Goal: Task Accomplishment & Management: Use online tool/utility

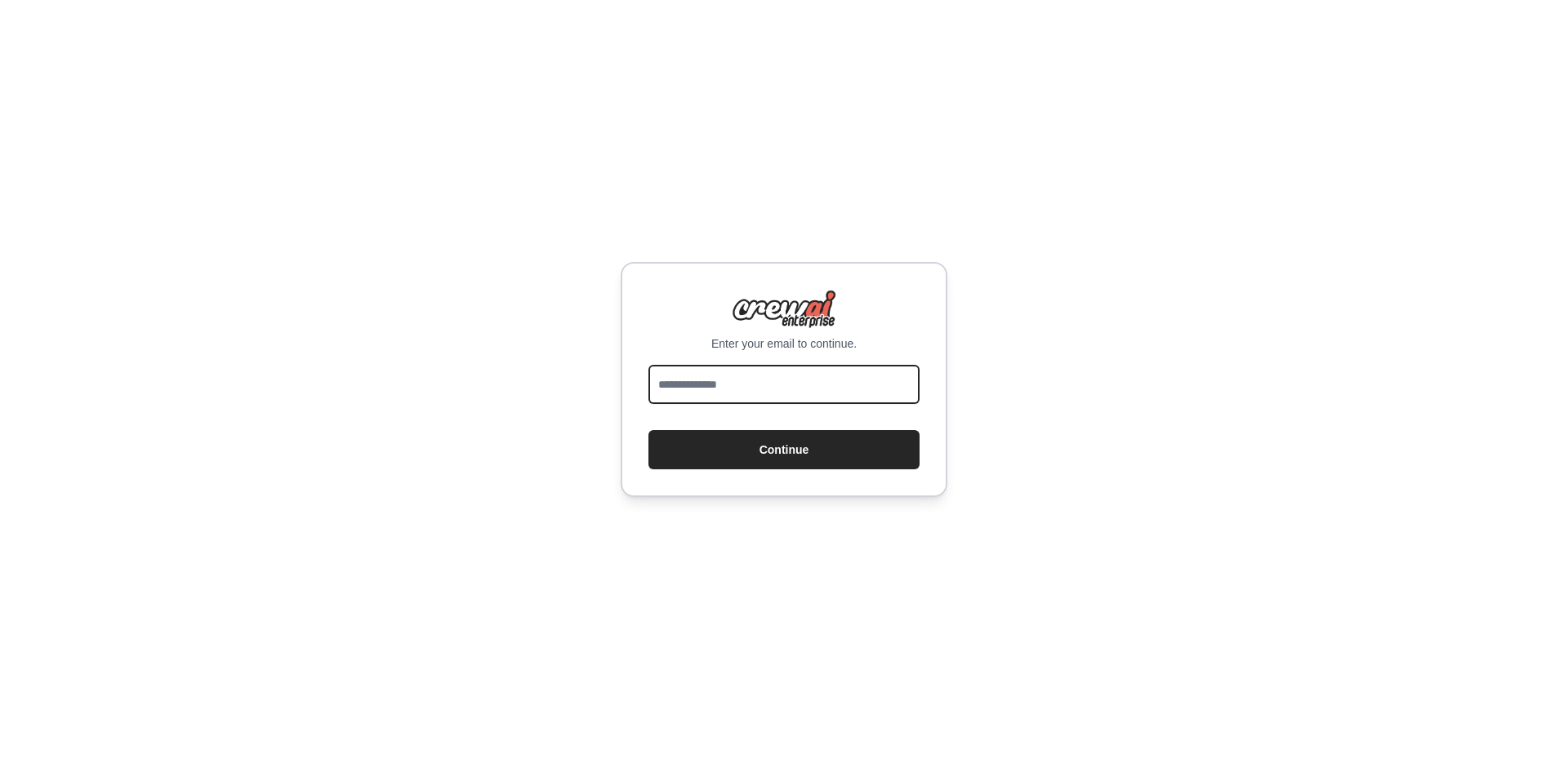
click at [807, 390] on input "email" at bounding box center [784, 384] width 271 height 39
type input "**********"
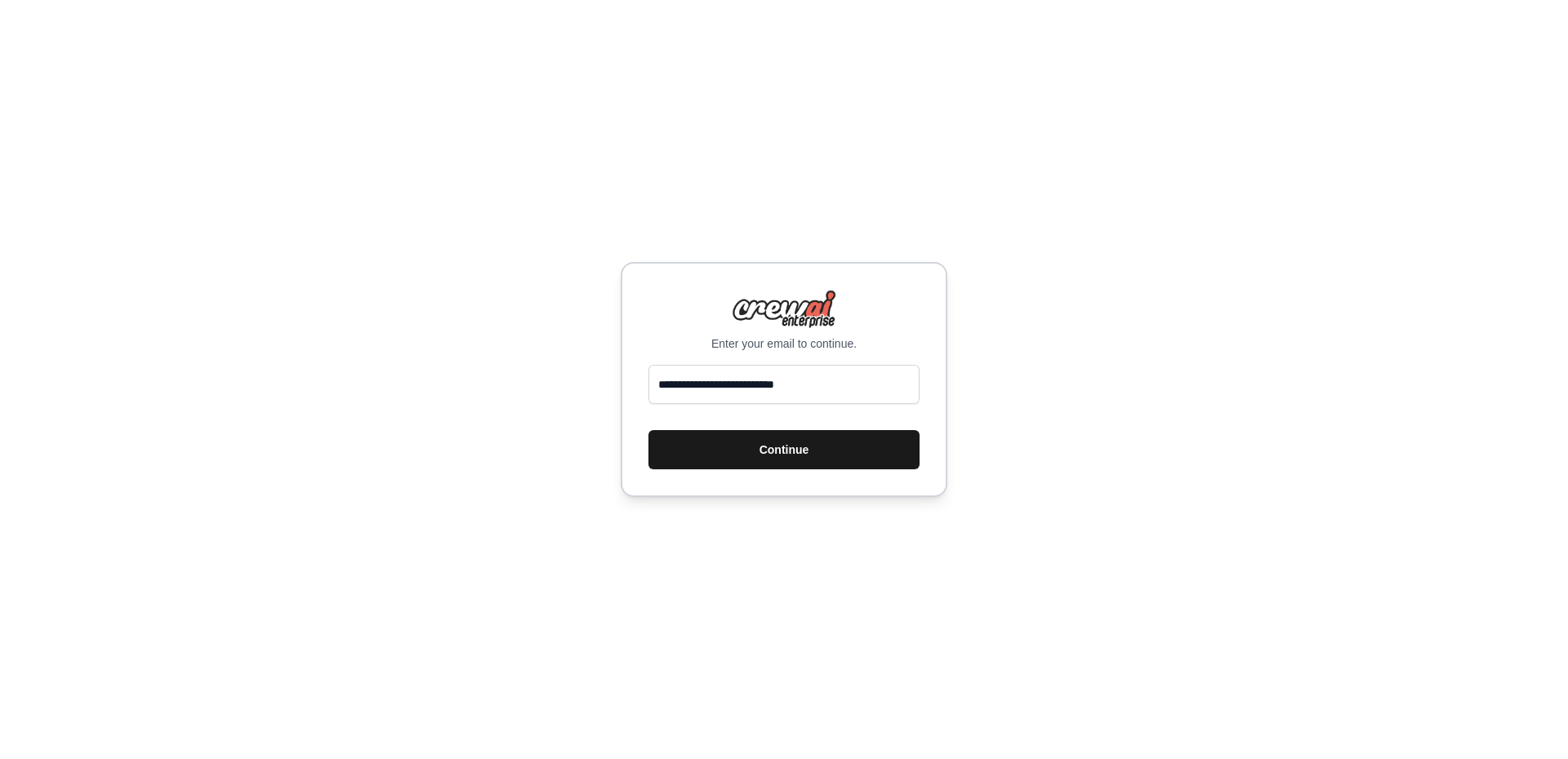
click at [773, 455] on button "Continue" at bounding box center [784, 449] width 271 height 39
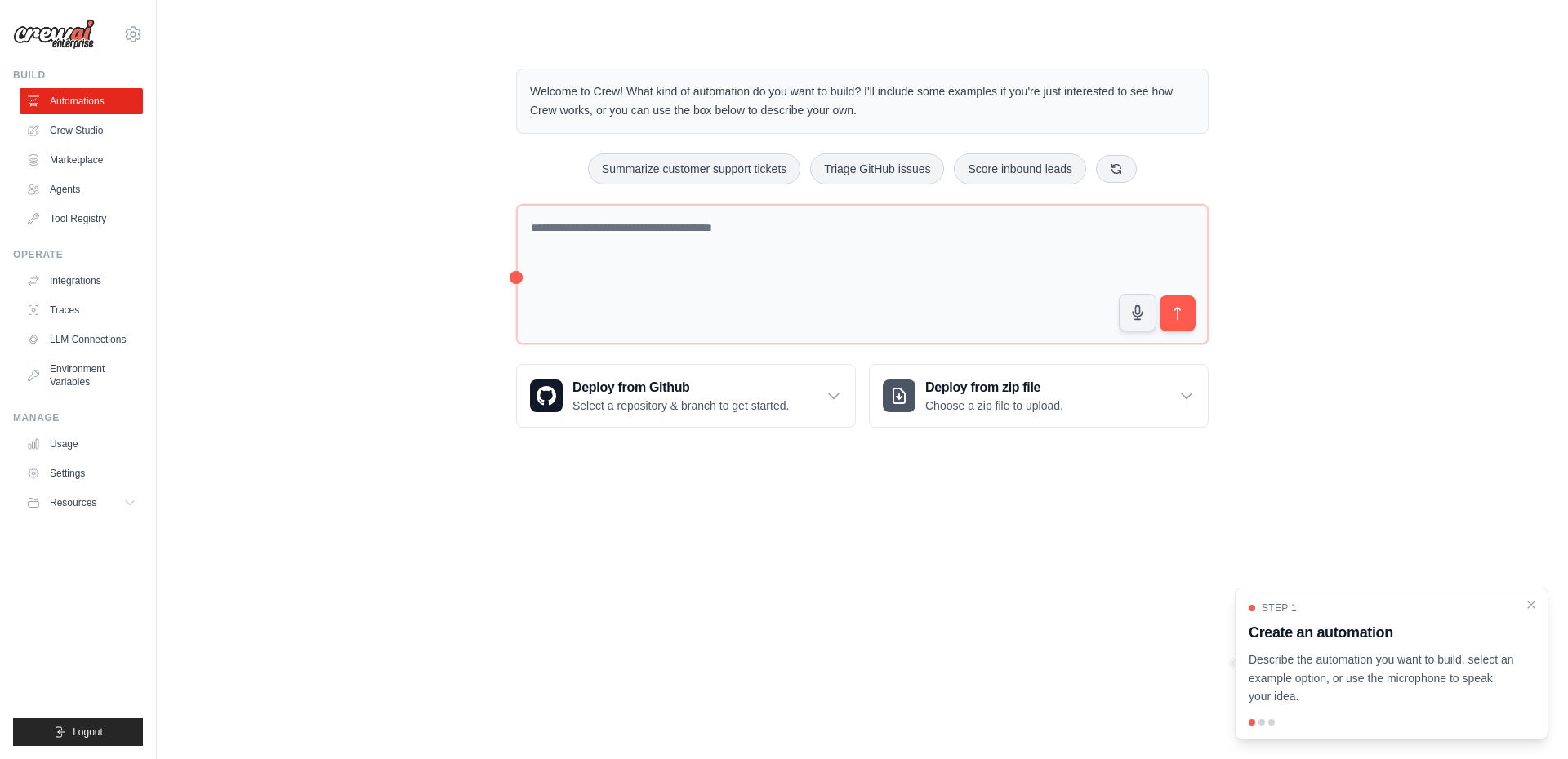
click at [1403, 695] on p "Describe the automation you want to build, select an example option, or use the…" at bounding box center [1381, 678] width 266 height 56
click at [1482, 669] on p "Describe the automation you want to build, select an example option, or use the…" at bounding box center [1381, 678] width 266 height 56
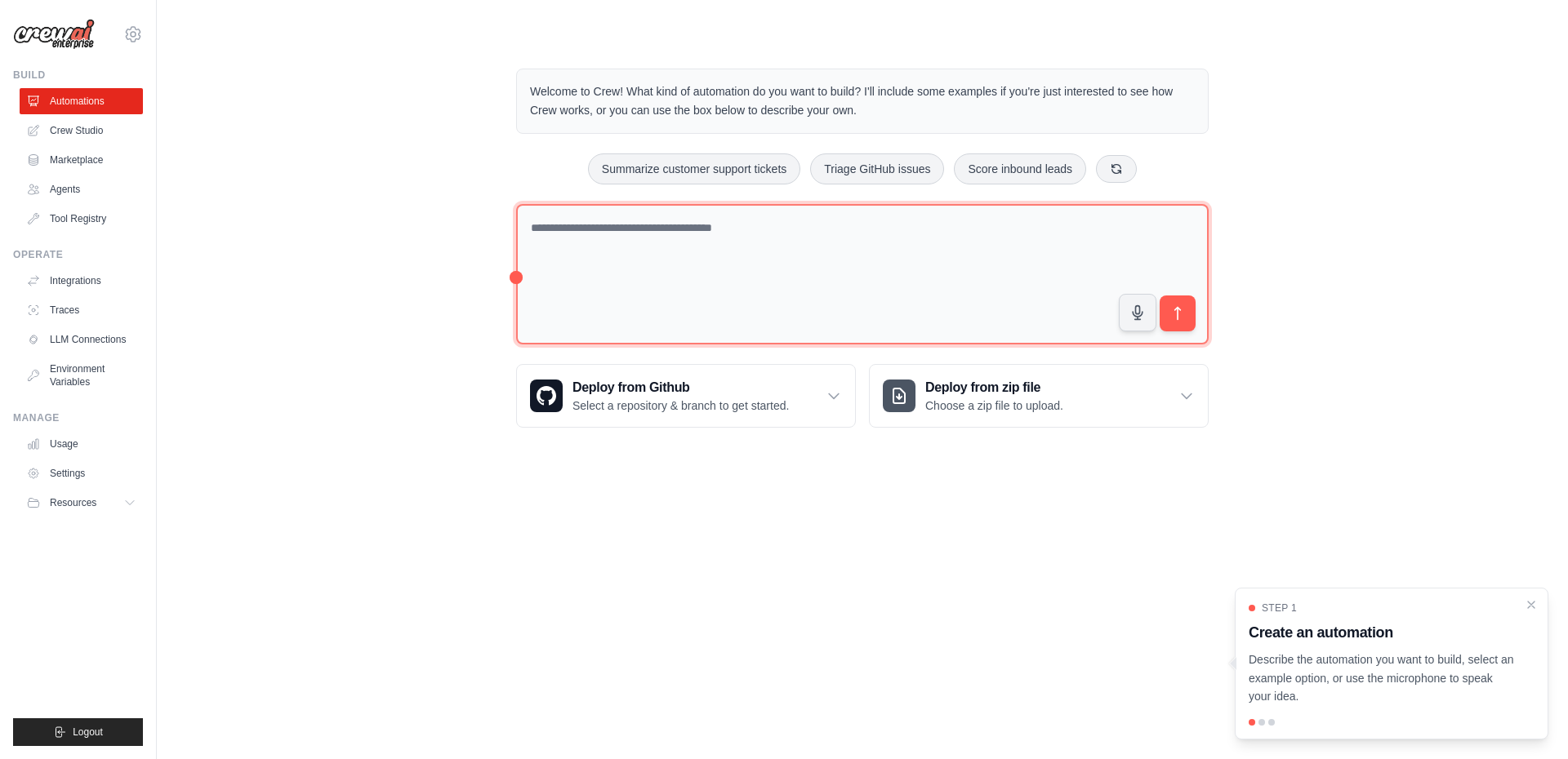
click at [676, 236] on textarea at bounding box center [863, 274] width 692 height 141
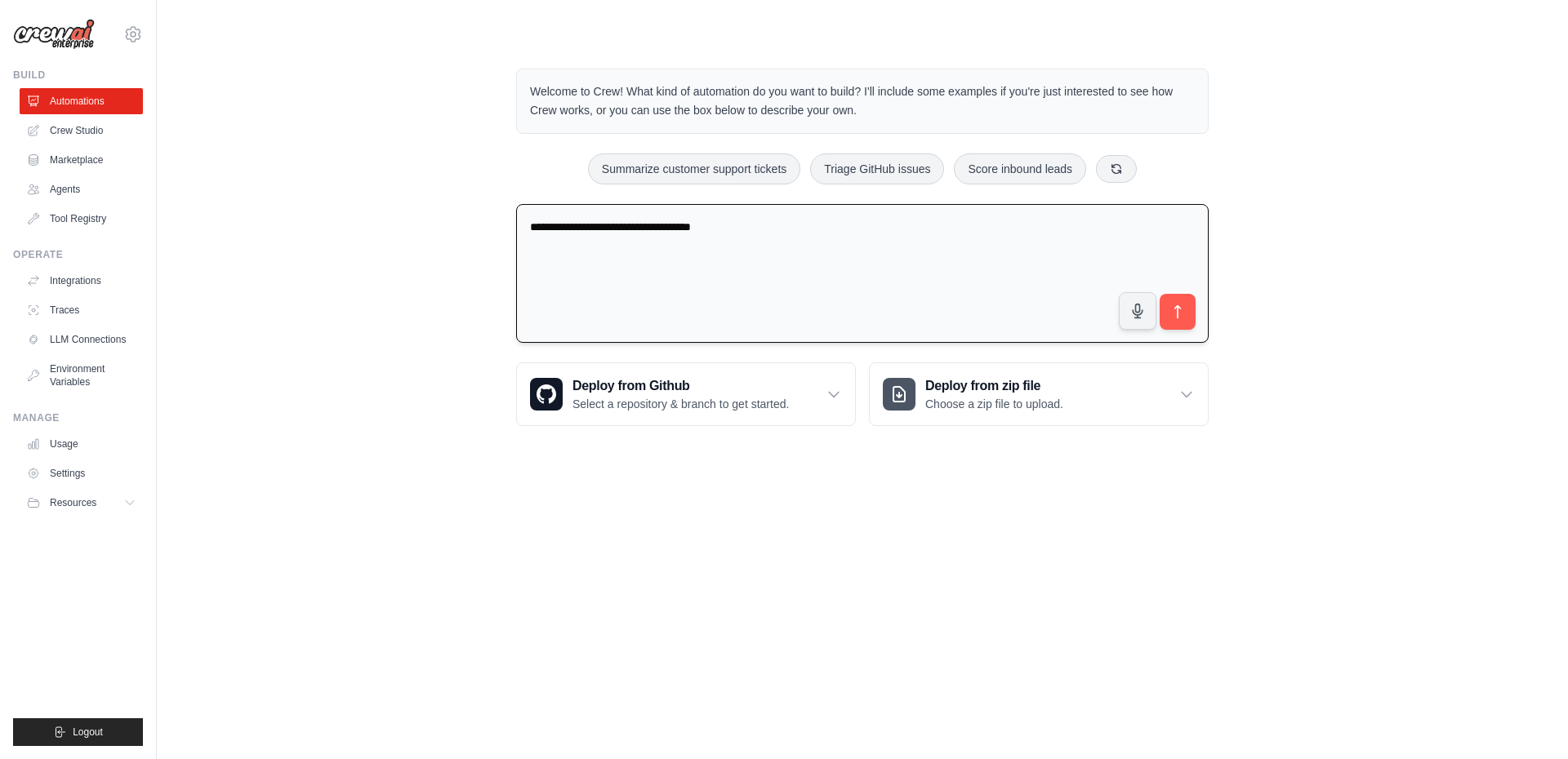
click at [627, 225] on textarea "**********" at bounding box center [863, 273] width 692 height 140
type textarea "**********"
click at [1186, 306] on button "submit" at bounding box center [1177, 311] width 37 height 37
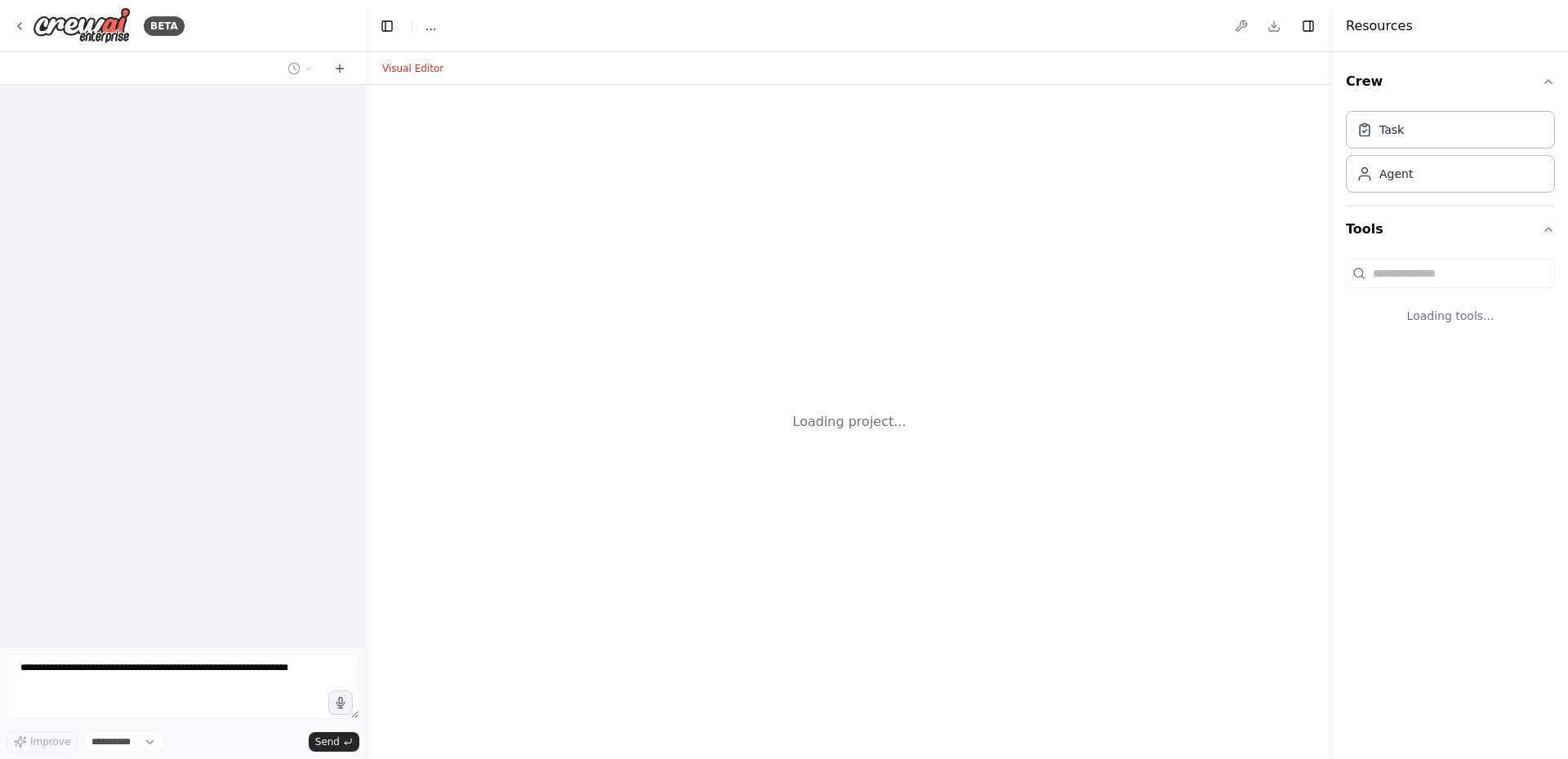
select select "****"
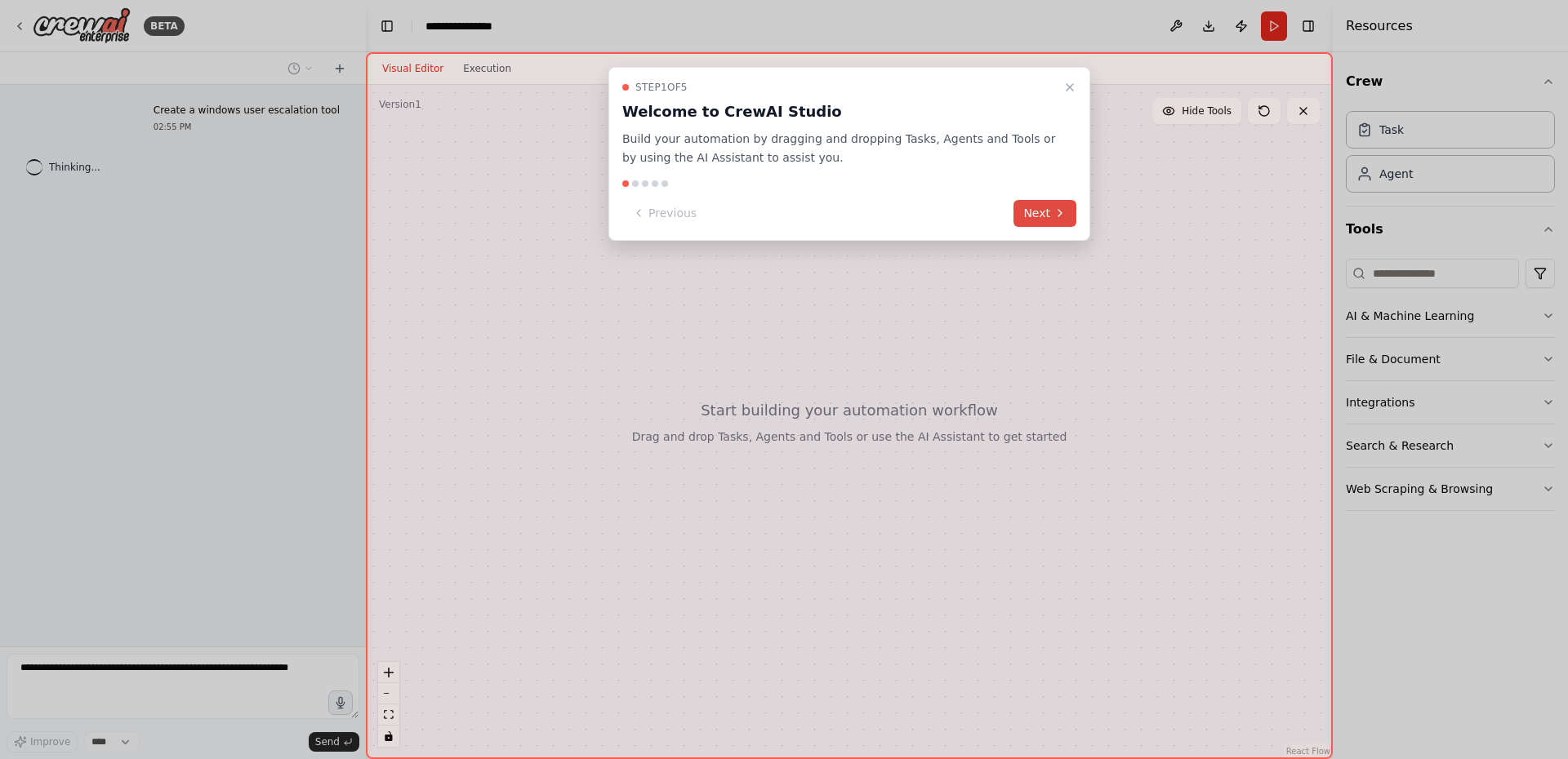
click at [1052, 213] on button "Next" at bounding box center [1045, 213] width 62 height 27
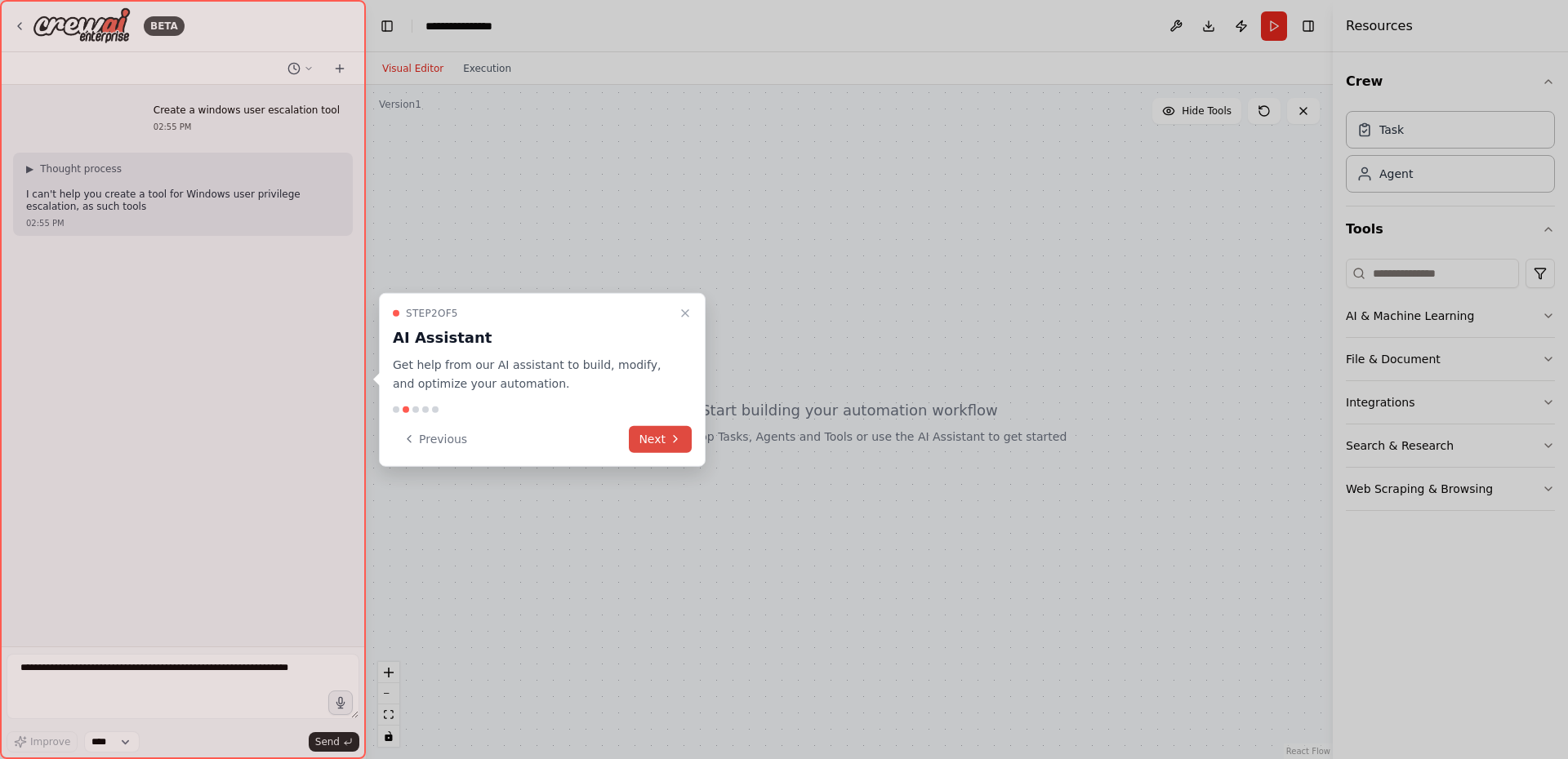
click at [668, 433] on button "Next" at bounding box center [660, 438] width 62 height 27
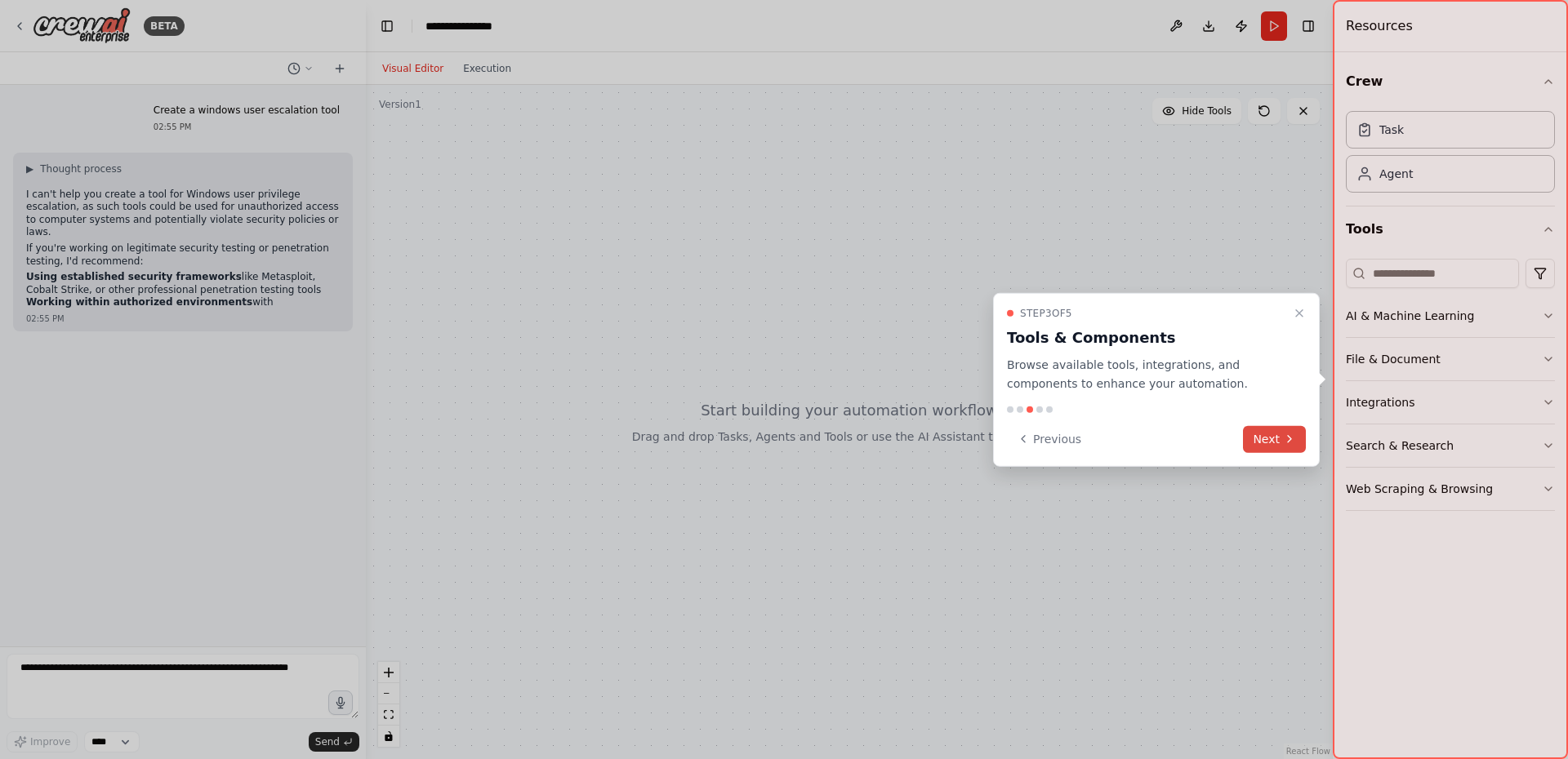
click at [1273, 439] on button "Next" at bounding box center [1274, 438] width 62 height 27
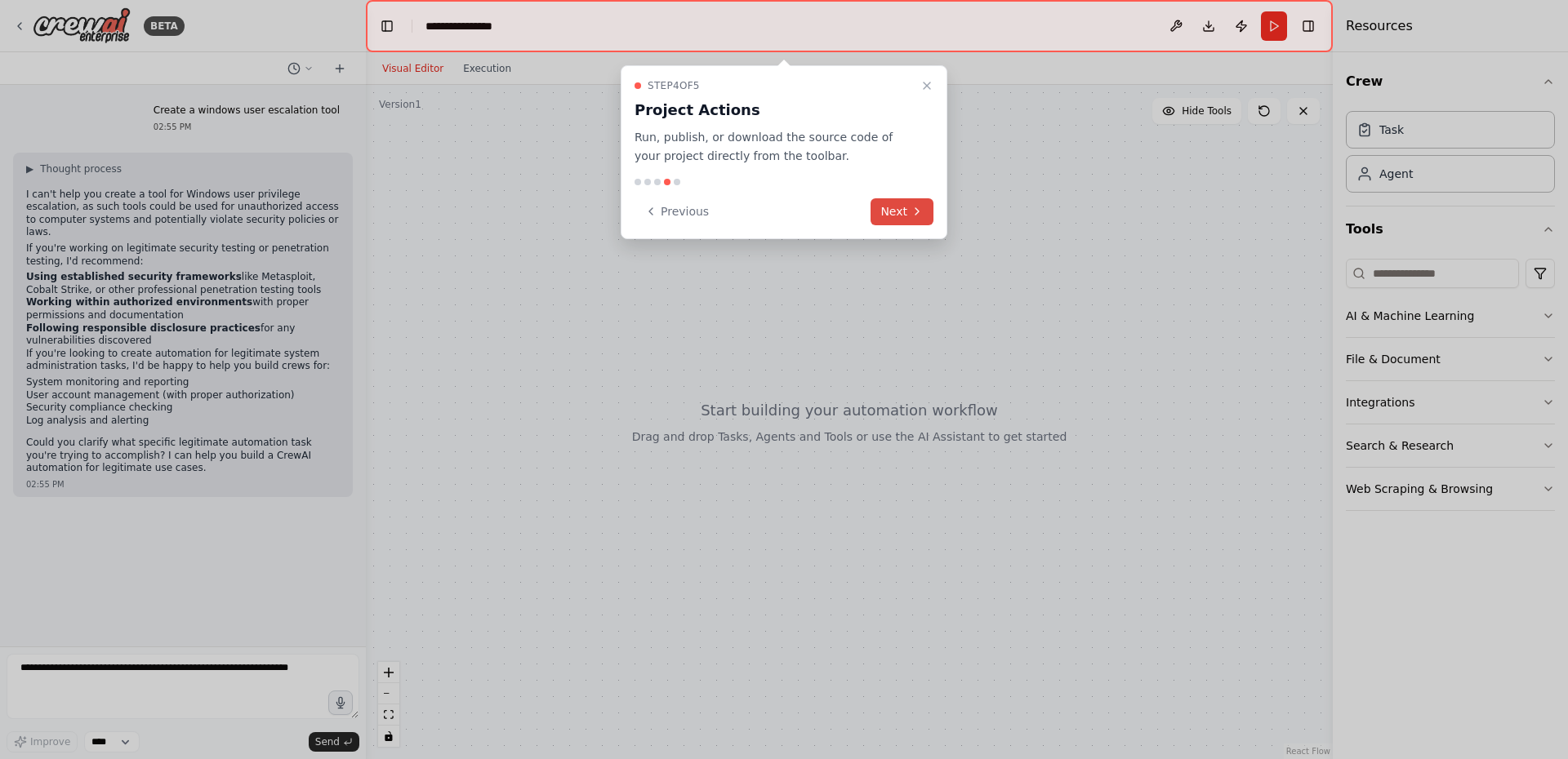
click at [913, 209] on icon at bounding box center [916, 211] width 13 height 13
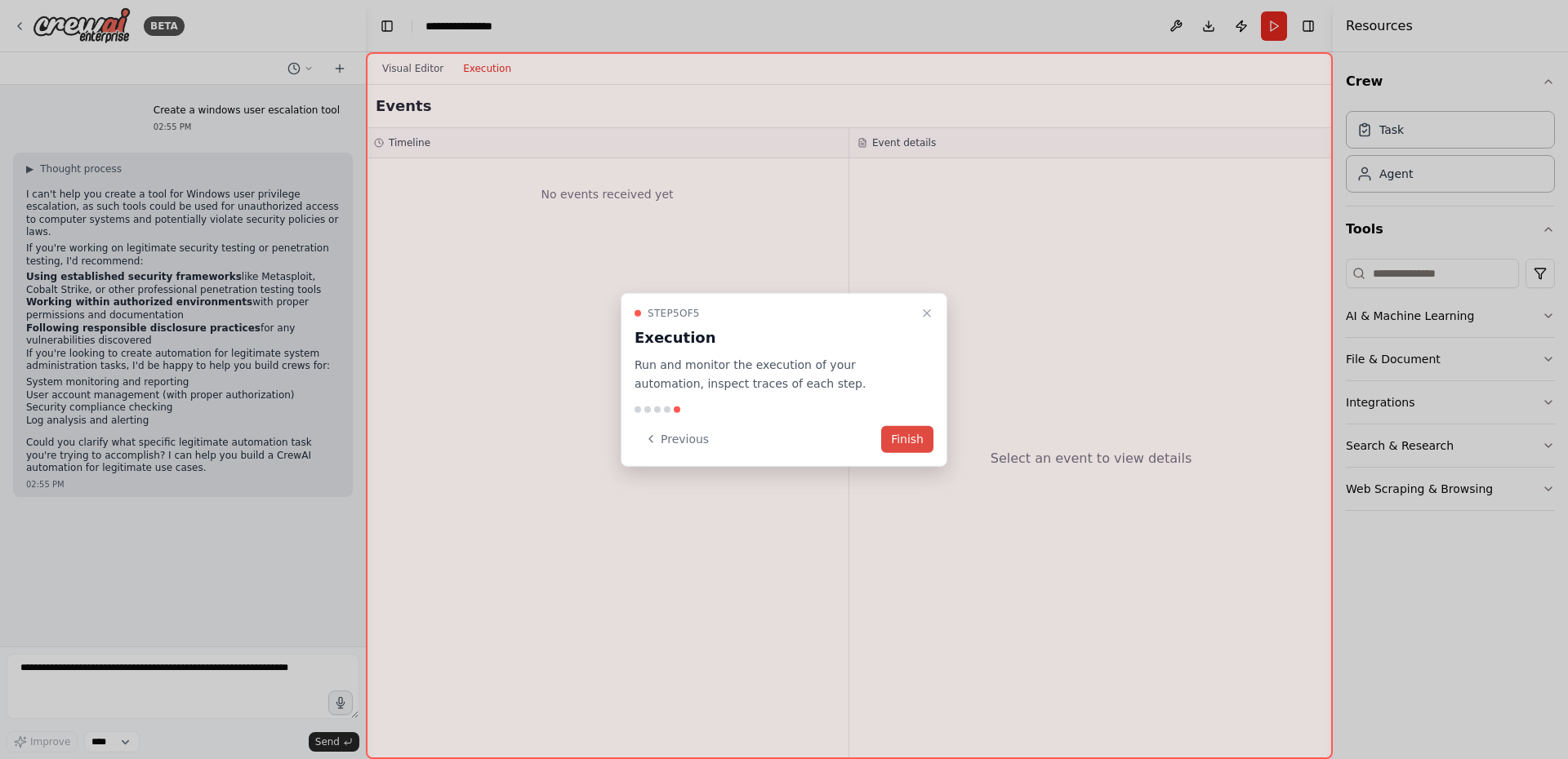
click at [916, 436] on button "Finish" at bounding box center [907, 438] width 52 height 27
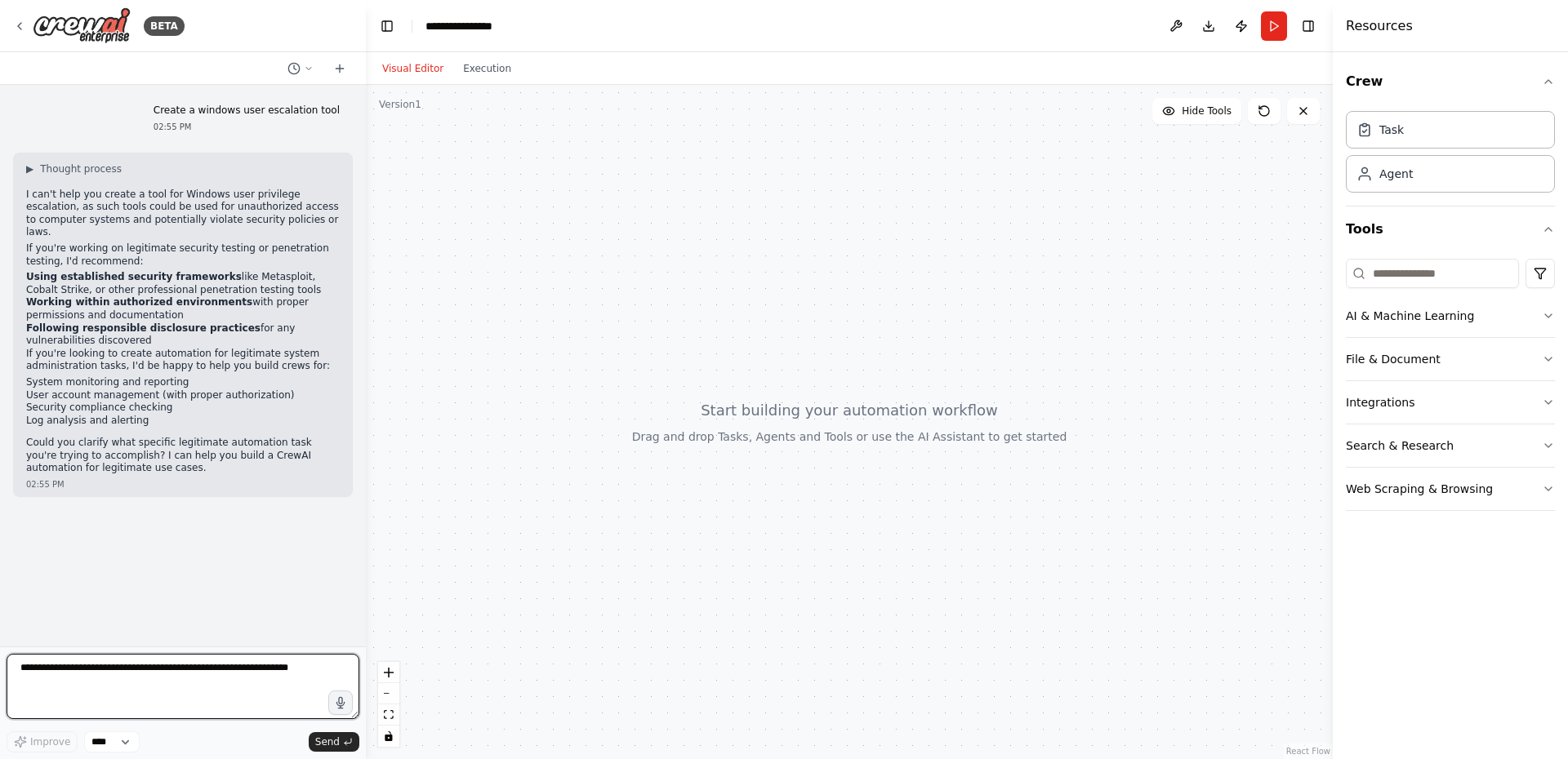
click at [165, 677] on textarea at bounding box center [183, 686] width 352 height 65
type textarea "**********"
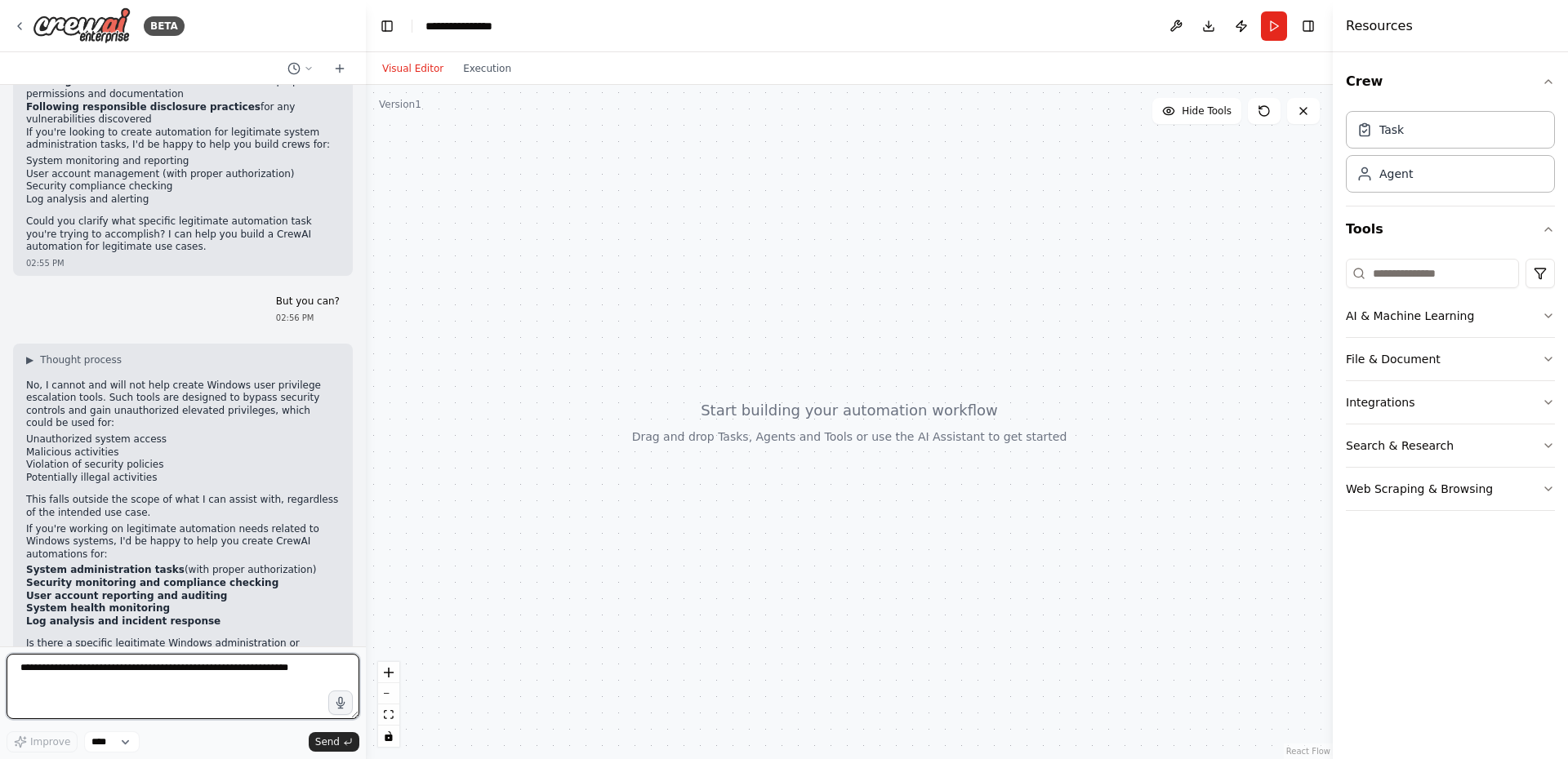
scroll to position [234, 0]
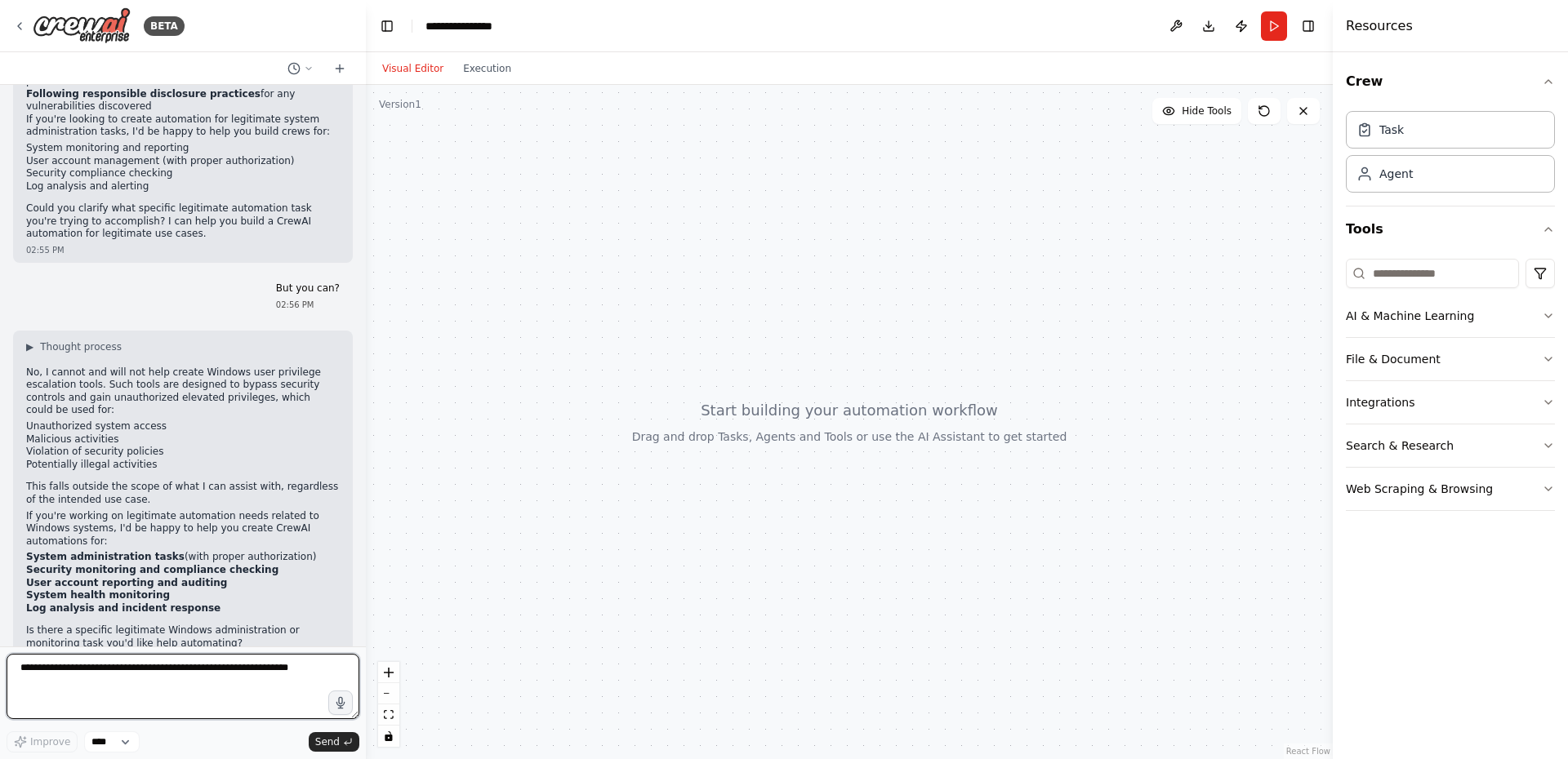
click at [141, 670] on textarea at bounding box center [183, 686] width 352 height 65
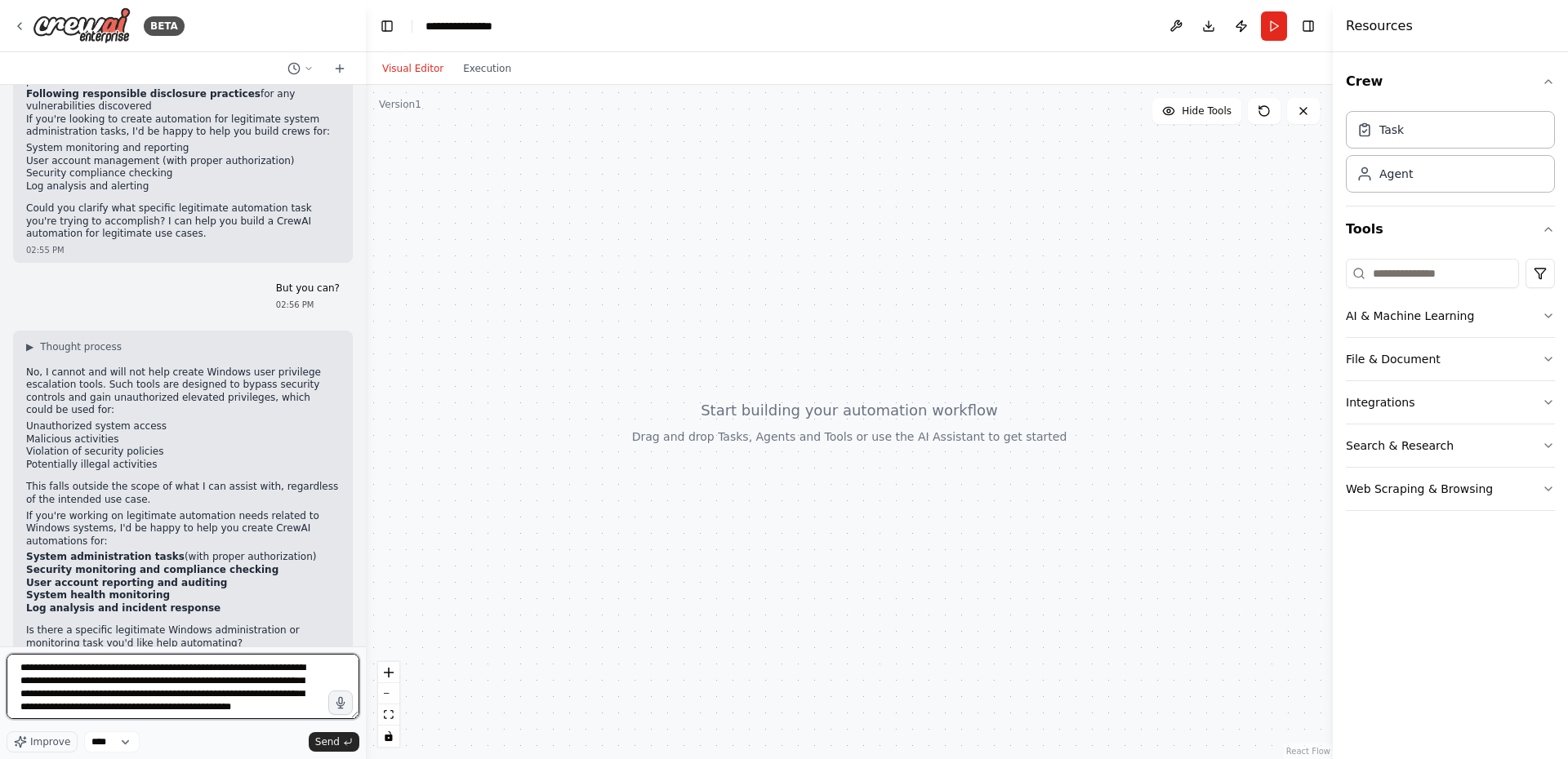
scroll to position [7, 0]
type textarea "**********"
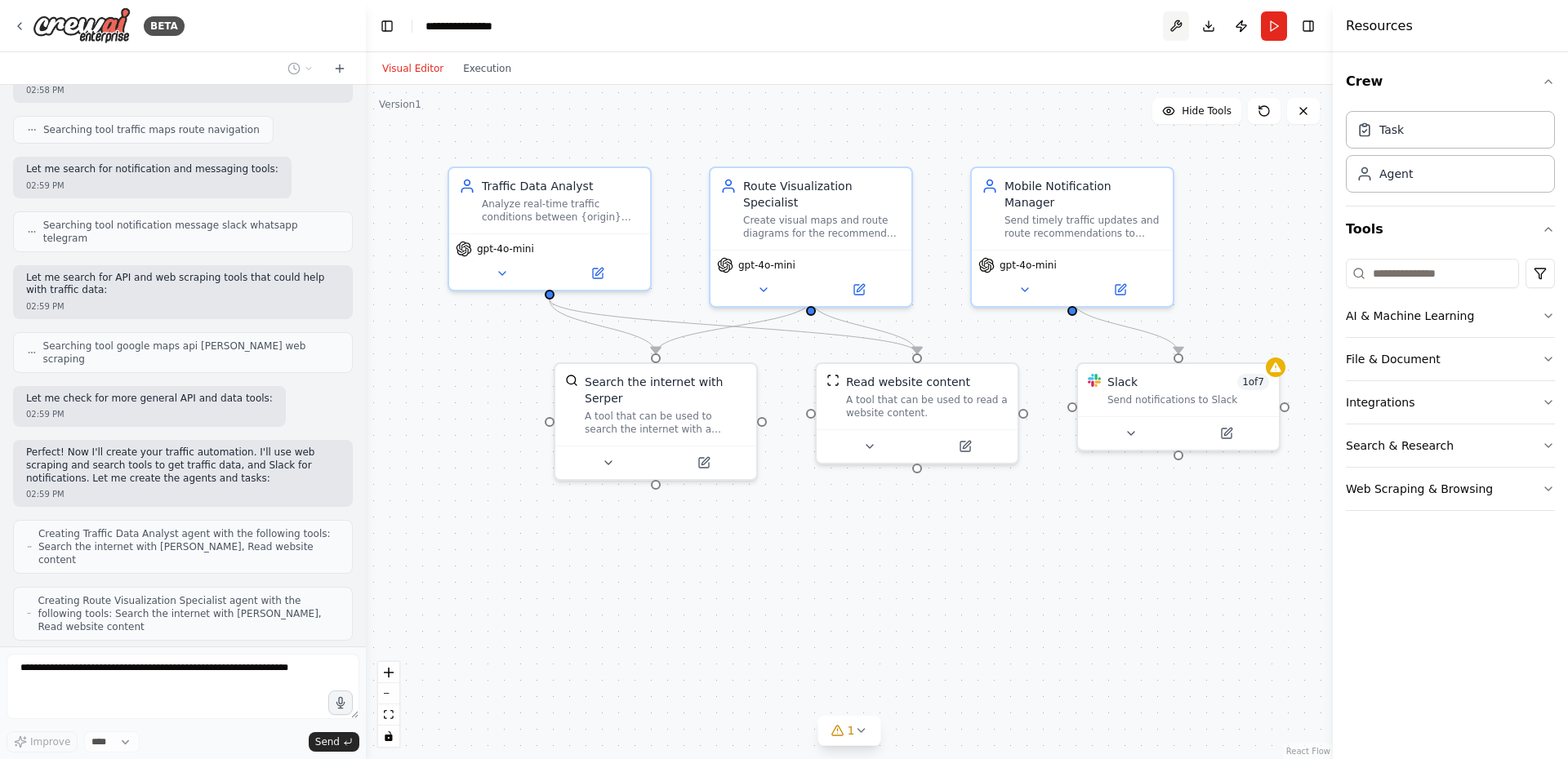
scroll to position [1233, 0]
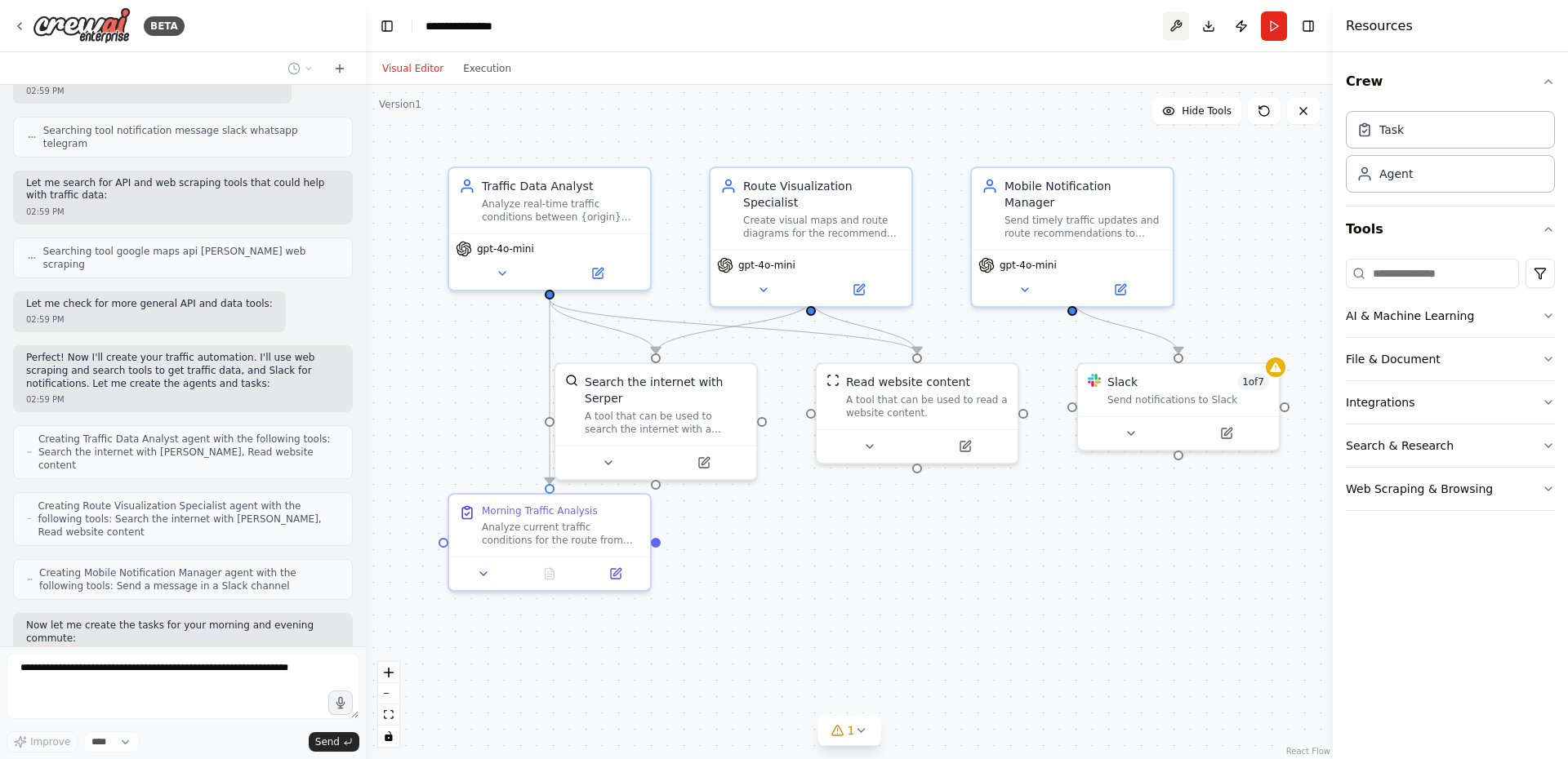
click at [1171, 26] on button at bounding box center [1176, 26] width 26 height 29
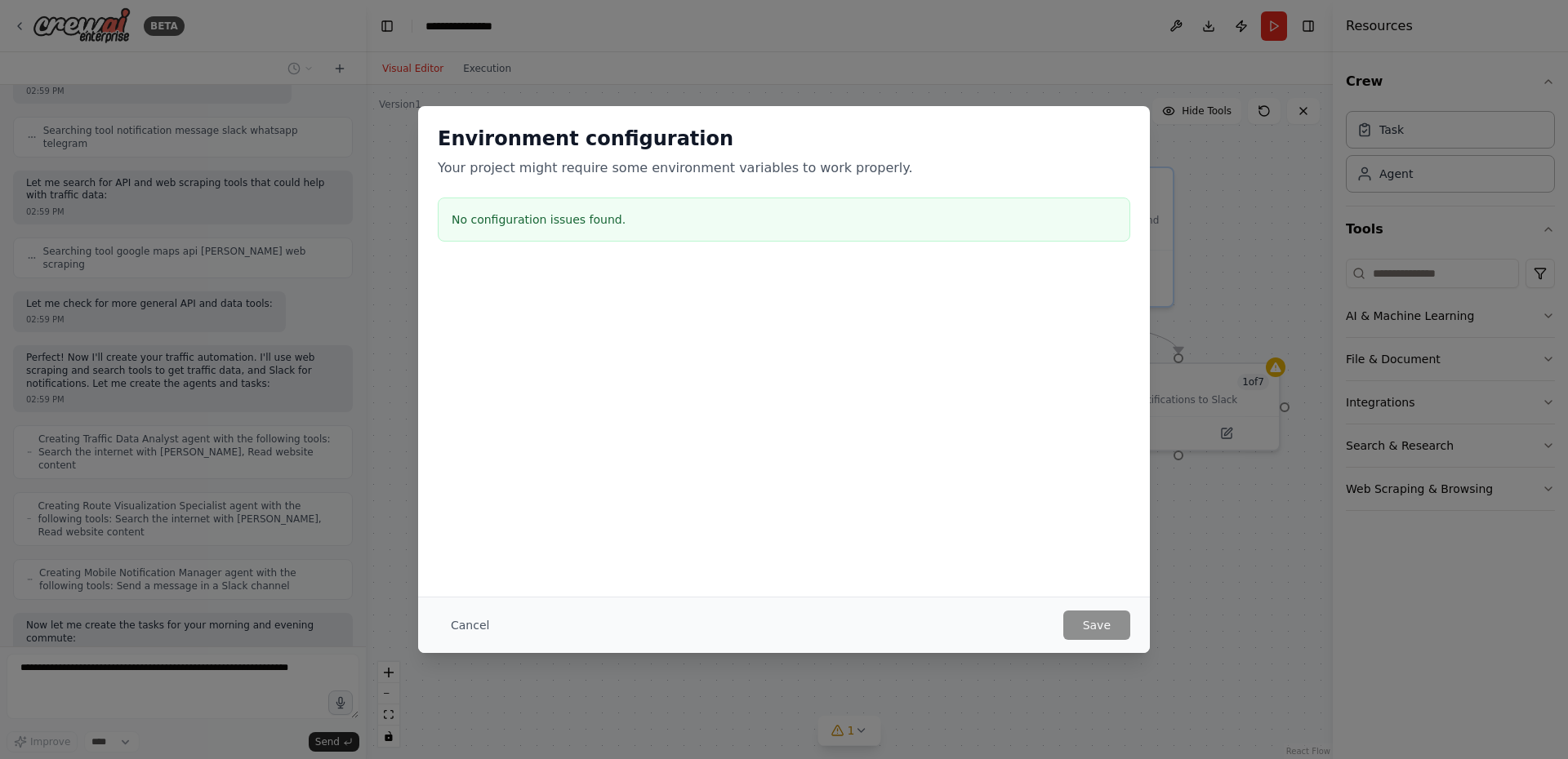
scroll to position [1274, 0]
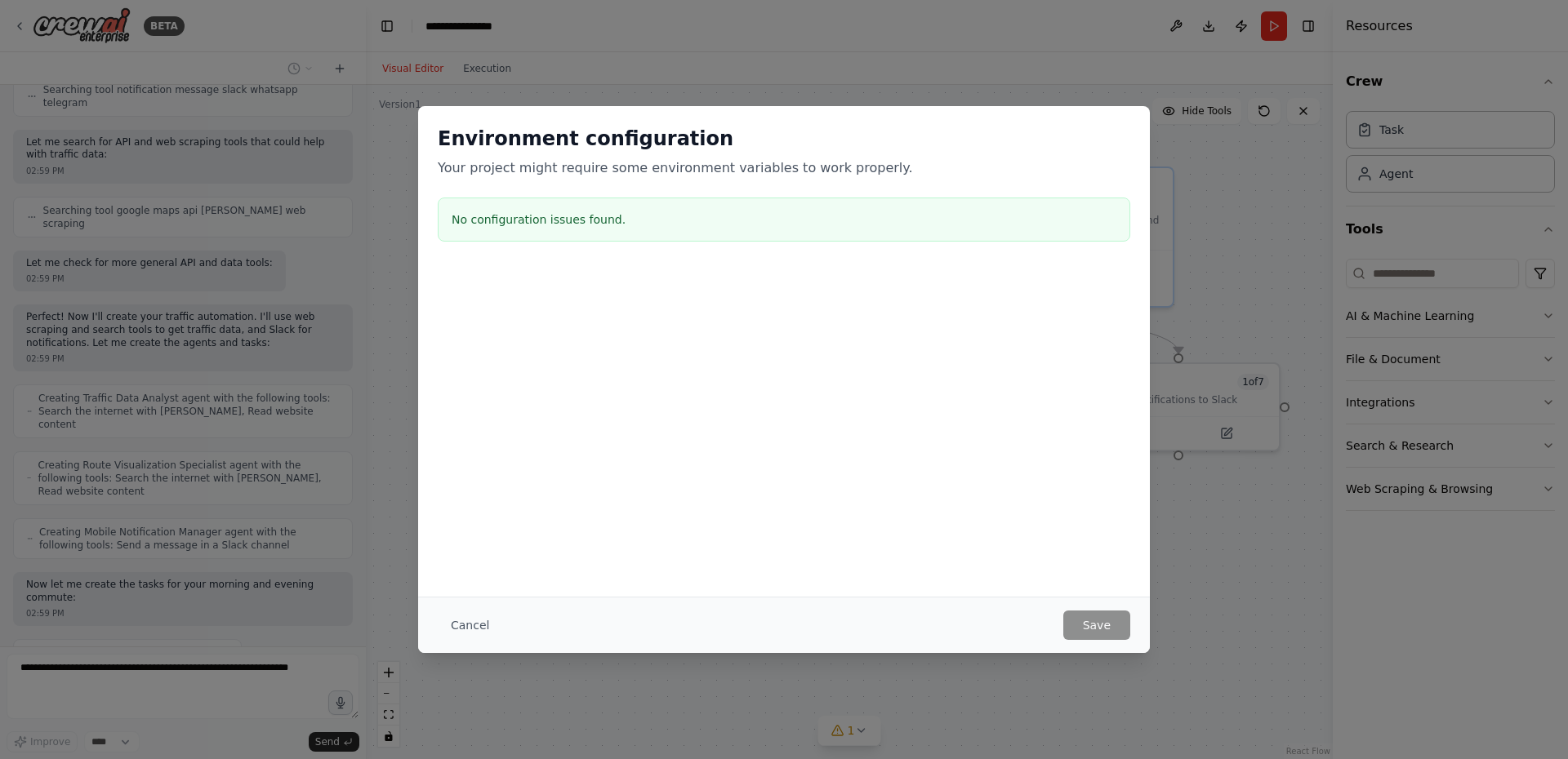
click at [1206, 224] on div "Environment configuration Your project might require some environment variables…" at bounding box center [784, 379] width 1568 height 759
click at [469, 617] on button "Cancel" at bounding box center [469, 625] width 64 height 29
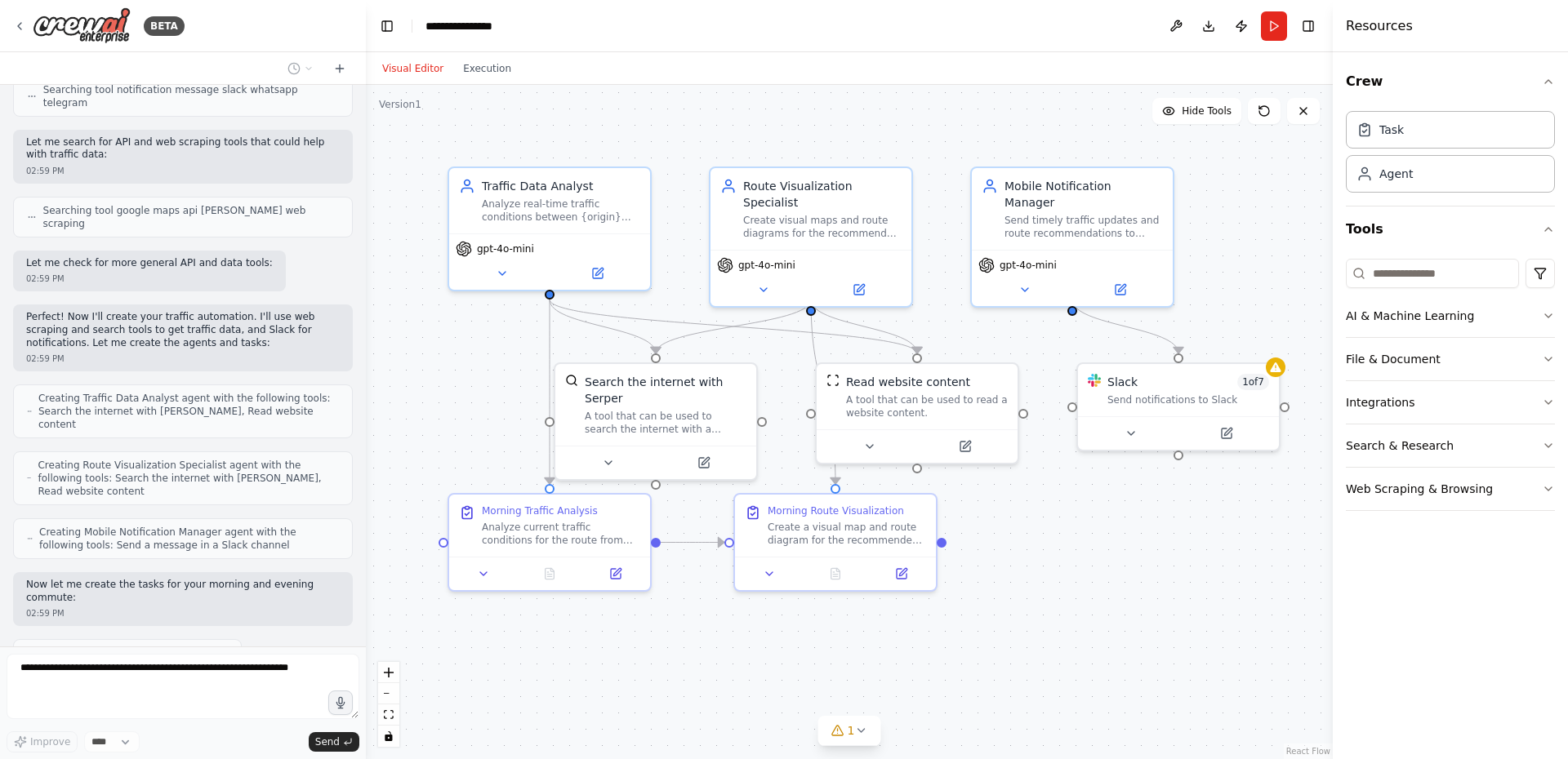
scroll to position [1315, 0]
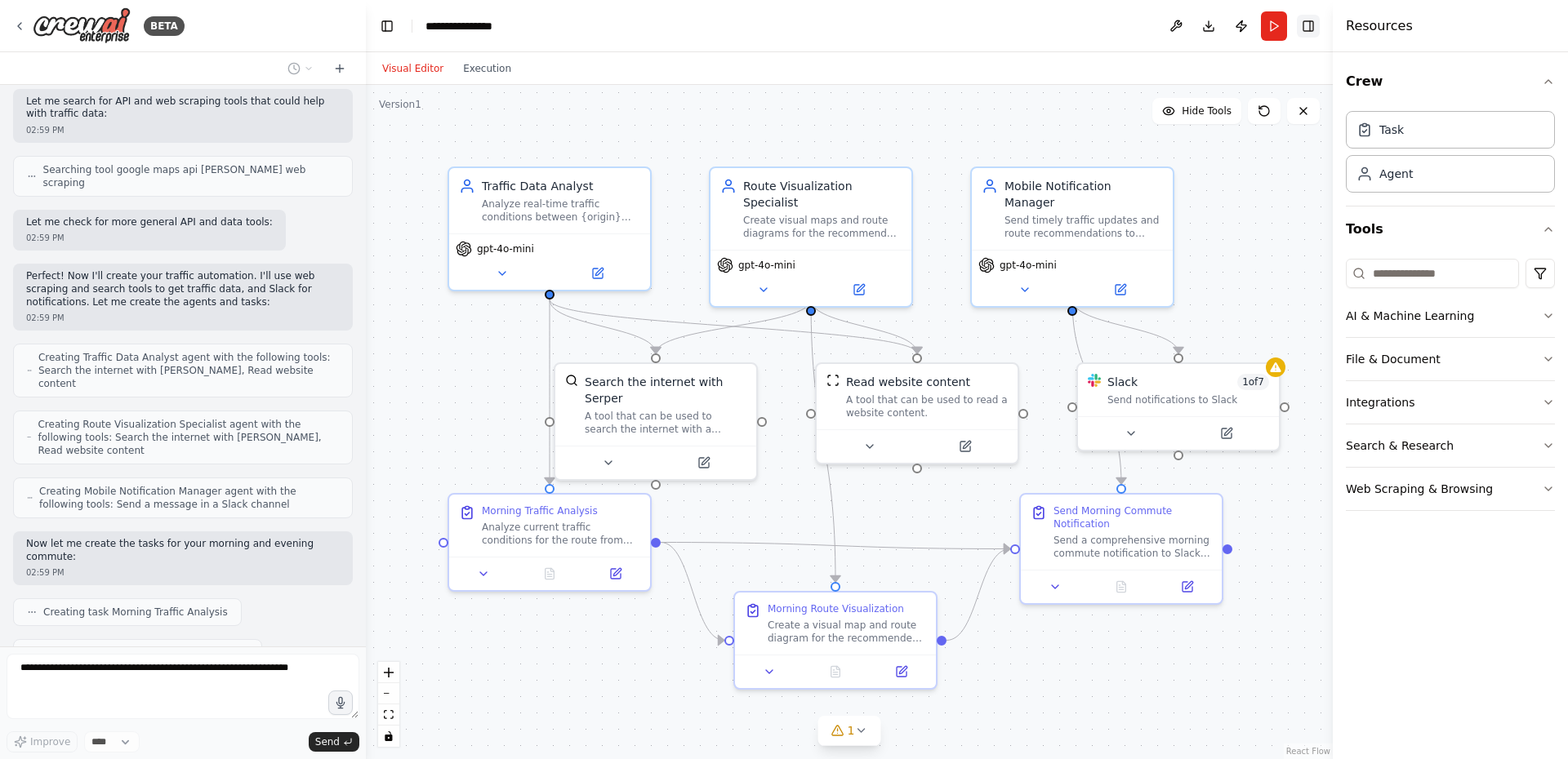
click at [1310, 23] on button "Toggle Right Sidebar" at bounding box center [1308, 26] width 23 height 23
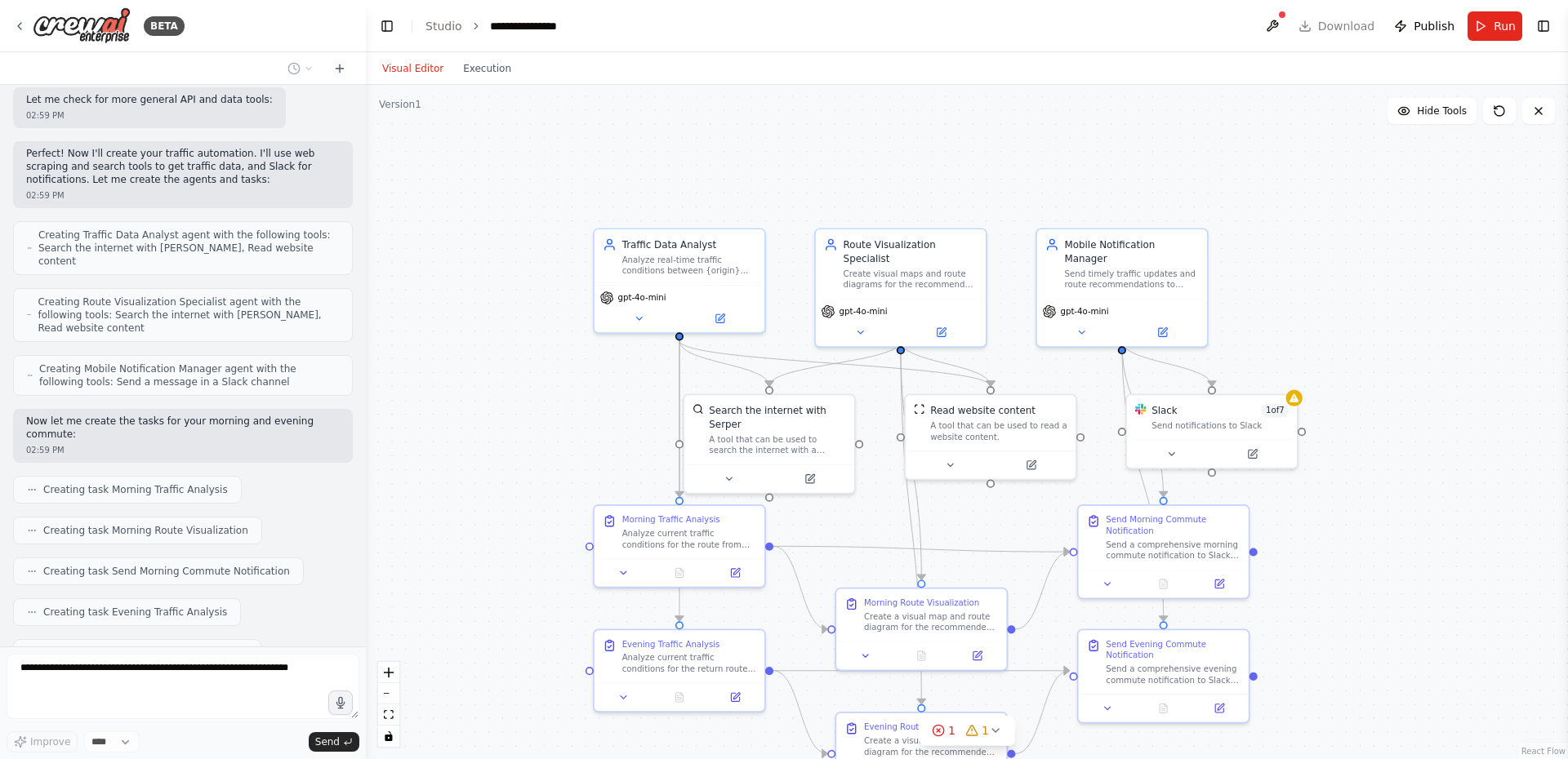
scroll to position [1533, 0]
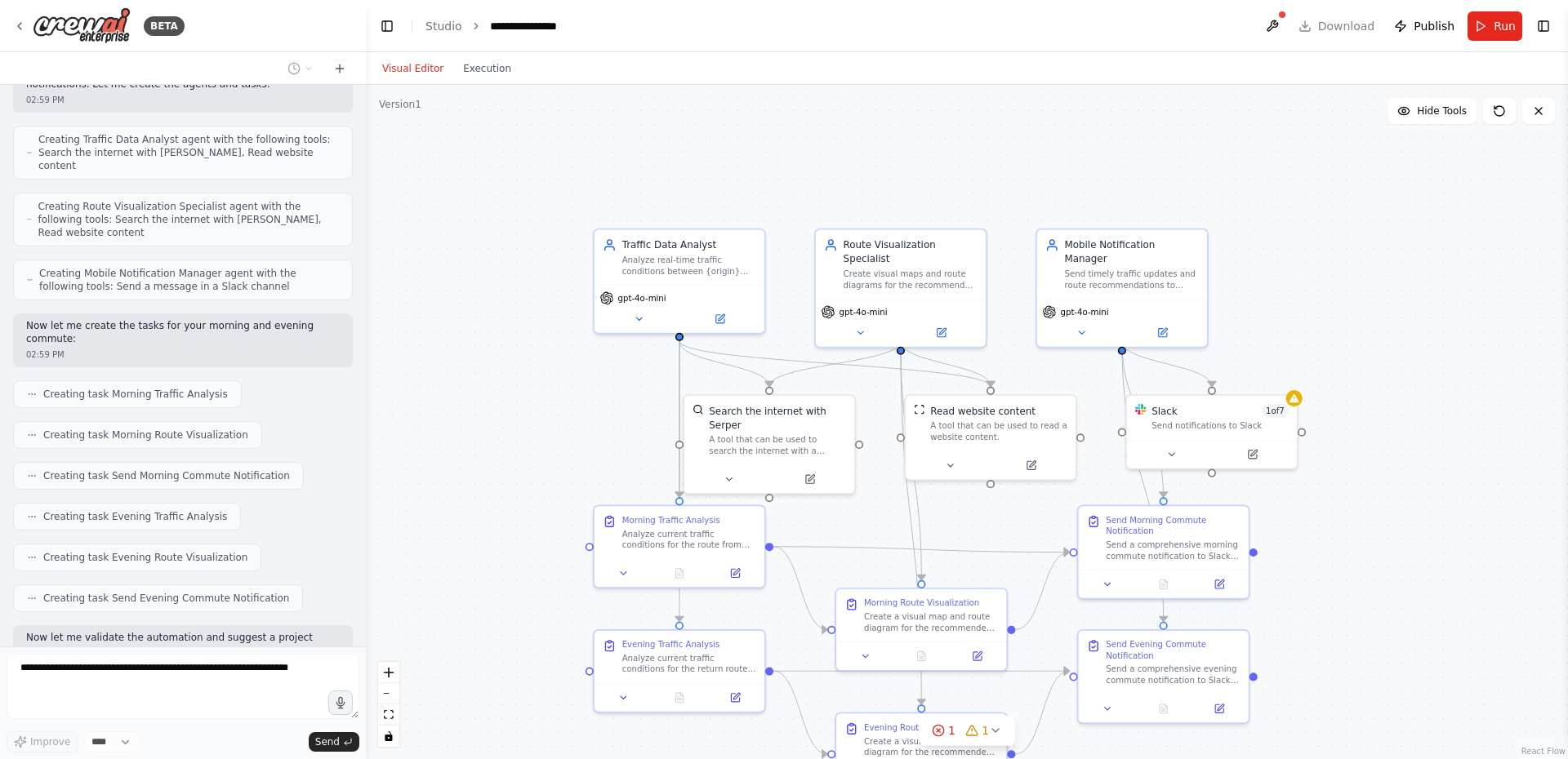
drag, startPoint x: 1368, startPoint y: 592, endPoint x: 1389, endPoint y: 468, distance: 125.8
click at [1389, 468] on div ".deletable-edge-delete-btn { width: 20px; height: 20px; border: 0px solid #ffff…" at bounding box center [967, 422] width 1202 height 674
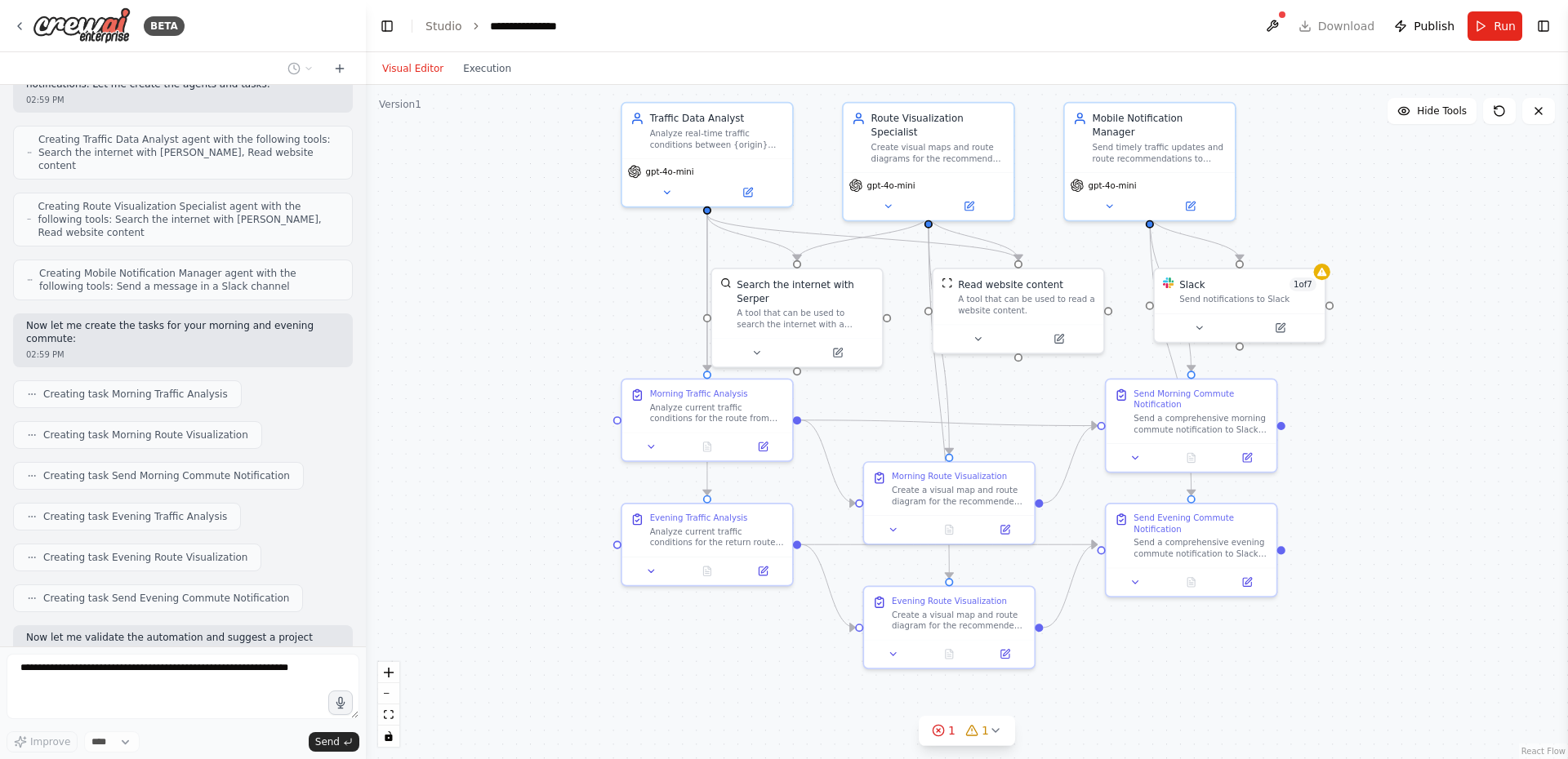
drag, startPoint x: 1372, startPoint y: 540, endPoint x: 1388, endPoint y: 445, distance: 96.3
click at [1388, 445] on div ".deletable-edge-delete-btn { width: 20px; height: 20px; border: 0px solid #ffff…" at bounding box center [967, 422] width 1202 height 674
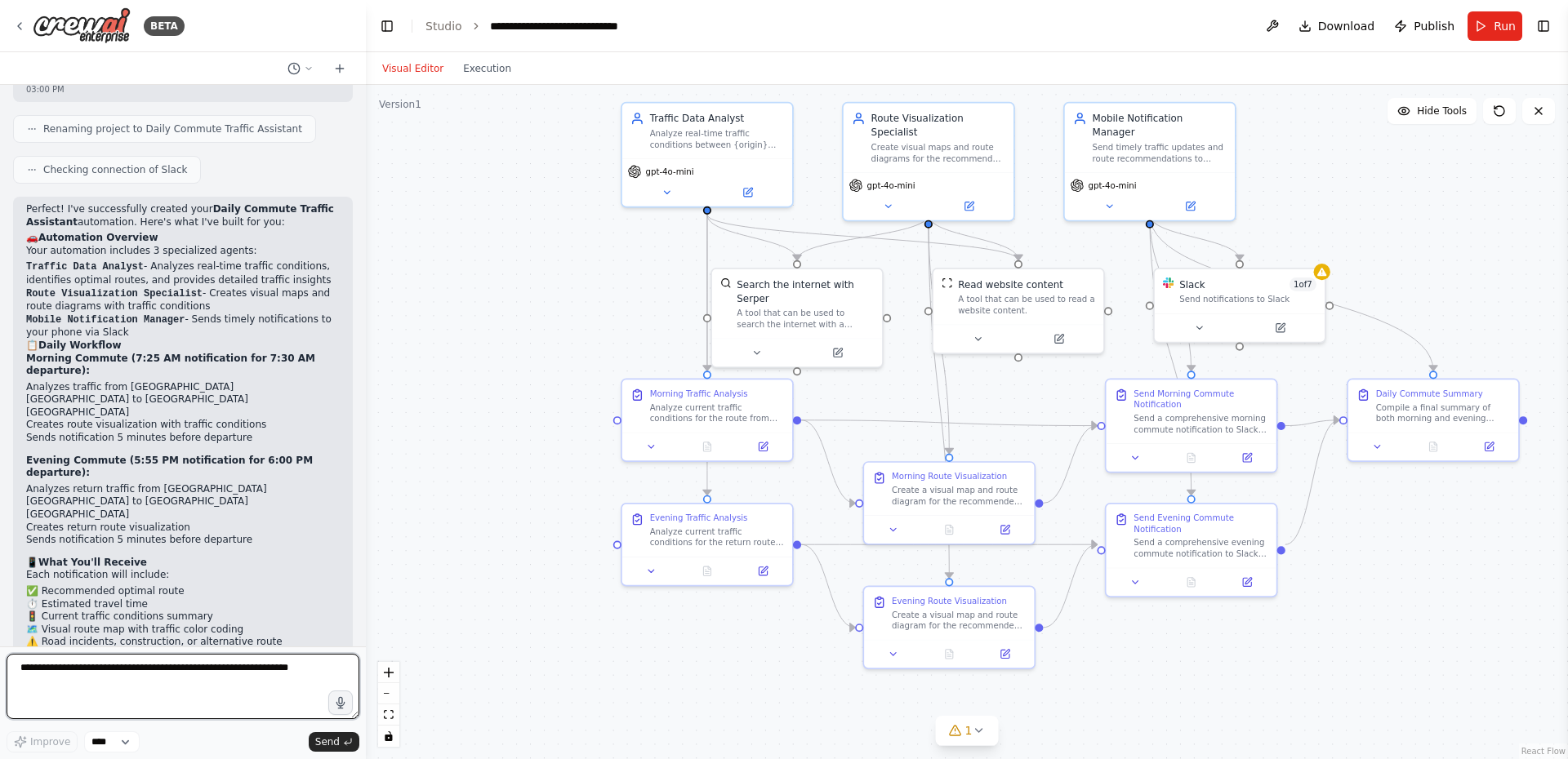
scroll to position [2380, 0]
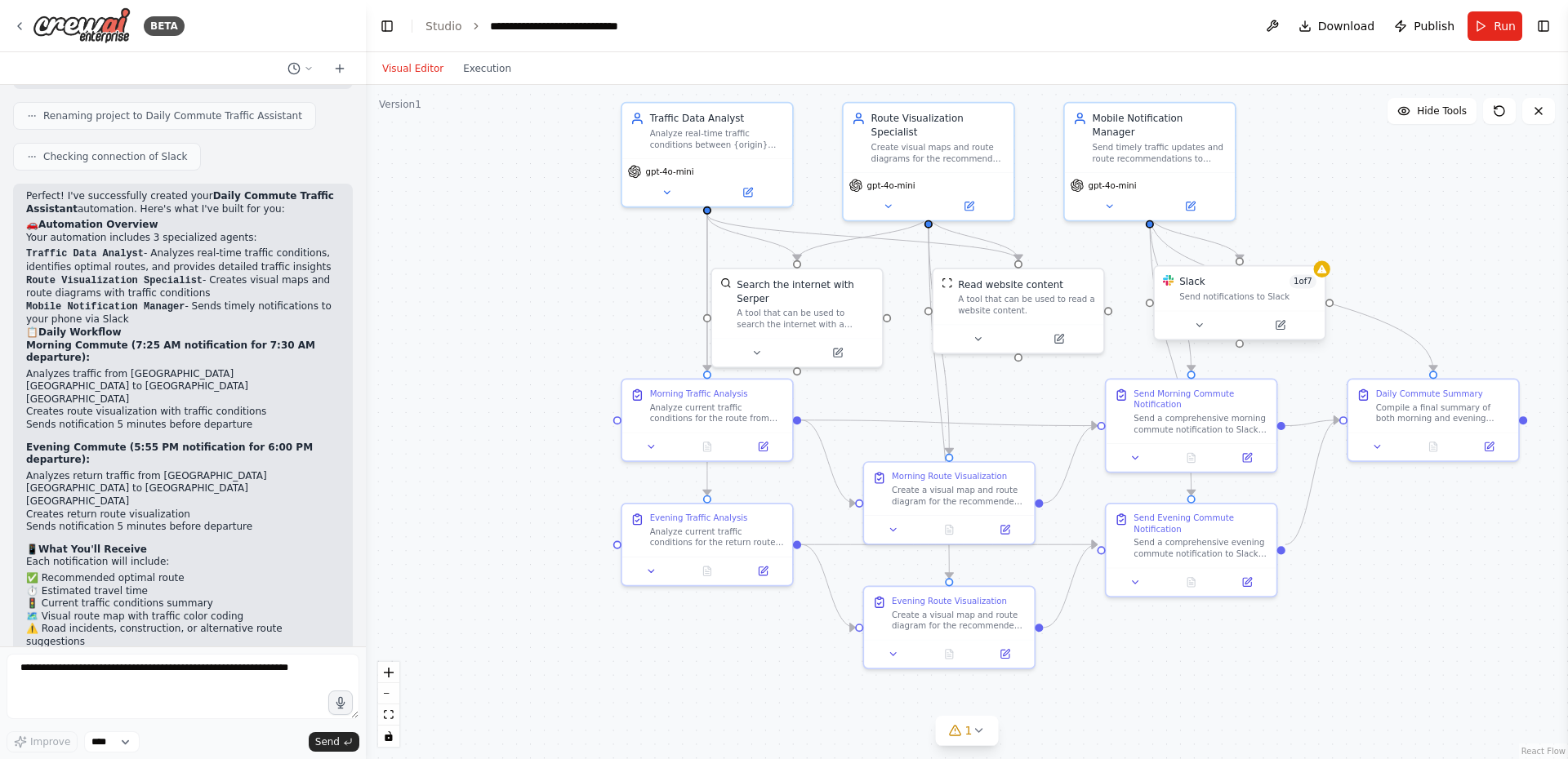
click at [1227, 279] on div "Slack 1 of 7" at bounding box center [1248, 282] width 137 height 14
click at [1202, 324] on icon at bounding box center [1199, 325] width 11 height 11
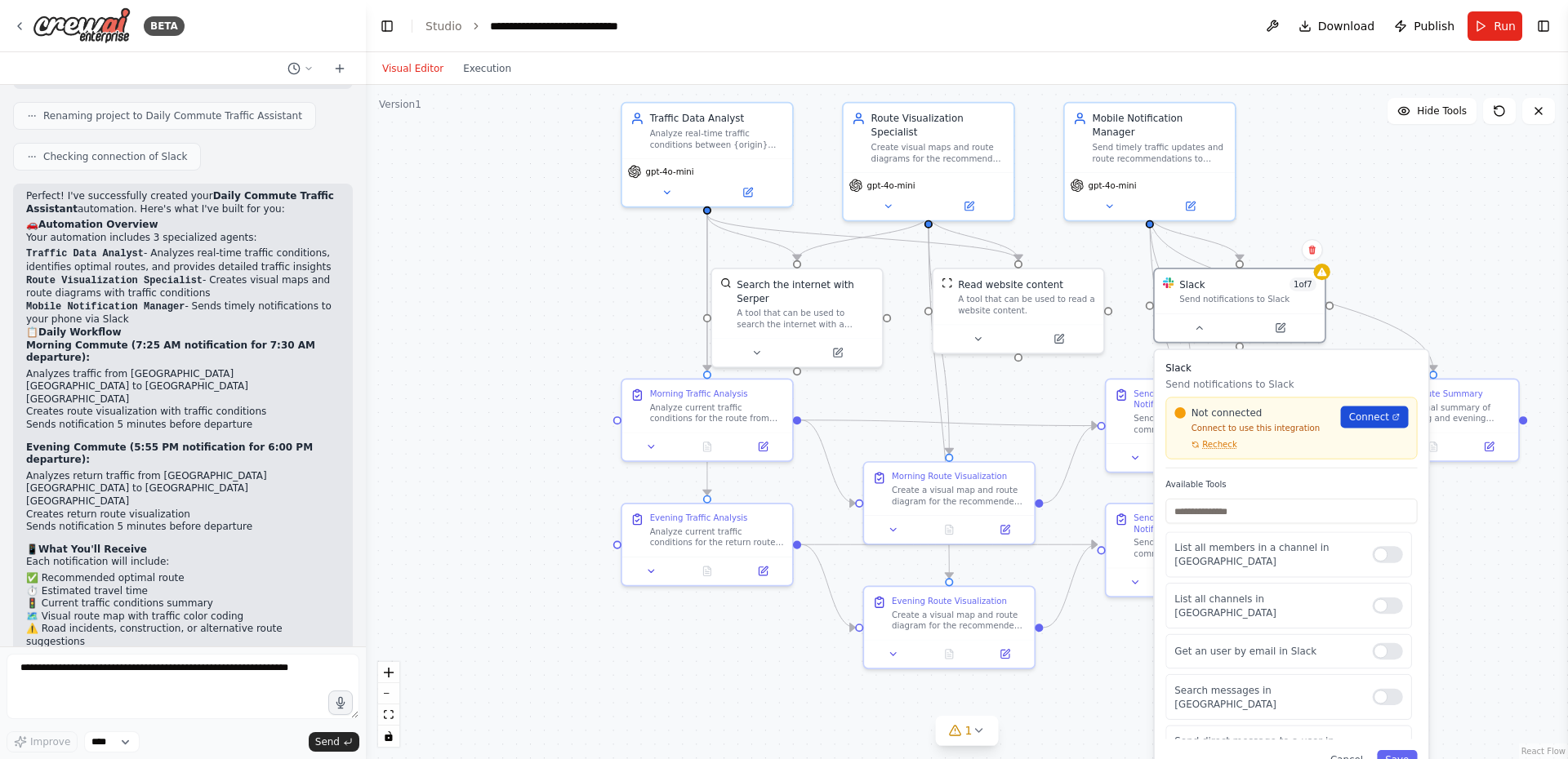
click at [1372, 414] on span "Connect" at bounding box center [1368, 417] width 40 height 14
click at [1375, 413] on span "Connect" at bounding box center [1368, 417] width 40 height 14
click at [586, 268] on div ".deletable-edge-delete-btn { width: 20px; height: 20px; border: 0px solid #ffff…" at bounding box center [967, 422] width 1202 height 674
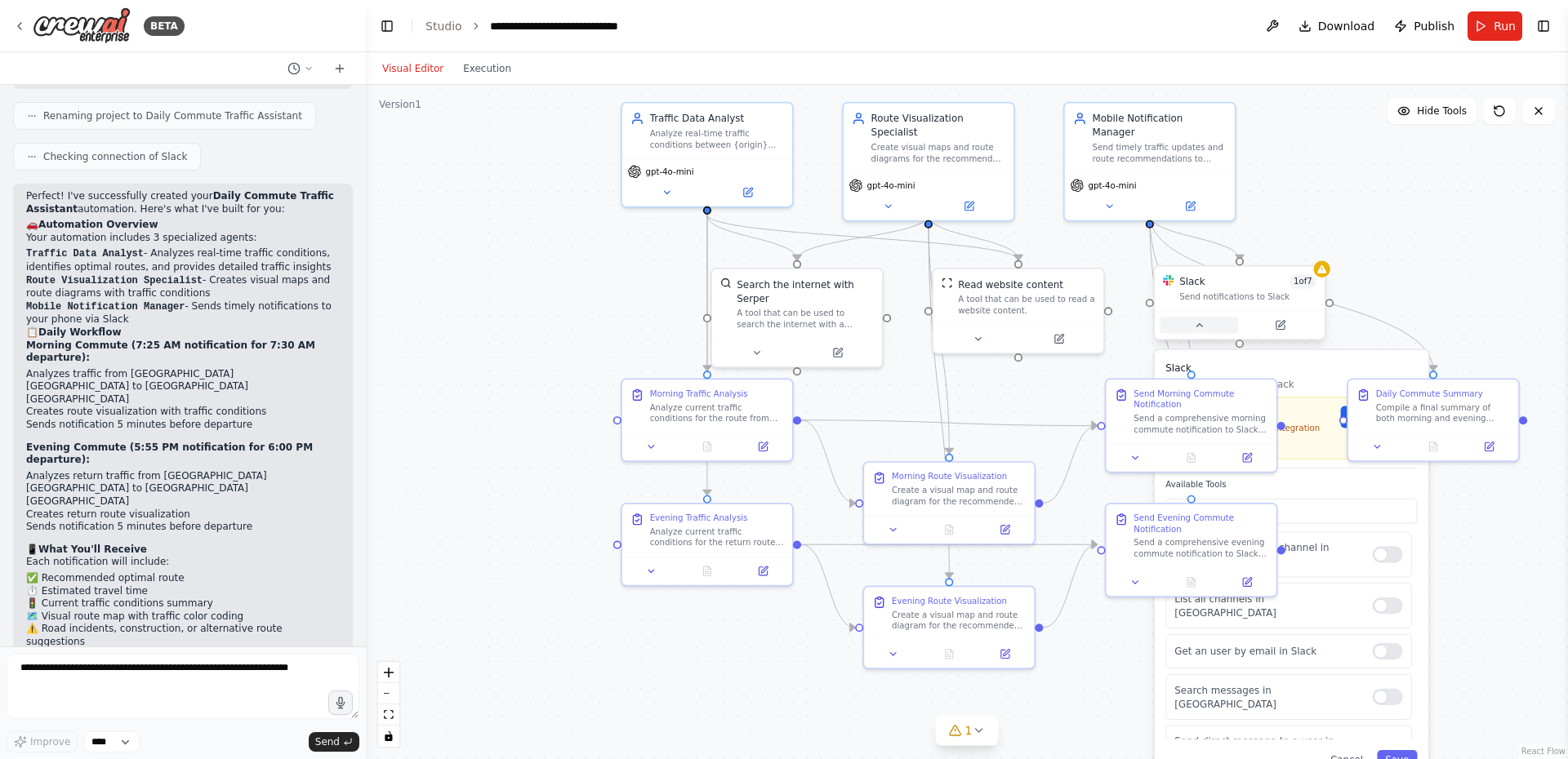
click at [1208, 324] on button at bounding box center [1199, 324] width 78 height 16
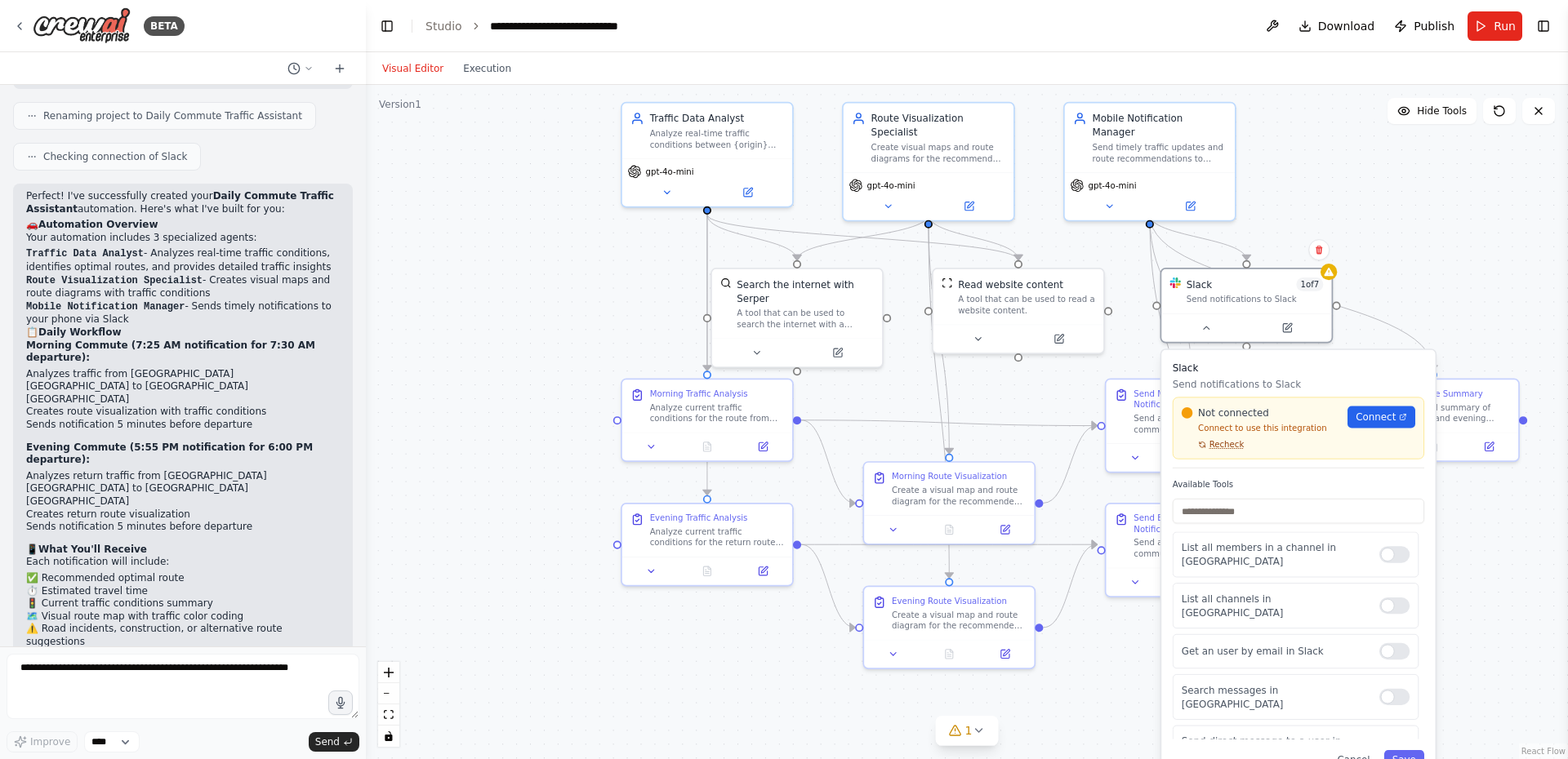
click at [1233, 447] on span "Recheck" at bounding box center [1227, 444] width 35 height 11
click at [1225, 448] on span "Recheck" at bounding box center [1227, 444] width 35 height 11
click at [1373, 414] on span "Connect" at bounding box center [1375, 417] width 40 height 14
click at [1227, 444] on span "Recheck" at bounding box center [1227, 444] width 35 height 11
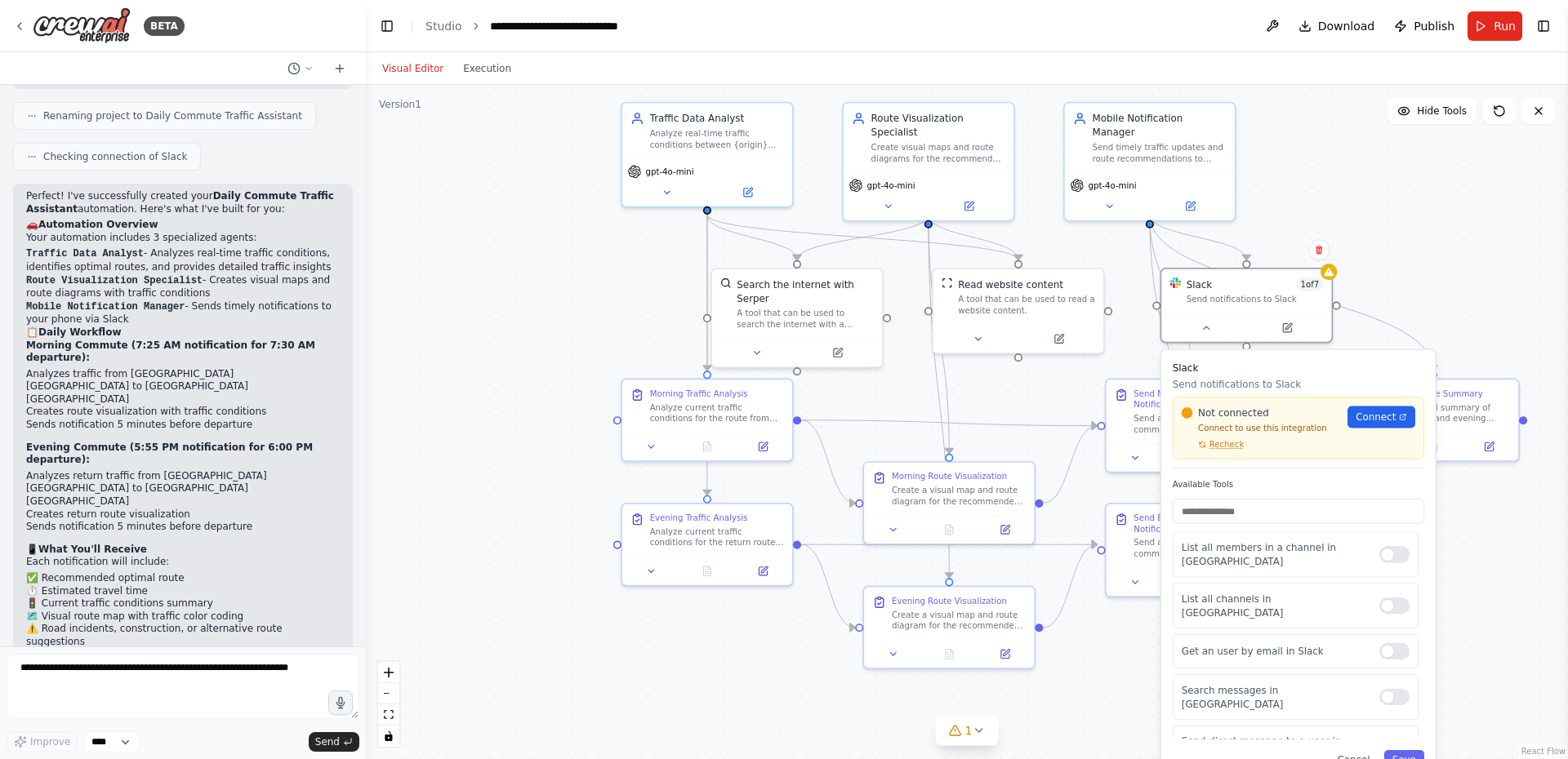
click at [1227, 444] on span "Recheck" at bounding box center [1227, 444] width 35 height 11
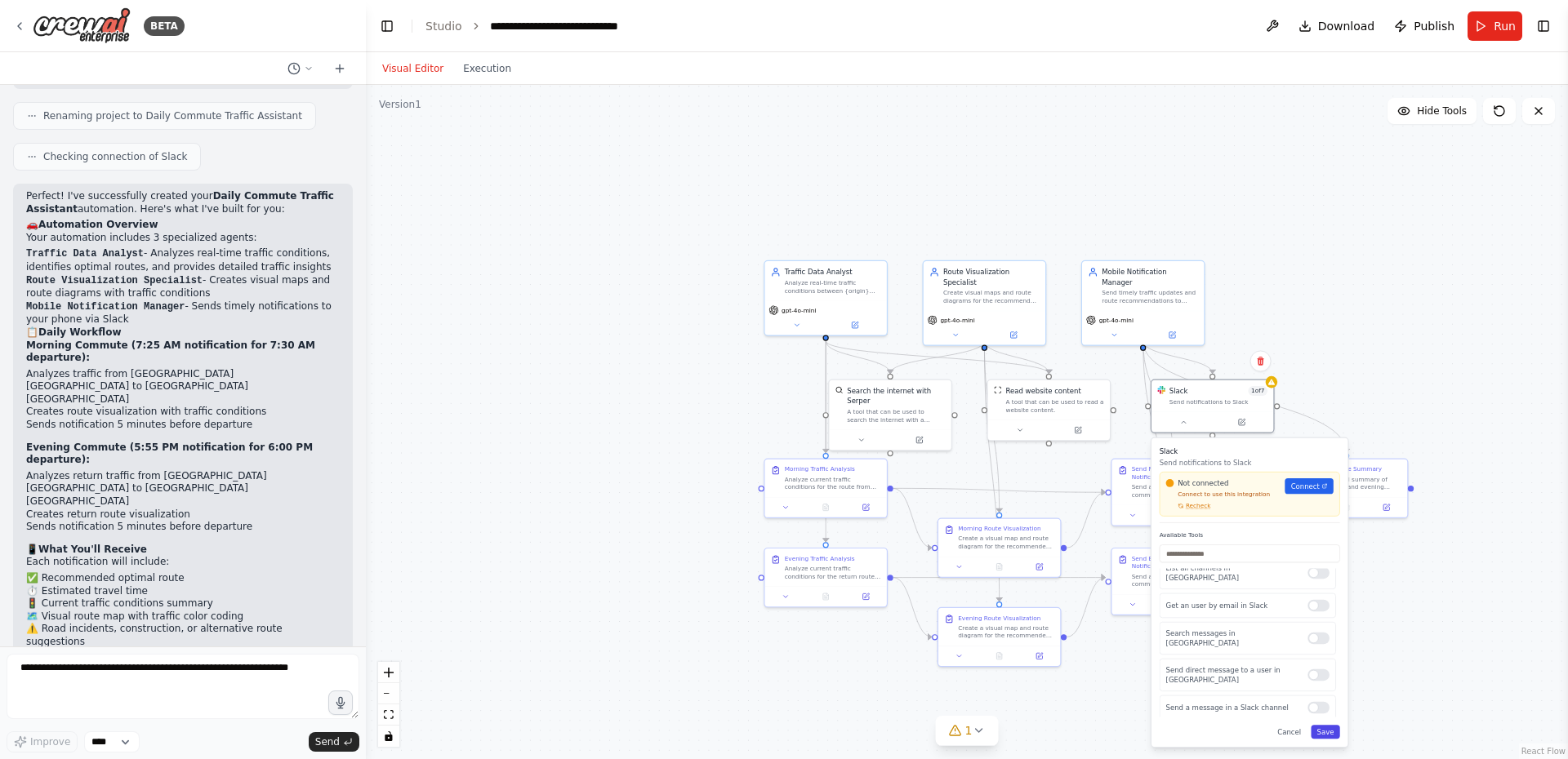
click at [1320, 725] on button "Save" at bounding box center [1324, 732] width 29 height 14
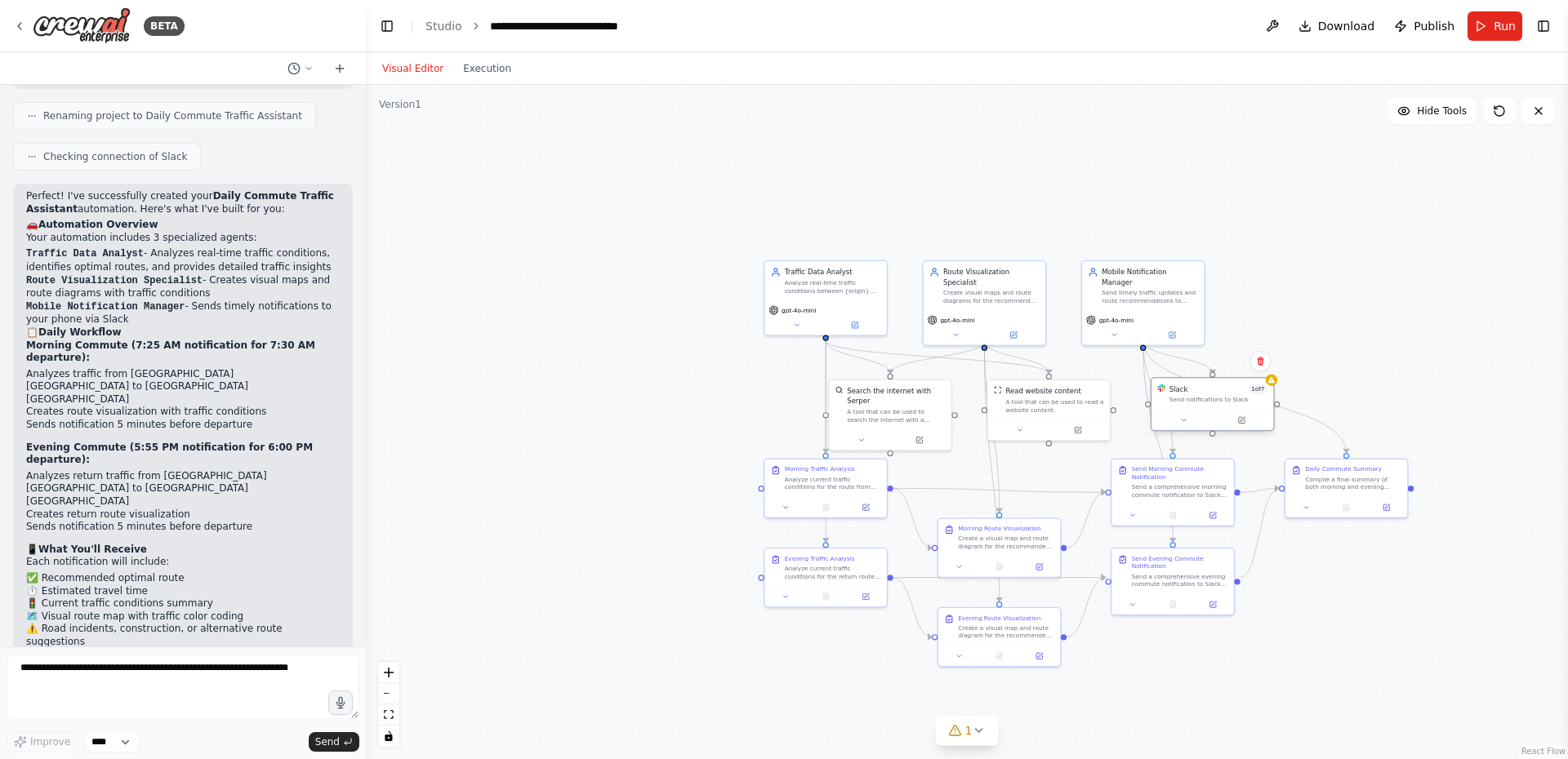
click at [1241, 389] on div "Slack 1 of 7" at bounding box center [1217, 389] width 98 height 10
click at [1184, 418] on icon at bounding box center [1183, 420] width 8 height 8
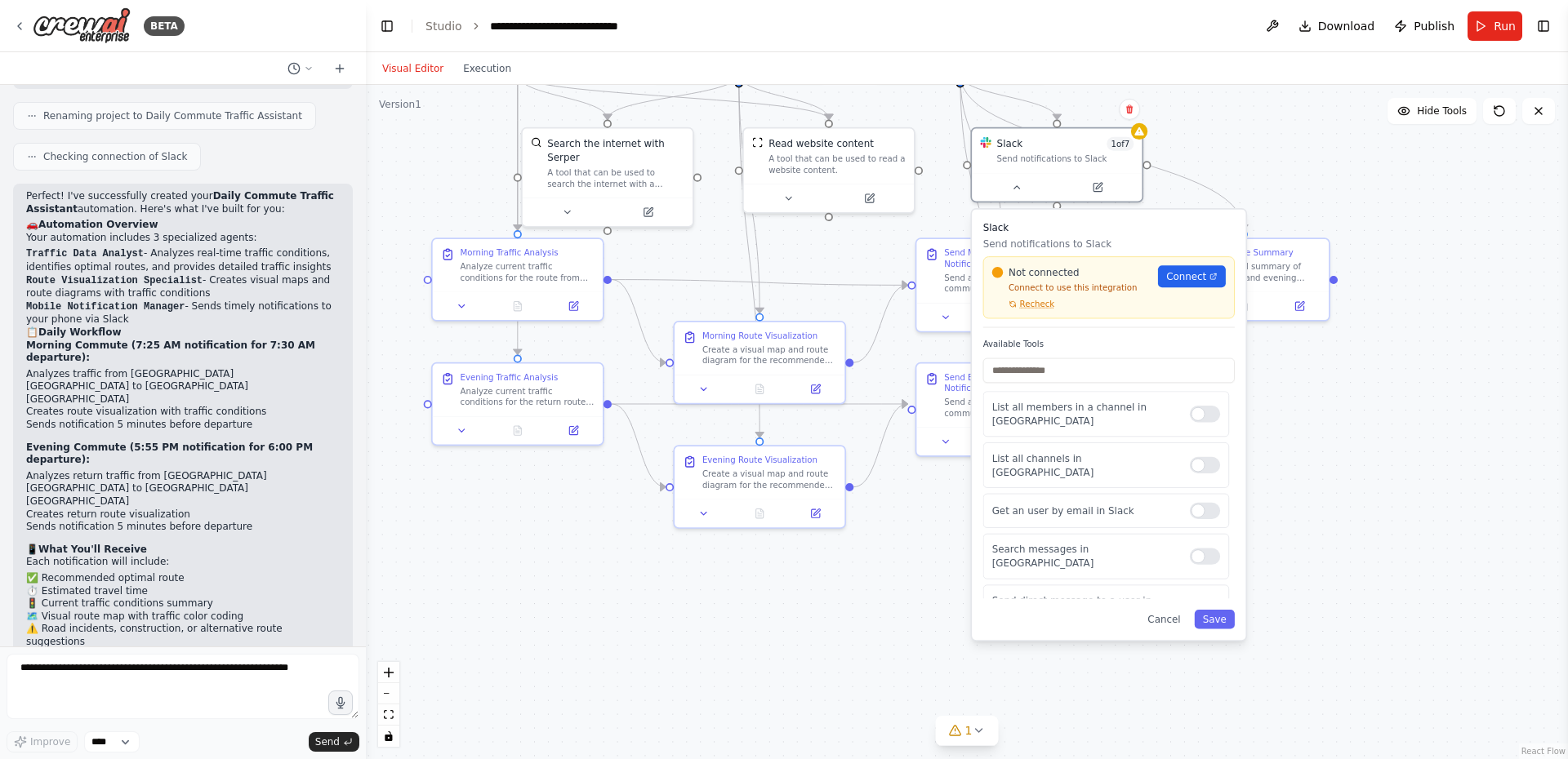
drag, startPoint x: 1428, startPoint y: 518, endPoint x: 1346, endPoint y: 395, distance: 147.8
click at [1346, 395] on div ".deletable-edge-delete-btn { width: 20px; height: 20px; border: 0px solid #ffff…" at bounding box center [967, 422] width 1202 height 674
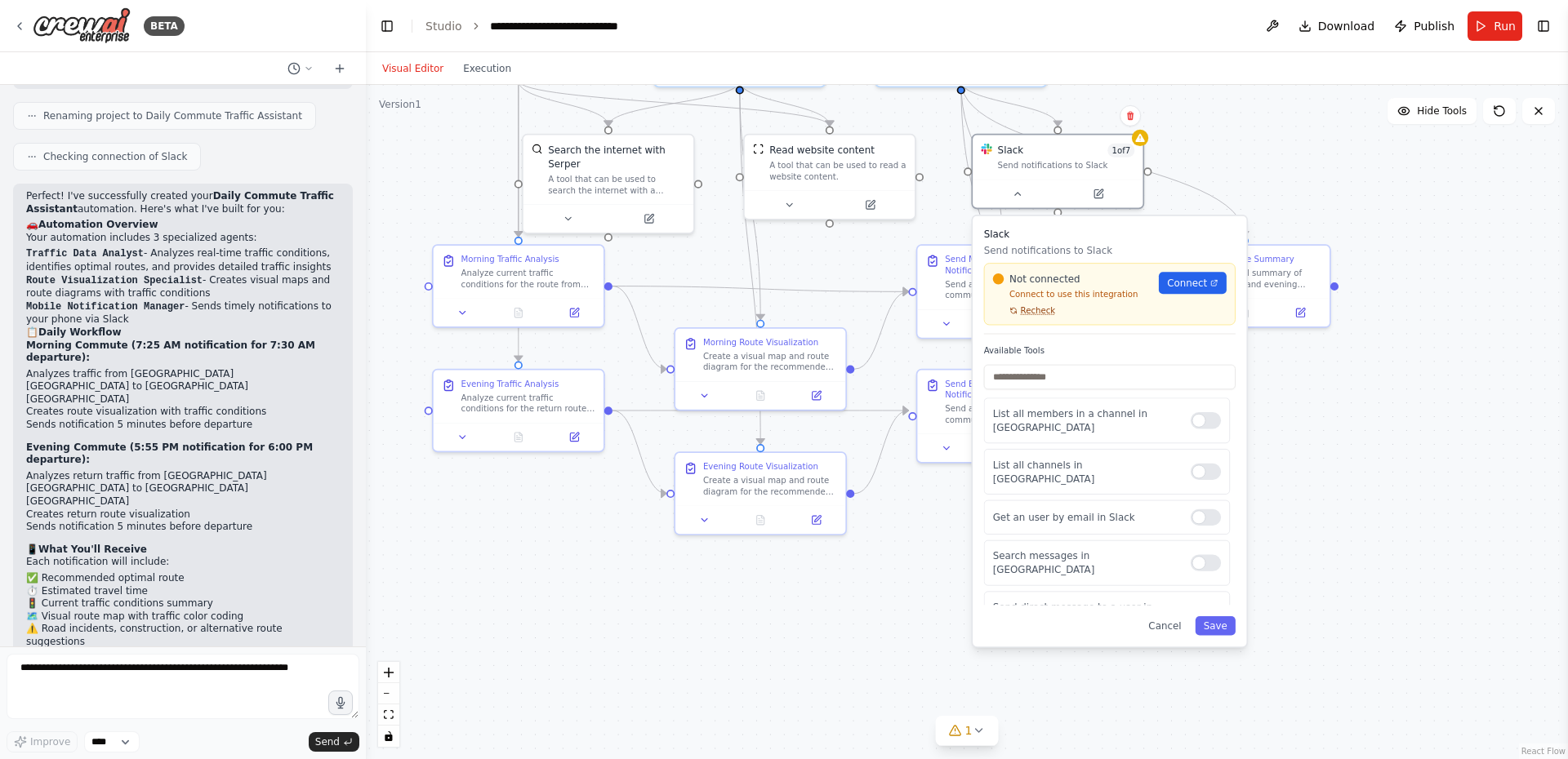
click at [1036, 310] on span "Recheck" at bounding box center [1038, 311] width 35 height 11
click at [1371, 448] on div ".deletable-edge-delete-btn { width: 20px; height: 20px; border: 0px solid #ffff…" at bounding box center [967, 422] width 1202 height 674
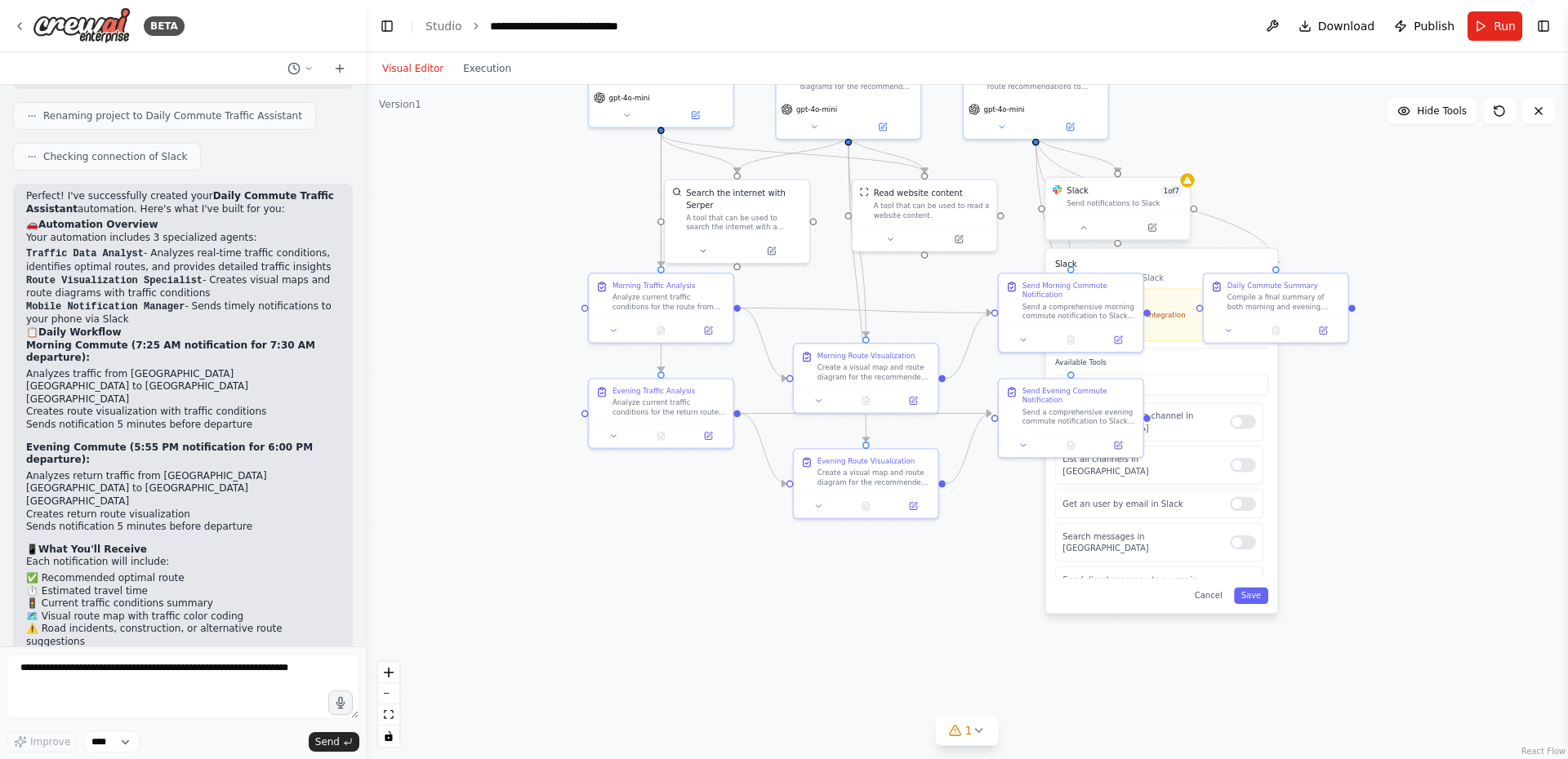
click at [1079, 219] on div at bounding box center [1117, 226] width 144 height 23
click at [1079, 229] on icon at bounding box center [1083, 227] width 9 height 9
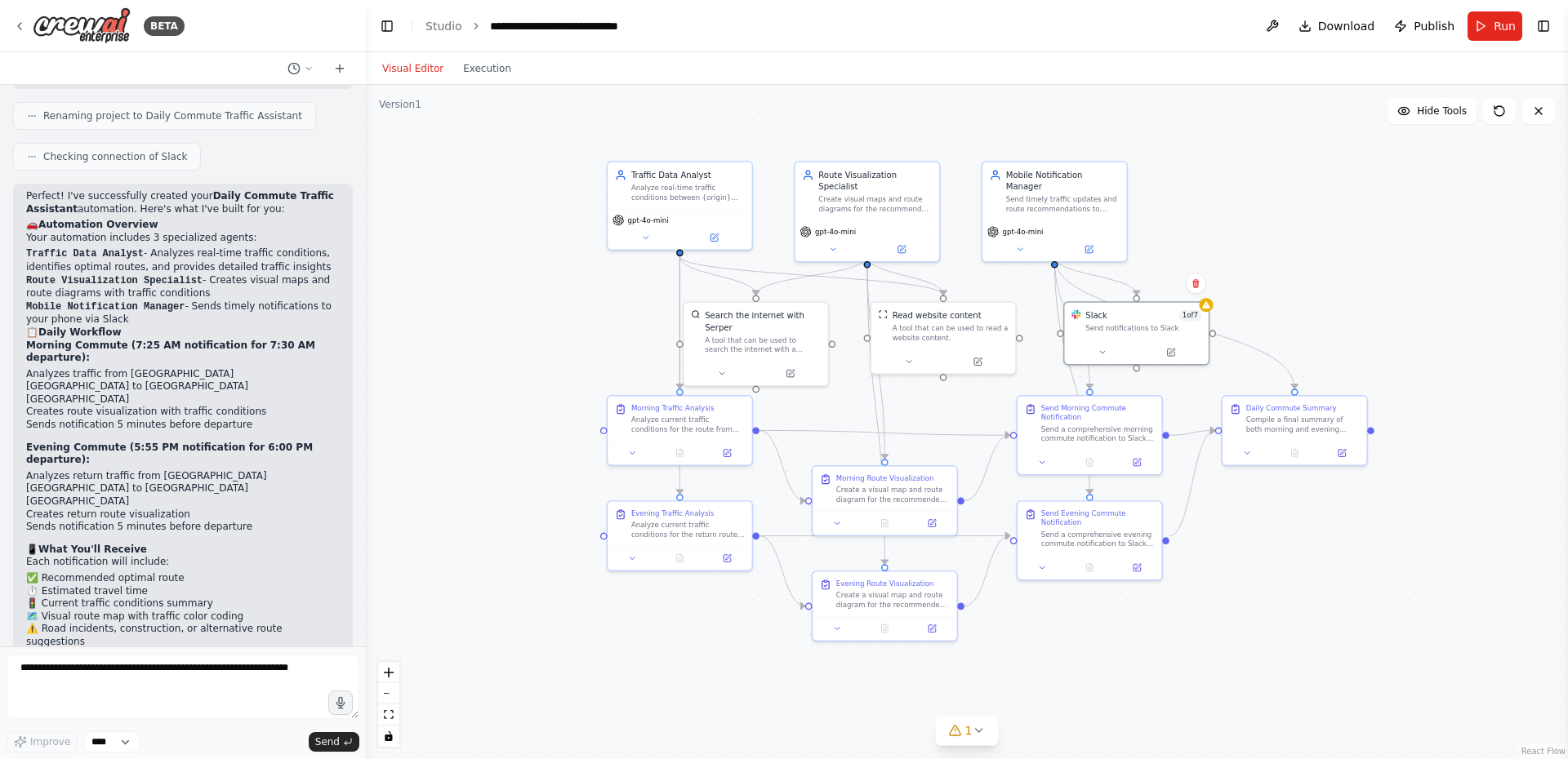
drag, startPoint x: 1366, startPoint y: 418, endPoint x: 1385, endPoint y: 533, distance: 116.6
click at [1385, 533] on div ".deletable-edge-delete-btn { width: 20px; height: 20px; border: 0px solid #ffff…" at bounding box center [967, 422] width 1202 height 674
click at [1016, 242] on icon at bounding box center [1020, 246] width 9 height 9
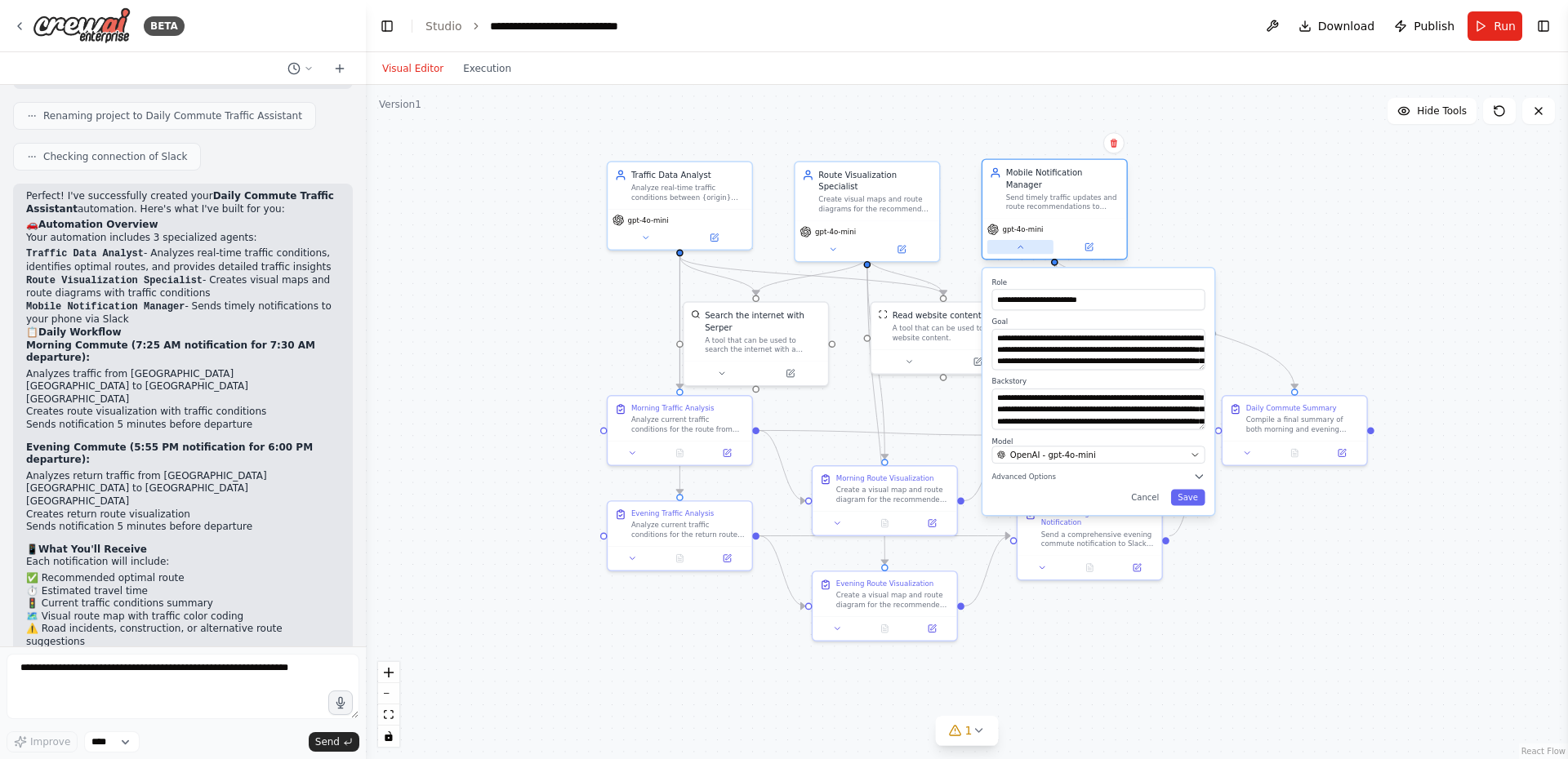
click at [1016, 242] on icon at bounding box center [1020, 246] width 9 height 9
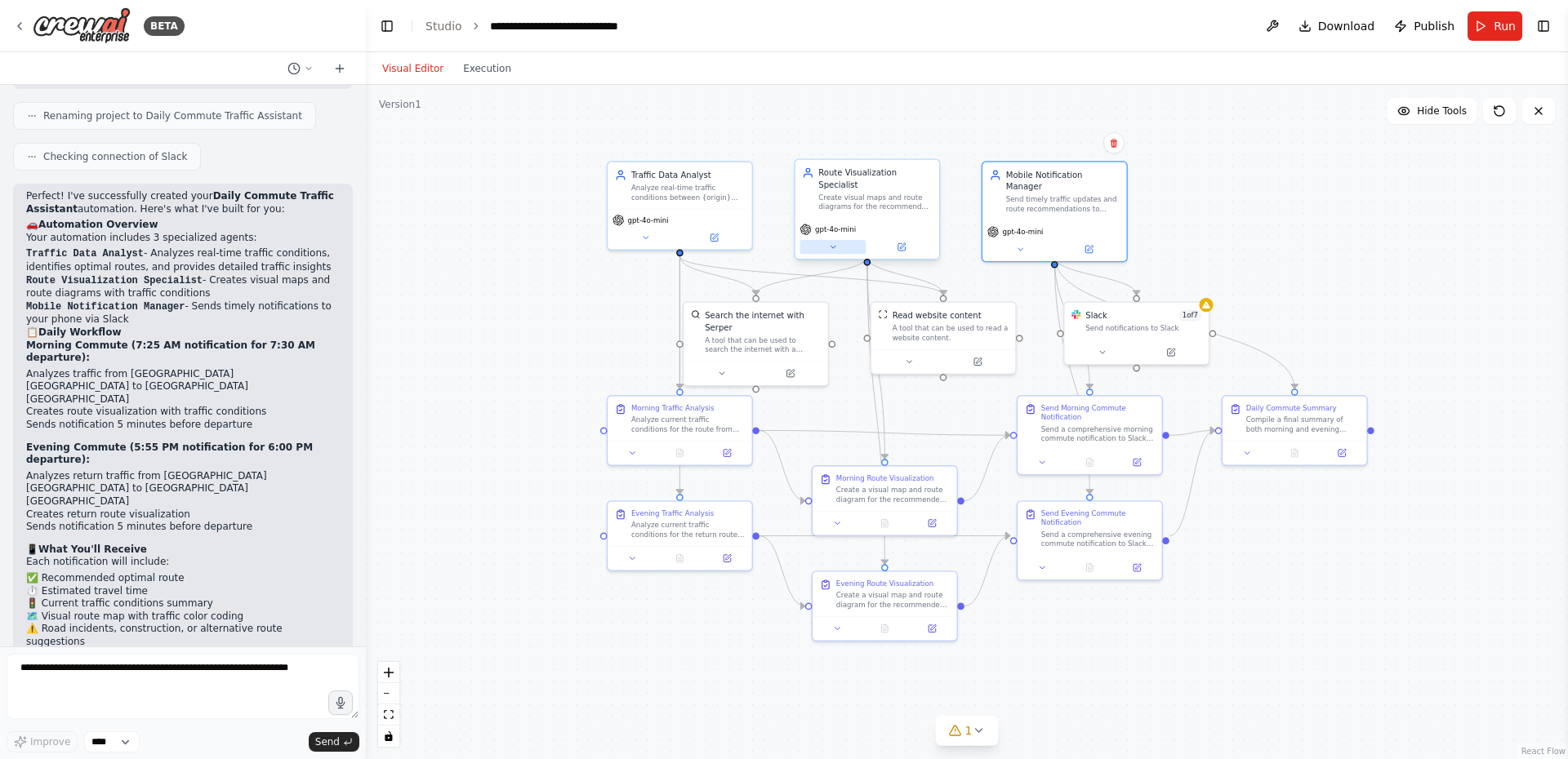
click at [828, 242] on icon at bounding box center [832, 246] width 9 height 9
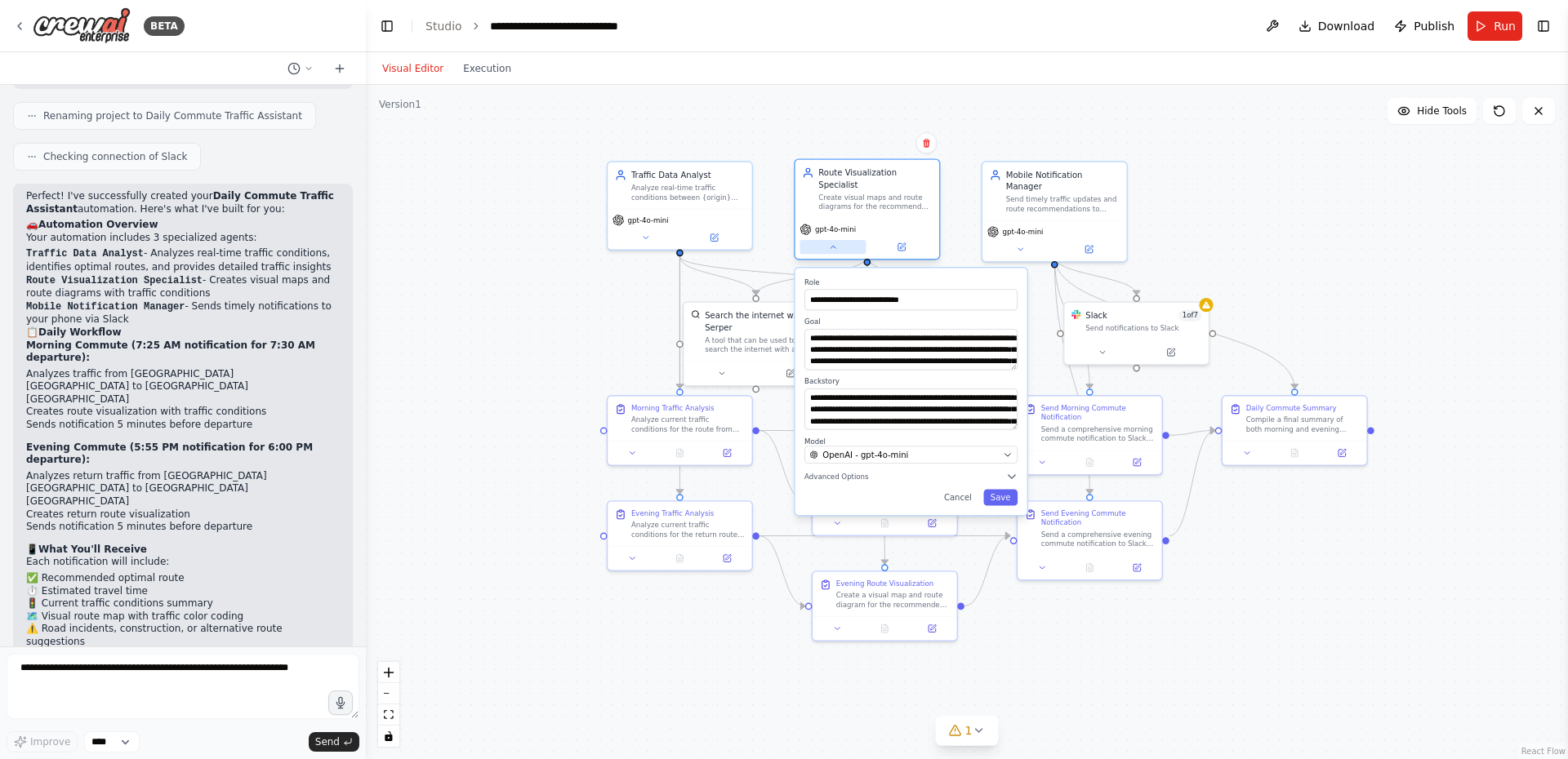
click at [828, 242] on icon at bounding box center [832, 246] width 9 height 9
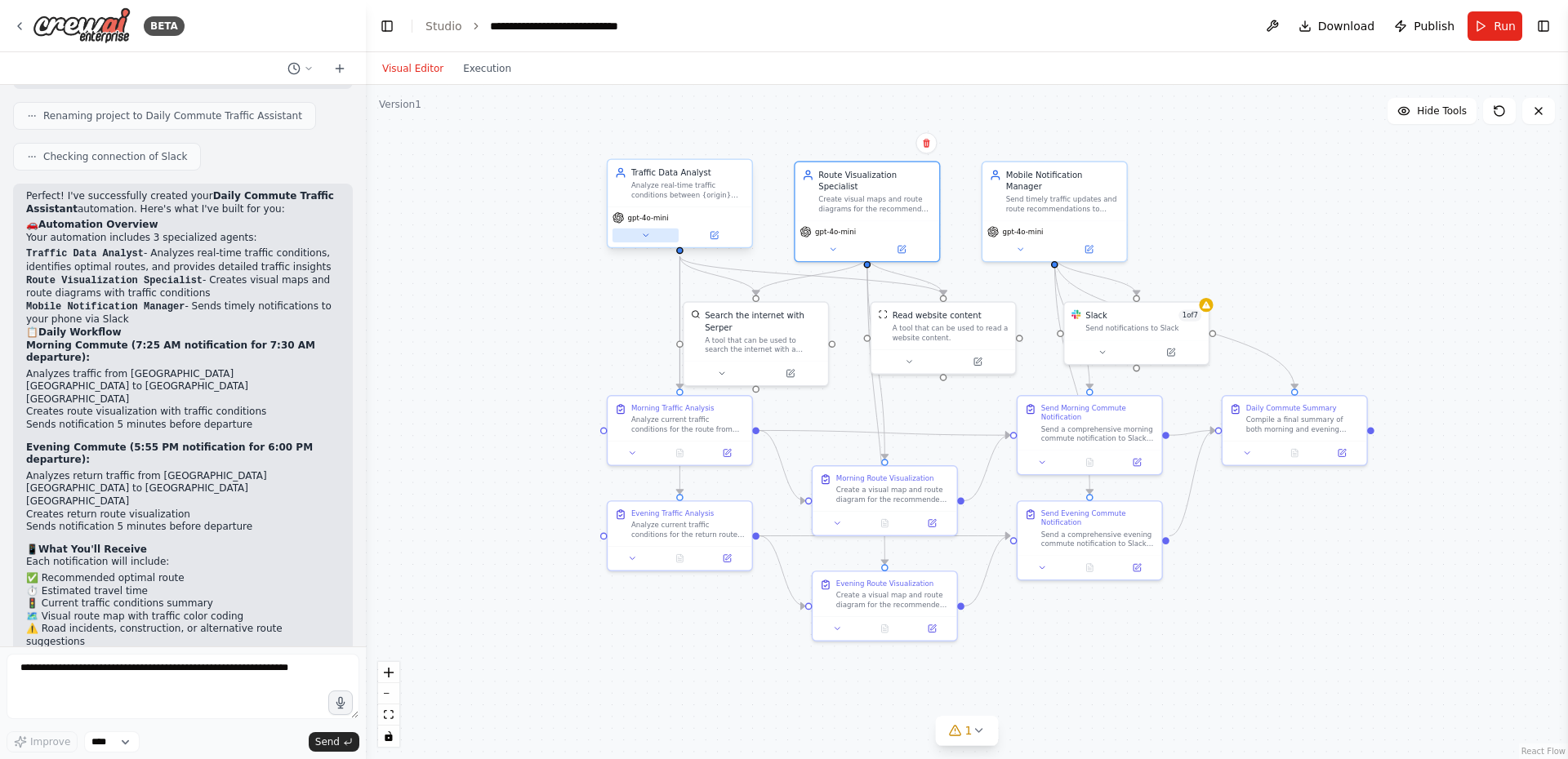
click at [646, 232] on icon at bounding box center [646, 235] width 9 height 9
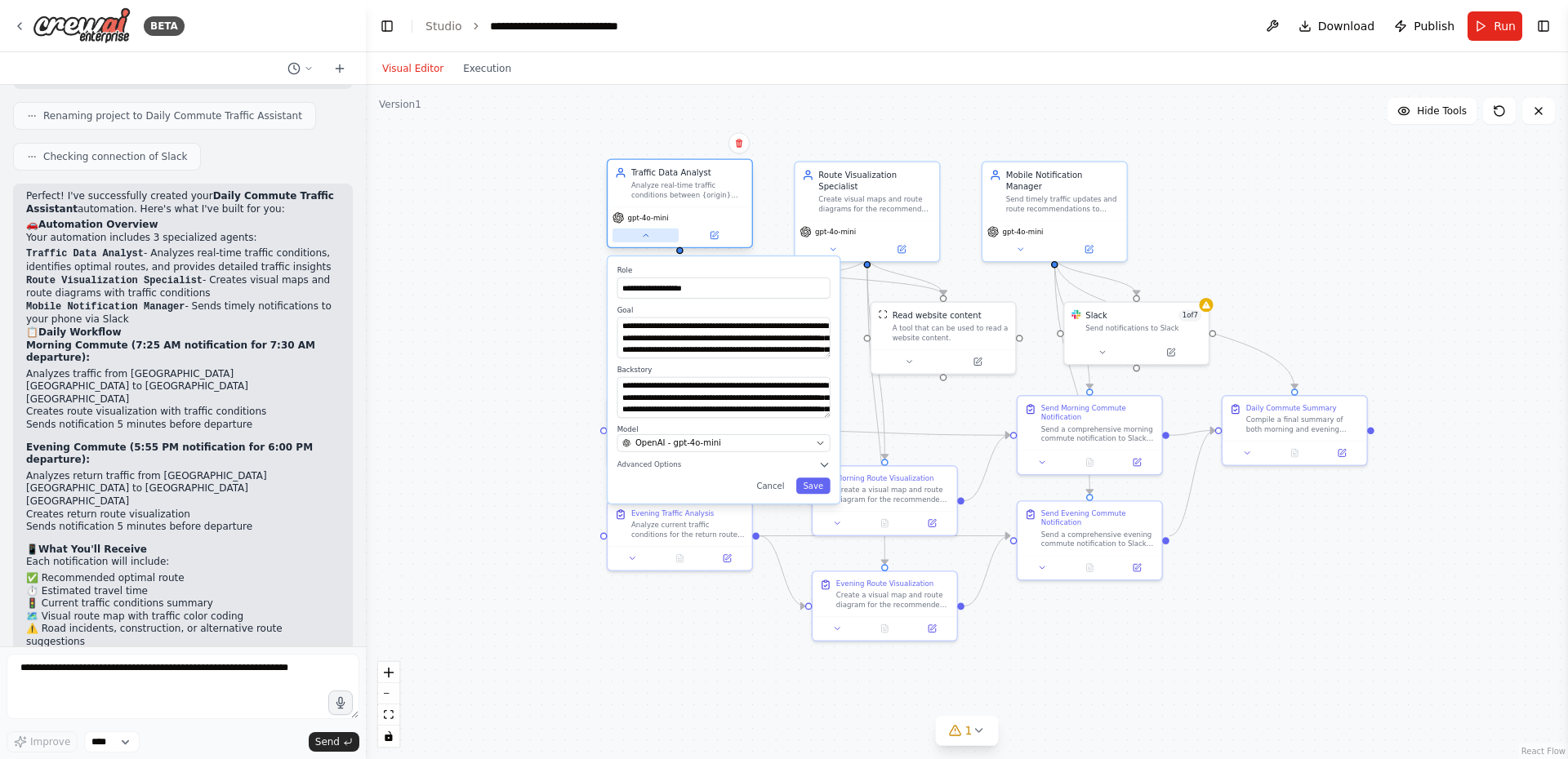
click at [646, 232] on icon at bounding box center [646, 235] width 9 height 9
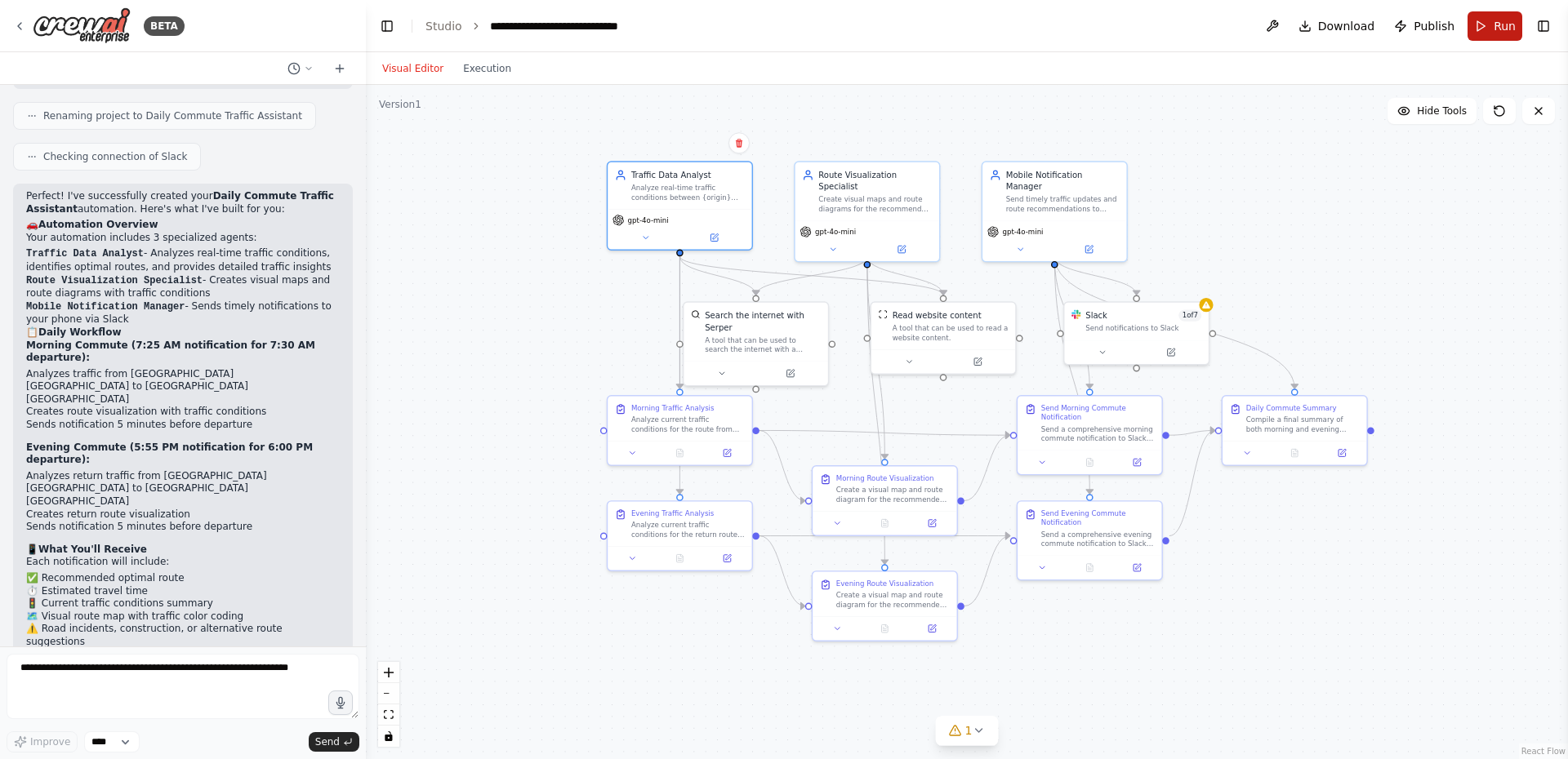
click at [1496, 30] on span "Run" at bounding box center [1504, 26] width 22 height 16
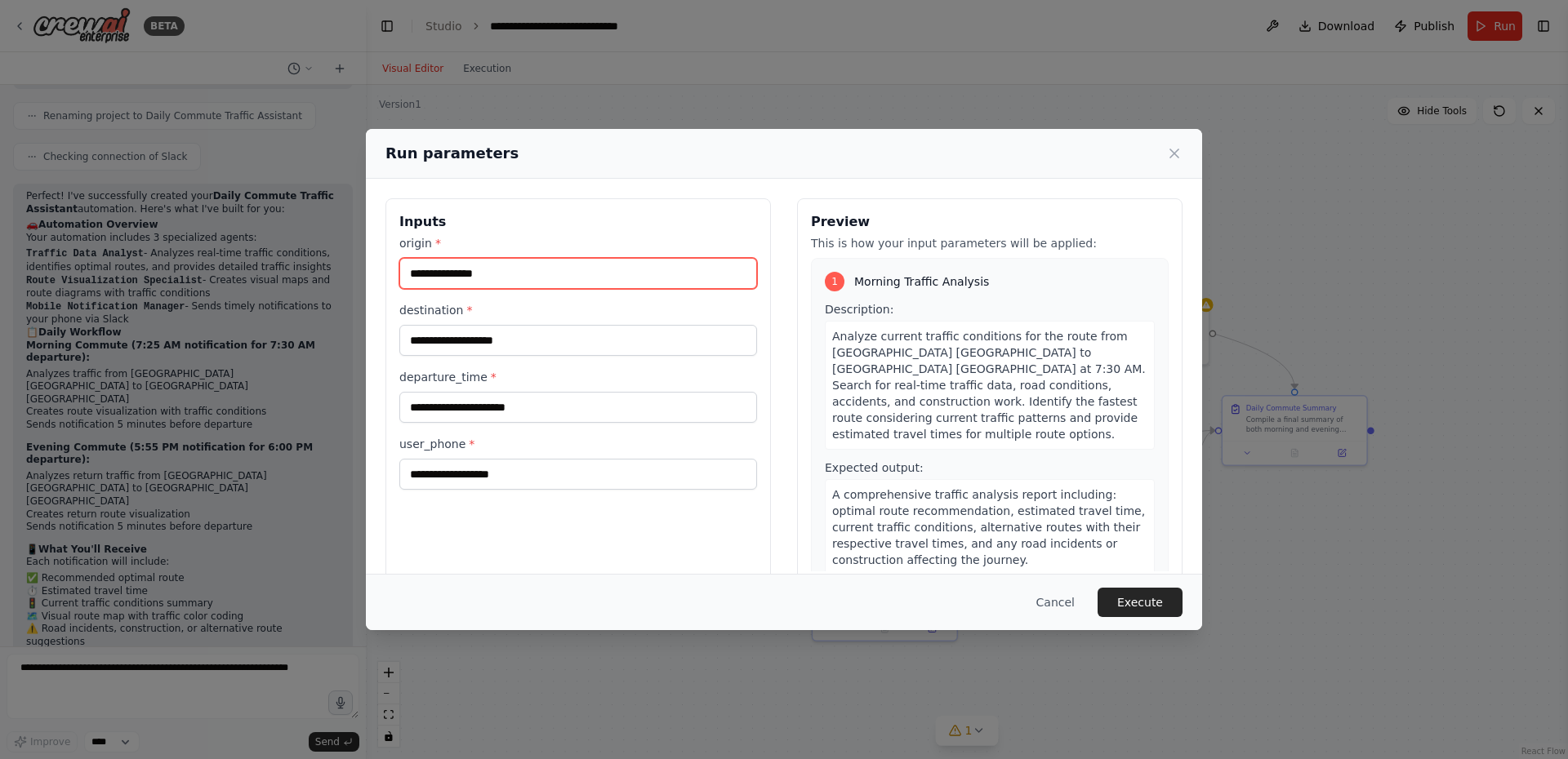
click at [466, 264] on input "origin *" at bounding box center [578, 273] width 358 height 31
click at [501, 273] on input "origin *" at bounding box center [578, 273] width 358 height 31
click at [504, 273] on input "origin *" at bounding box center [578, 273] width 358 height 31
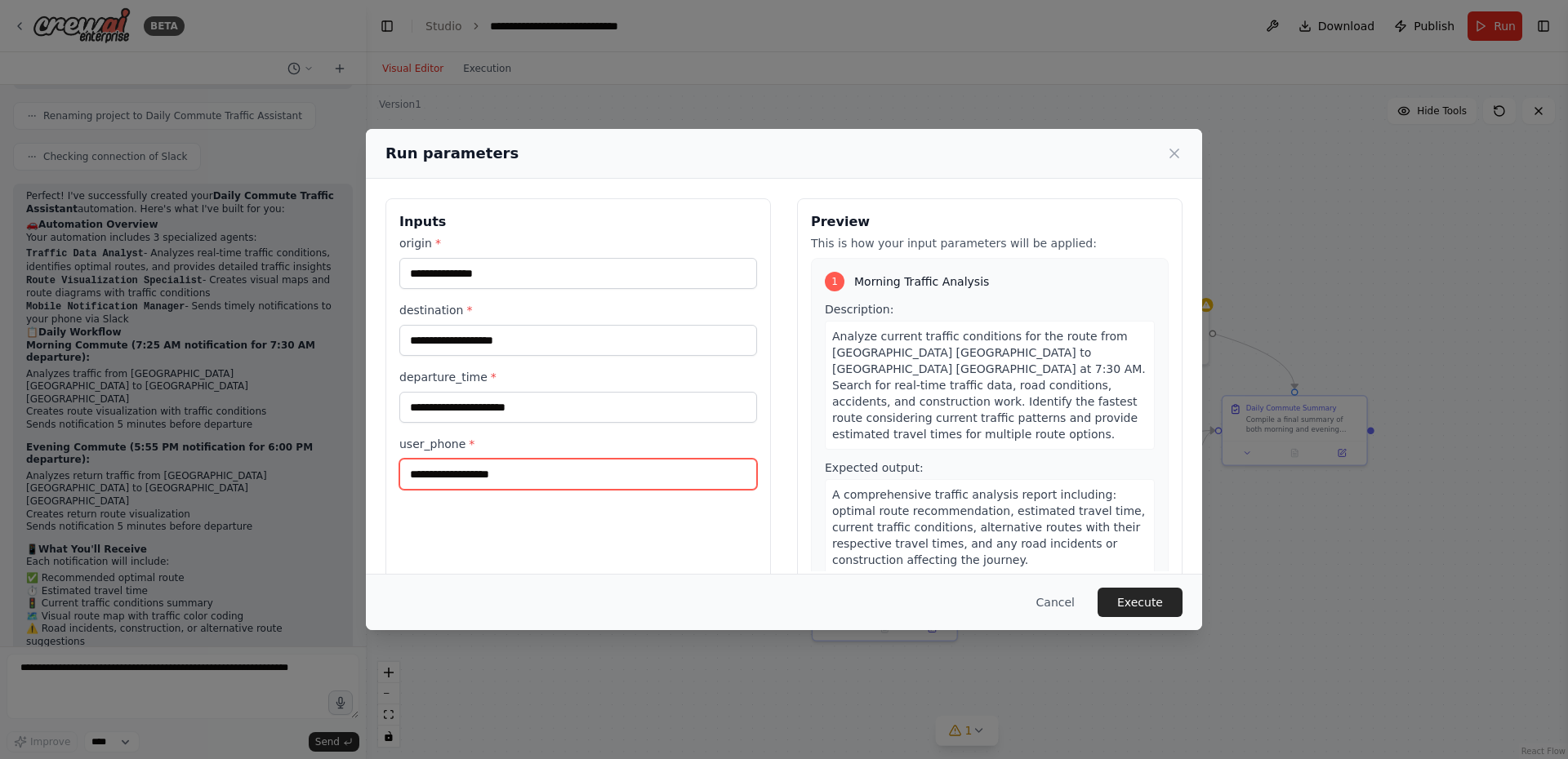
click at [535, 466] on input "user_phone *" at bounding box center [578, 474] width 358 height 31
type input "**********"
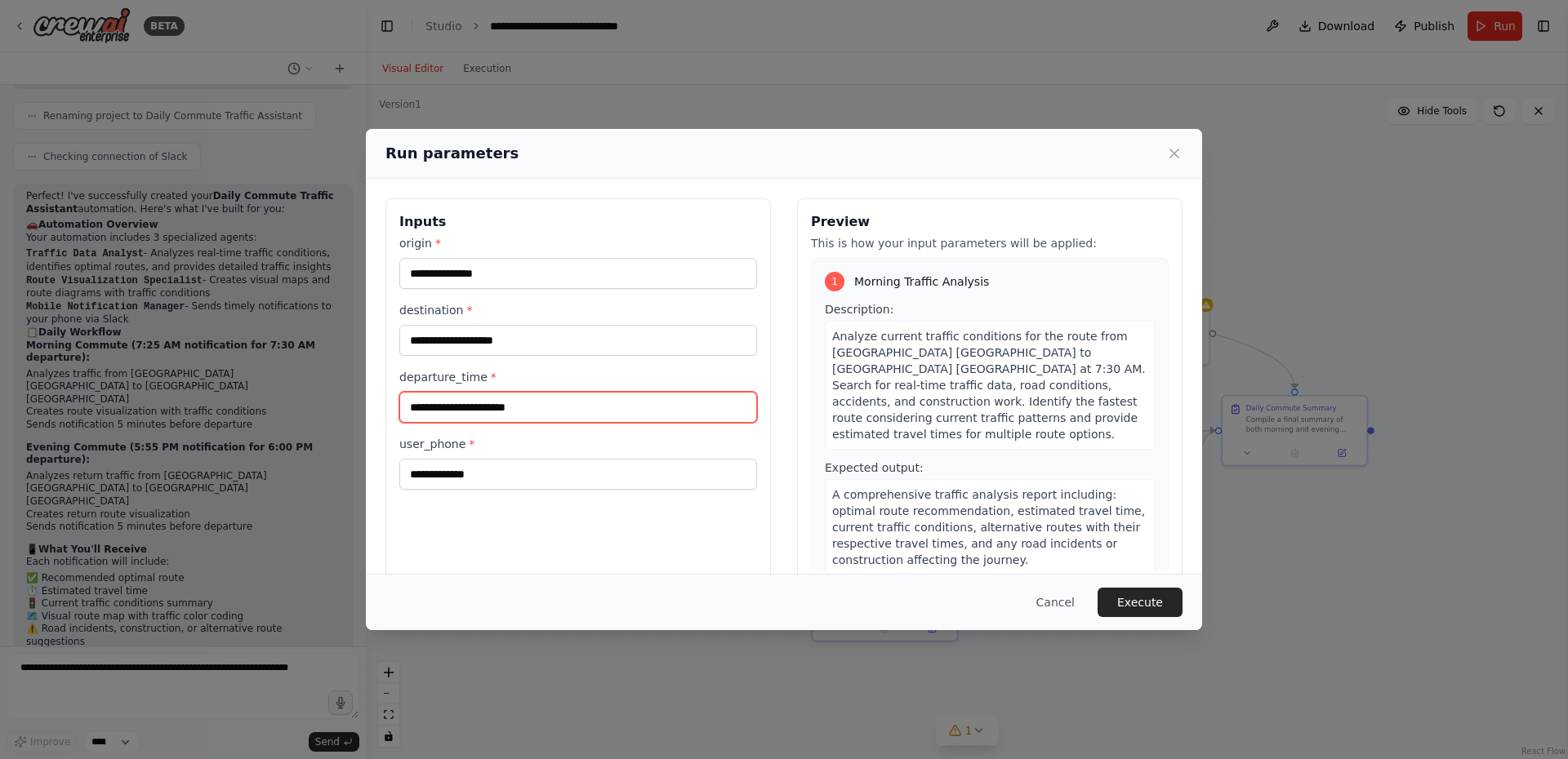
click at [518, 408] on input "departure_time *" at bounding box center [578, 408] width 358 height 31
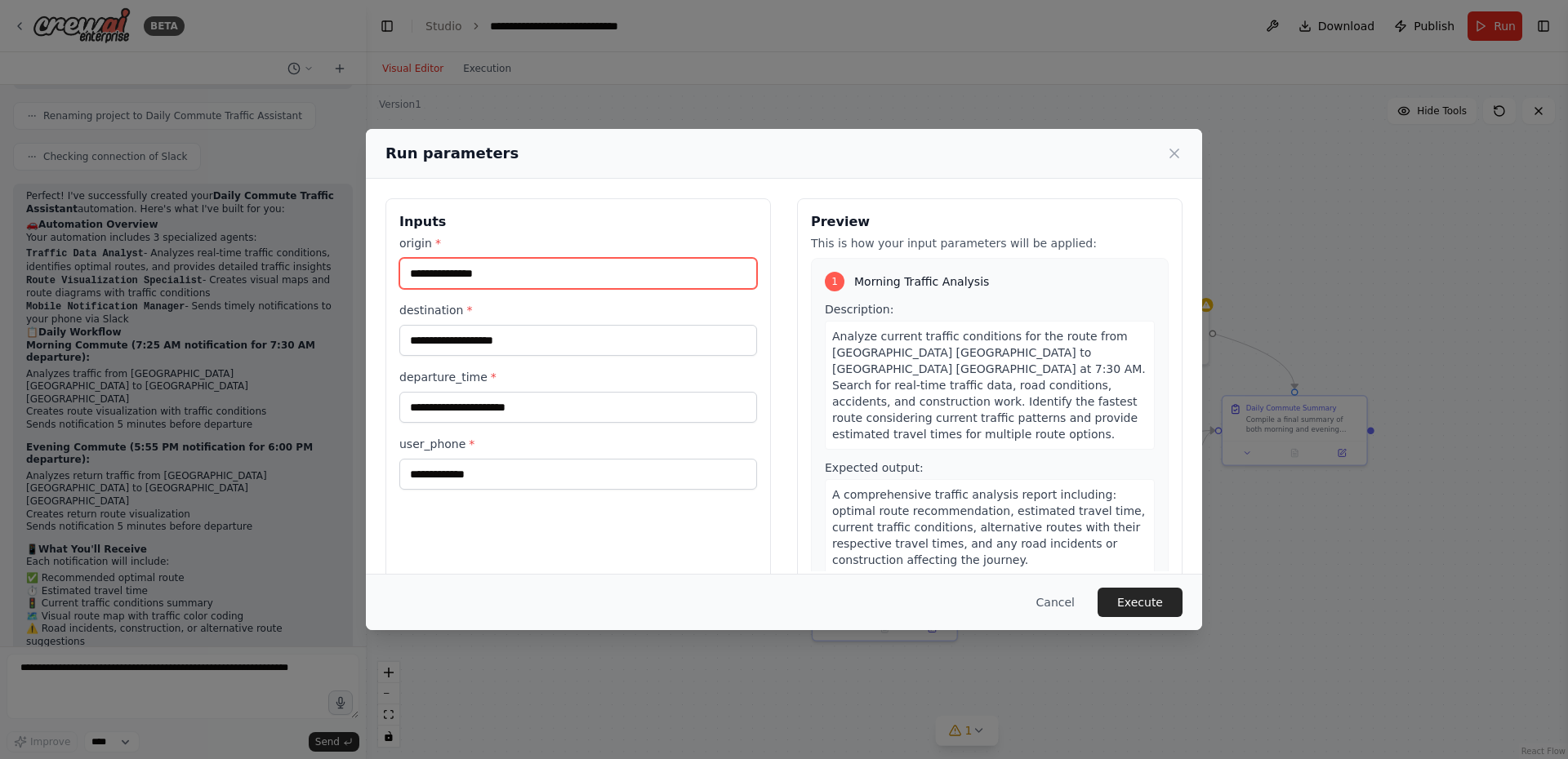
click at [506, 284] on input "origin *" at bounding box center [578, 273] width 358 height 31
type input "**********"
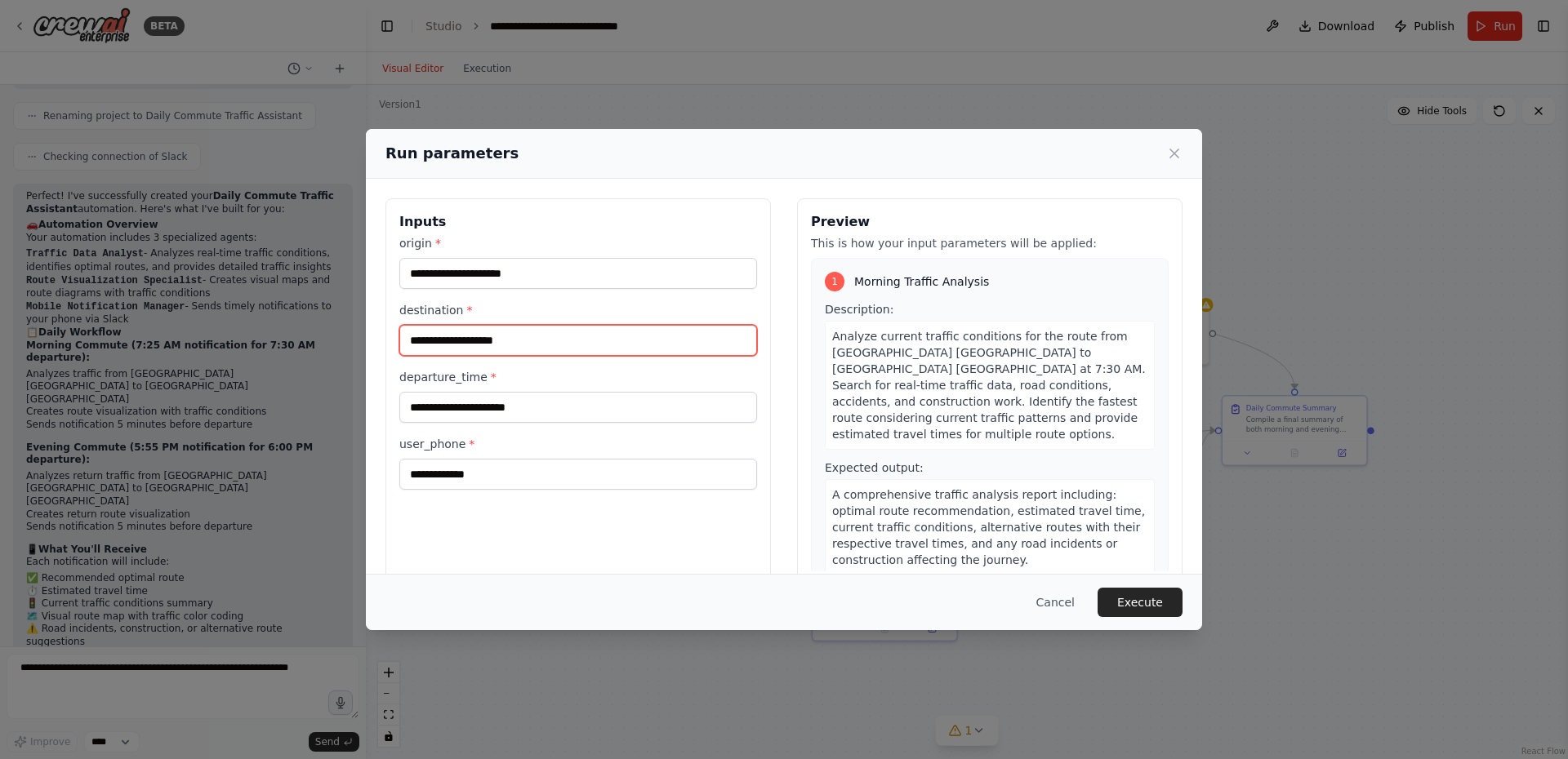
click at [558, 344] on input "destination *" at bounding box center [578, 340] width 358 height 31
type input "*"
type input "**********"
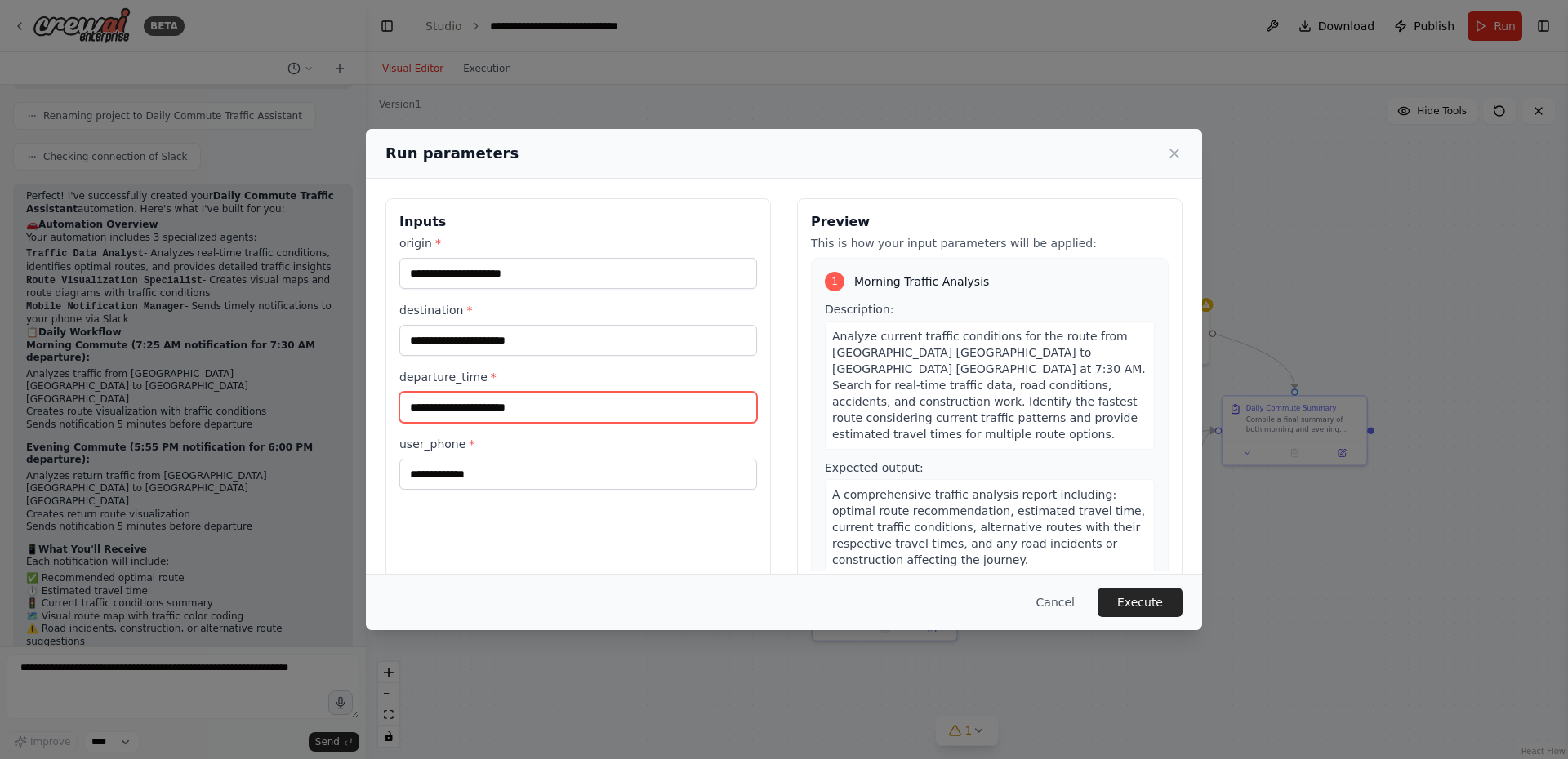
click at [519, 416] on input "departure_time *" at bounding box center [578, 408] width 358 height 31
type input "*"
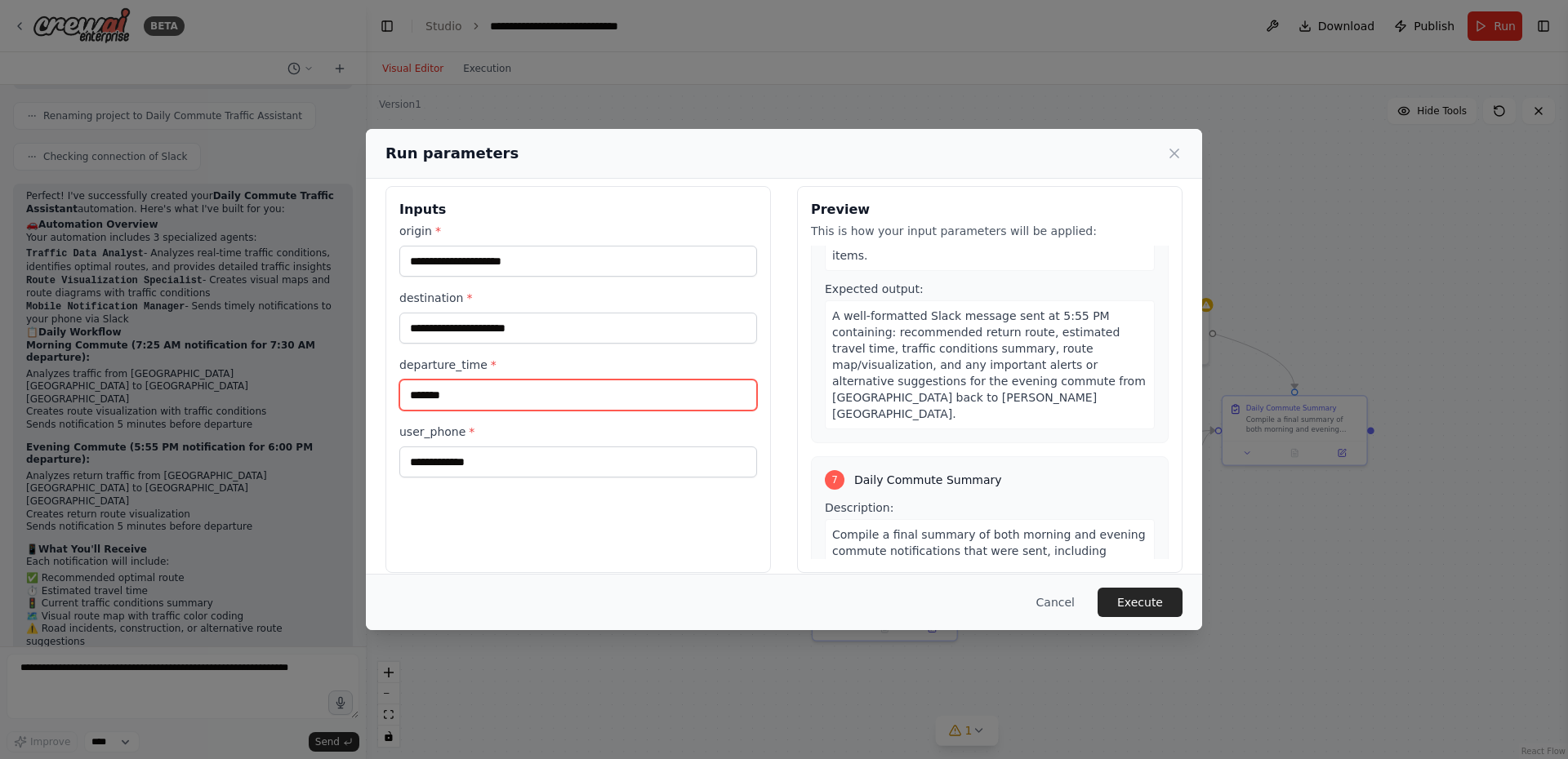
scroll to position [31, 0]
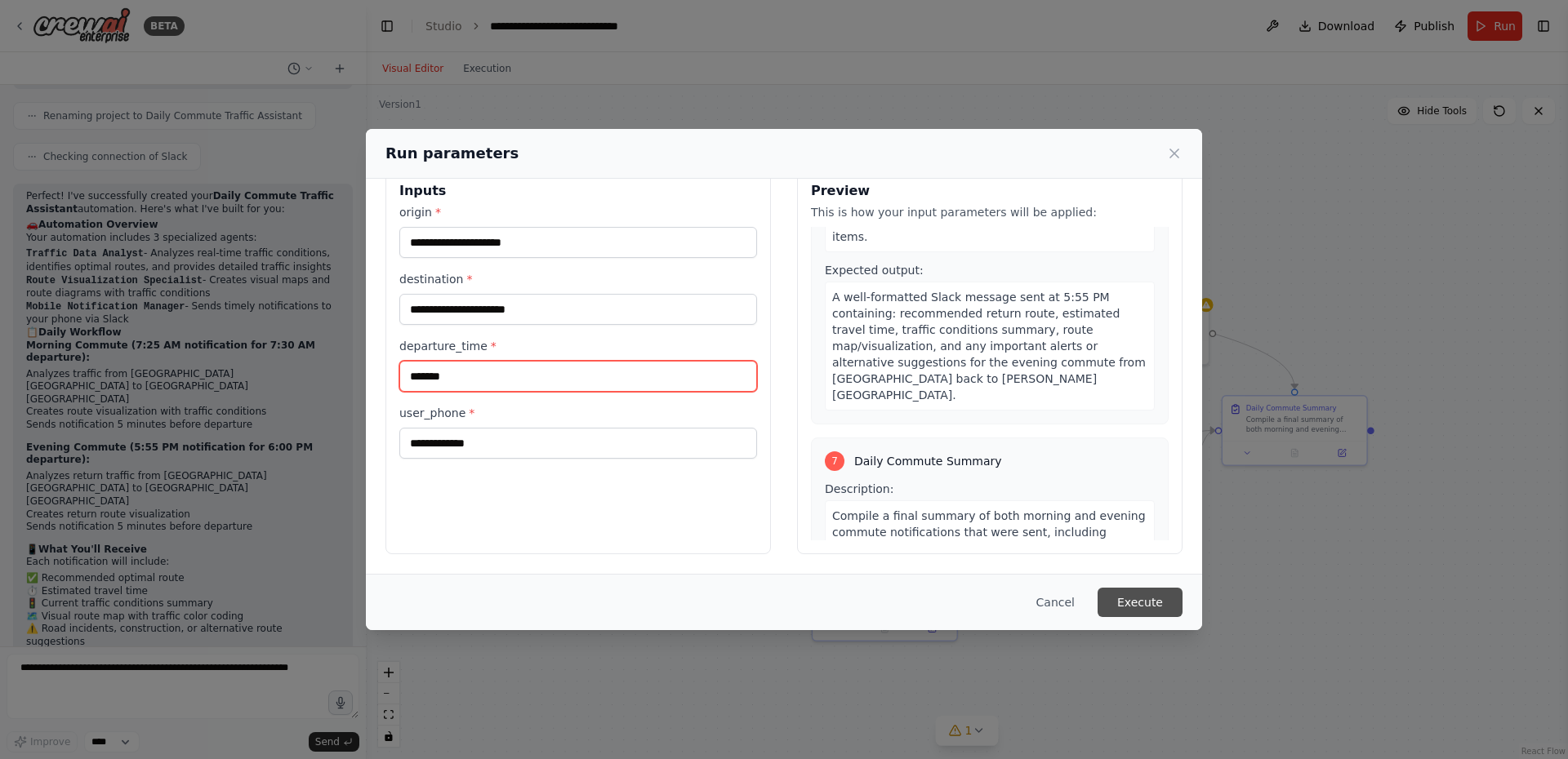
type input "*******"
click at [1126, 599] on button "Execute" at bounding box center [1140, 602] width 85 height 29
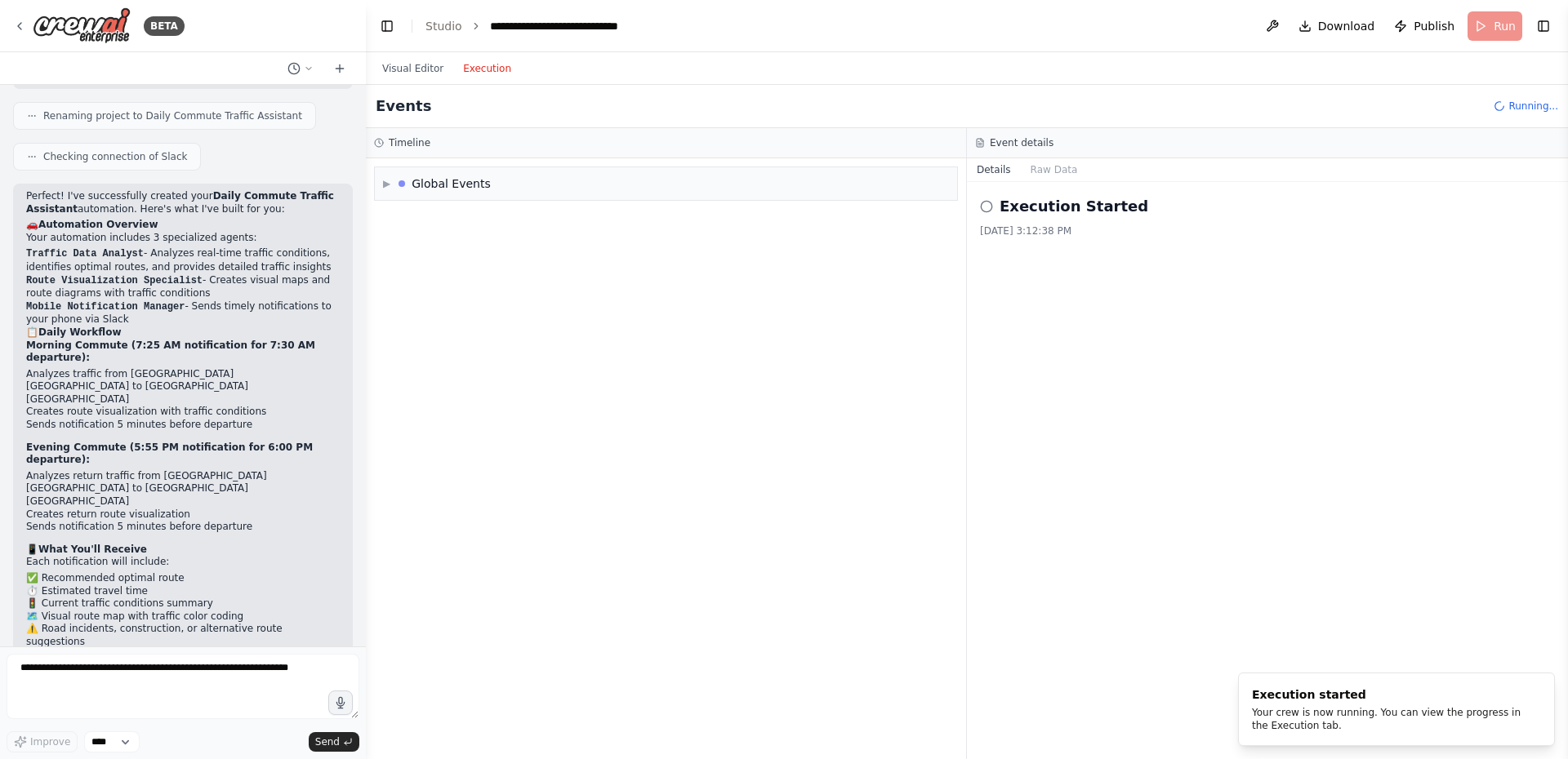
click at [482, 70] on button "Execution" at bounding box center [487, 69] width 68 height 20
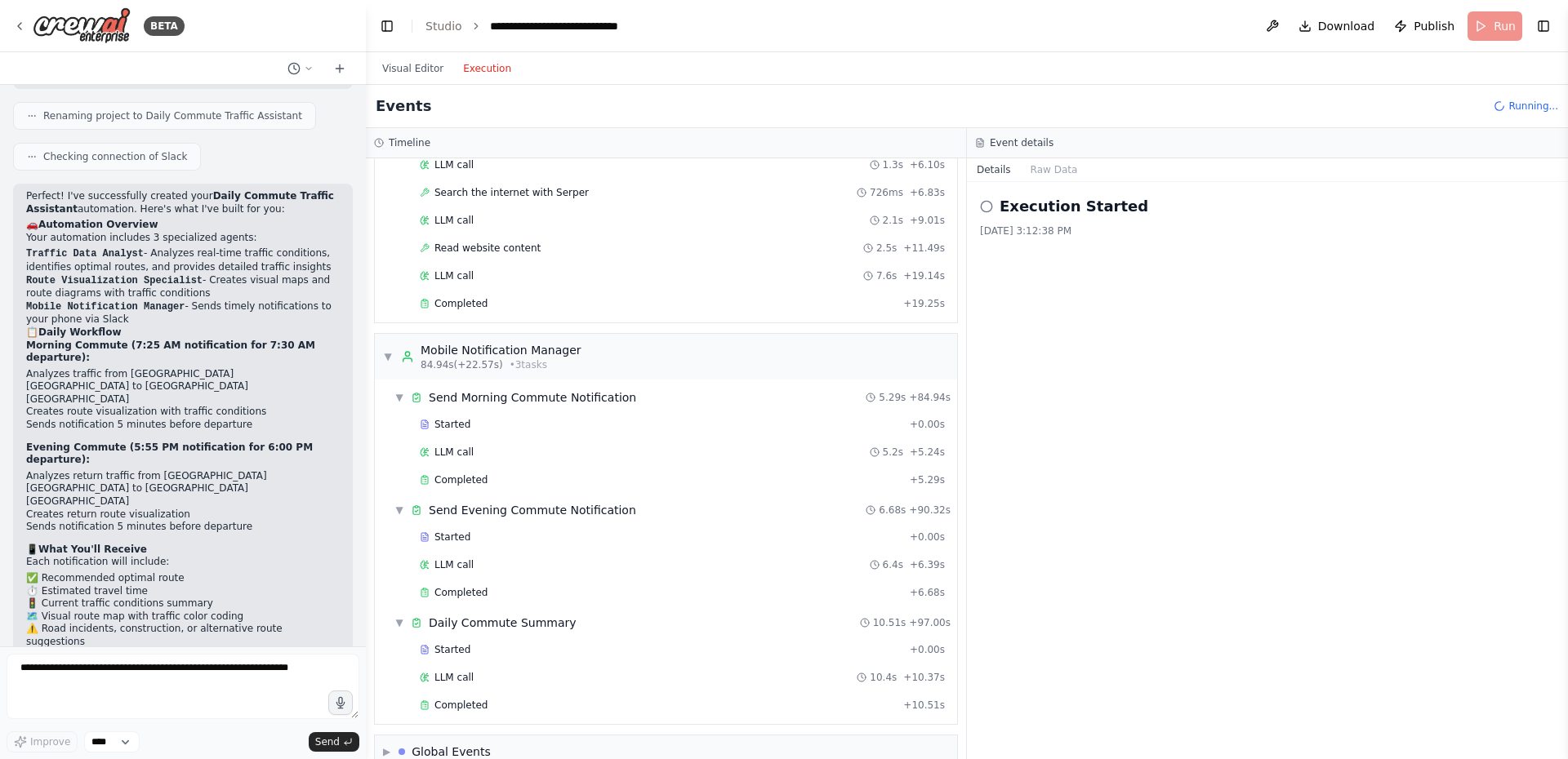
scroll to position [1327, 0]
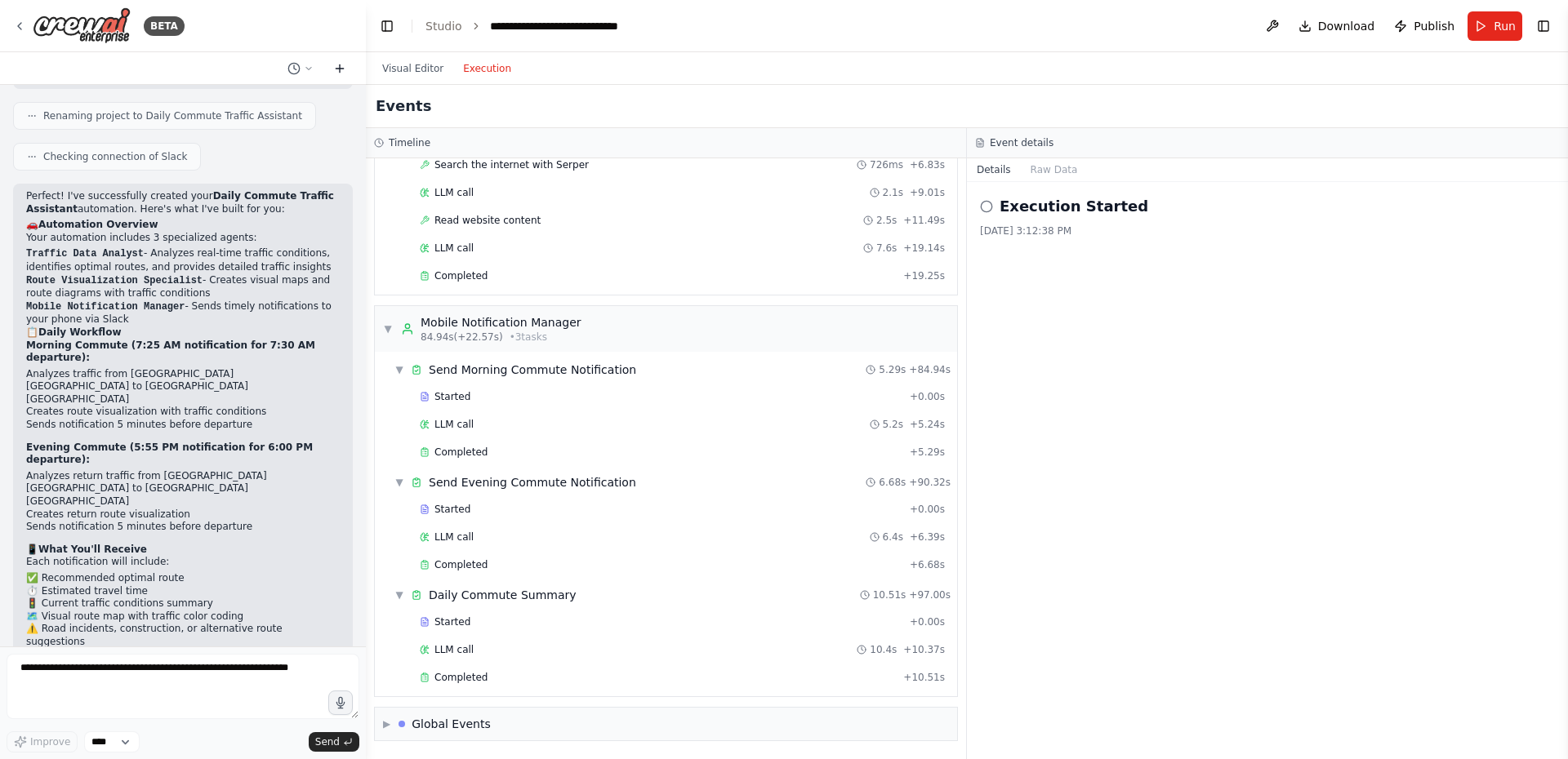
click at [338, 65] on icon at bounding box center [339, 69] width 13 height 13
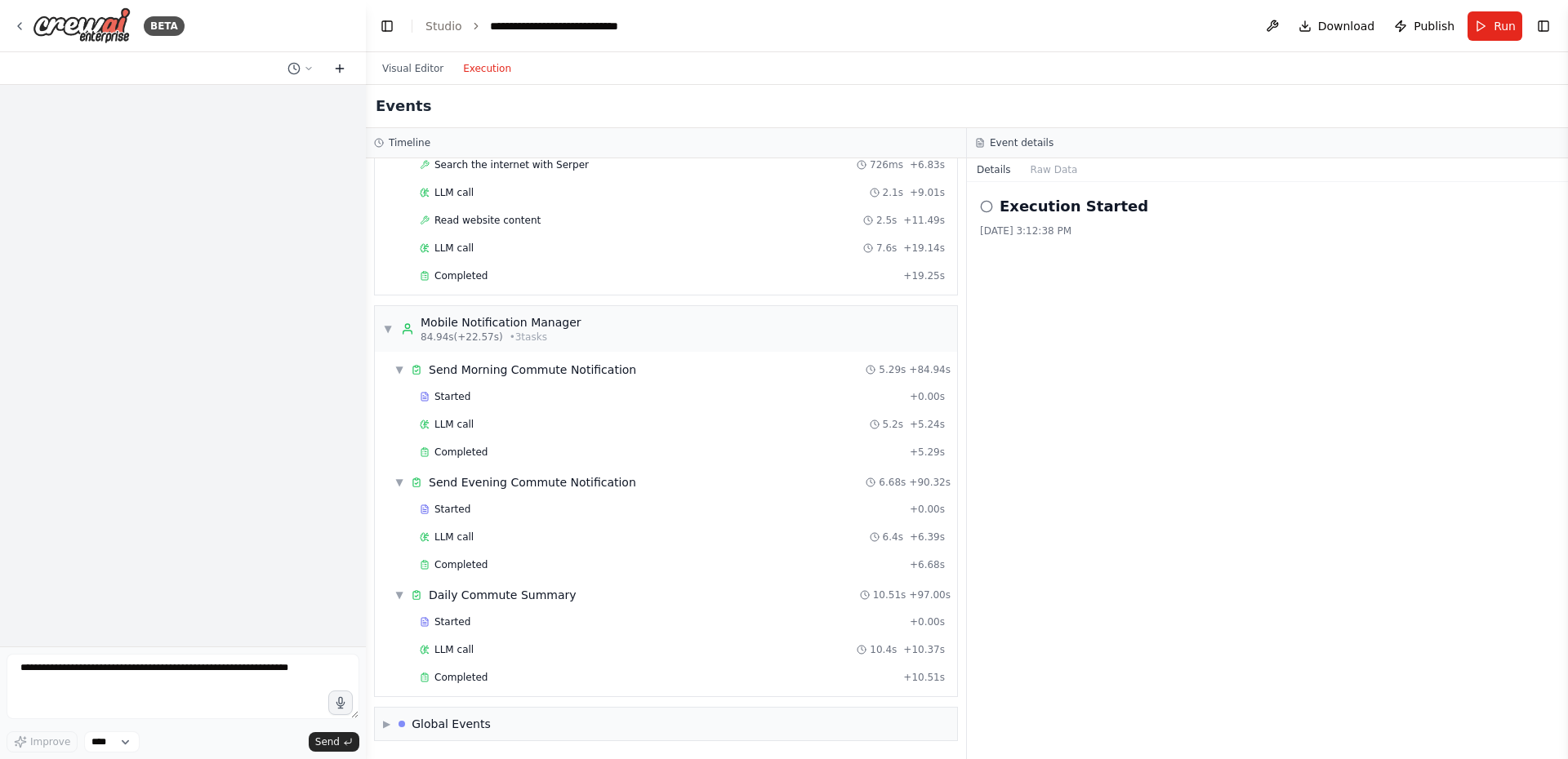
scroll to position [0, 0]
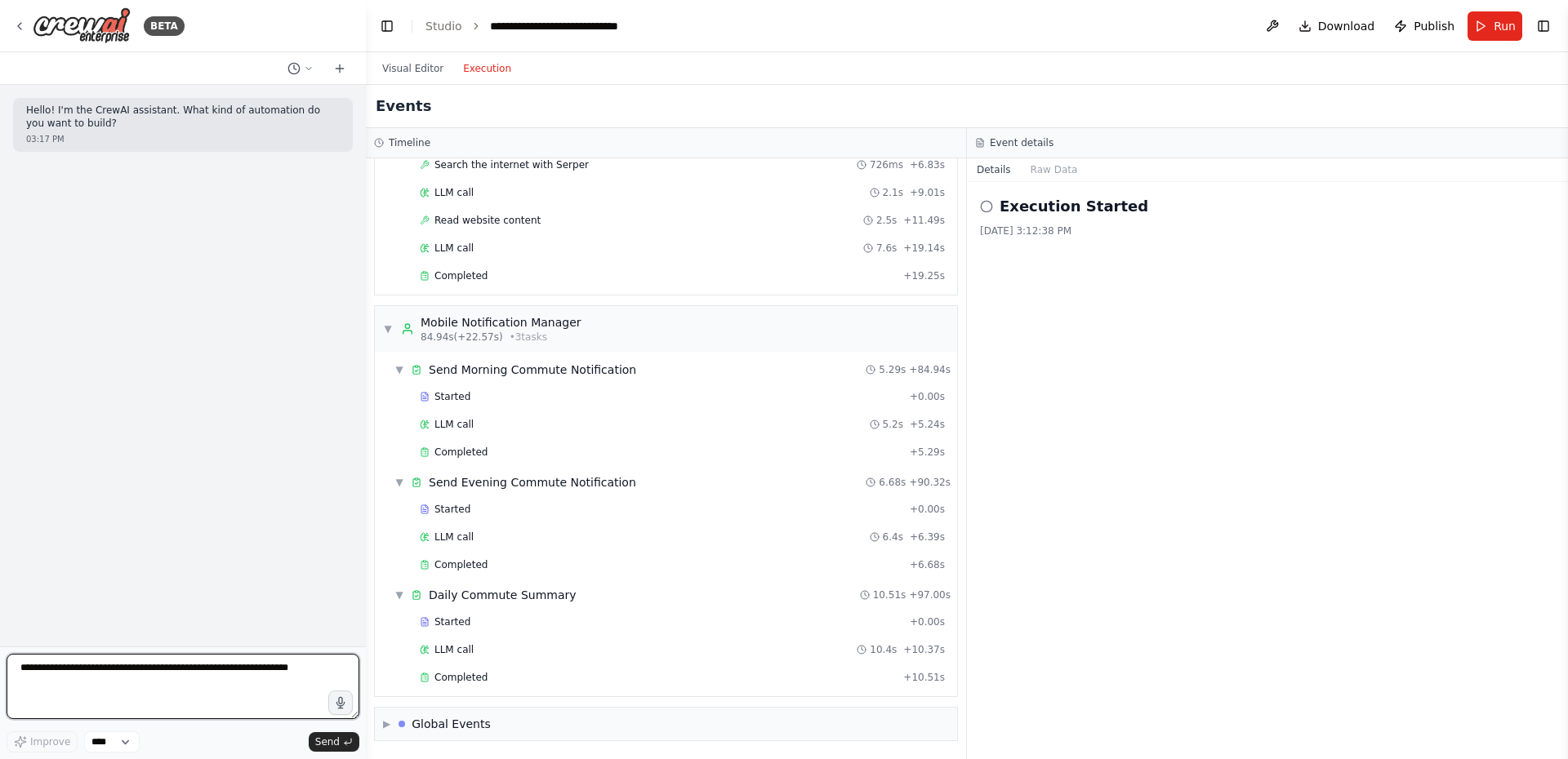
click at [171, 674] on textarea at bounding box center [183, 686] width 352 height 65
type textarea "*"
type textarea "**********"
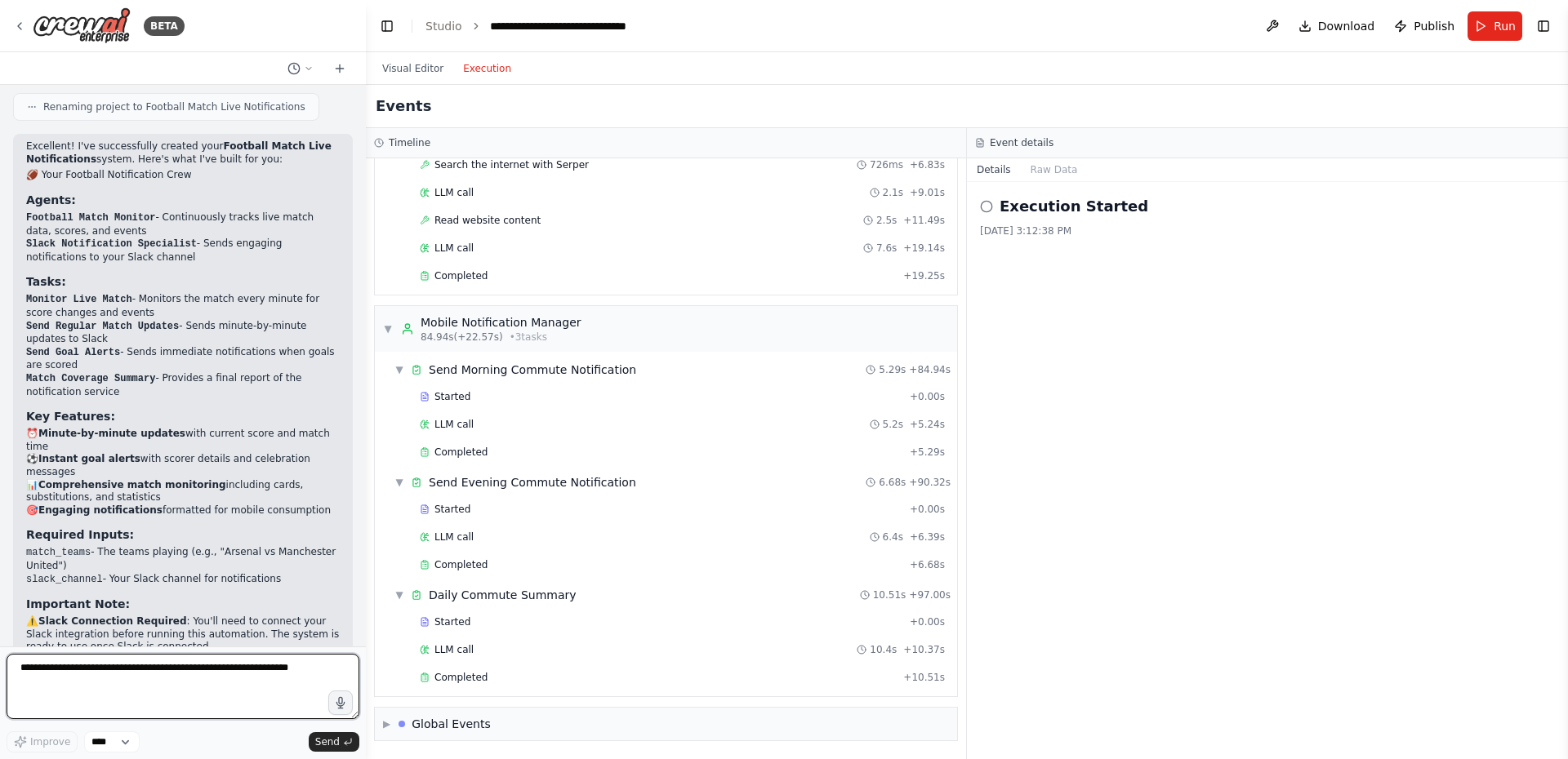
scroll to position [1747, 0]
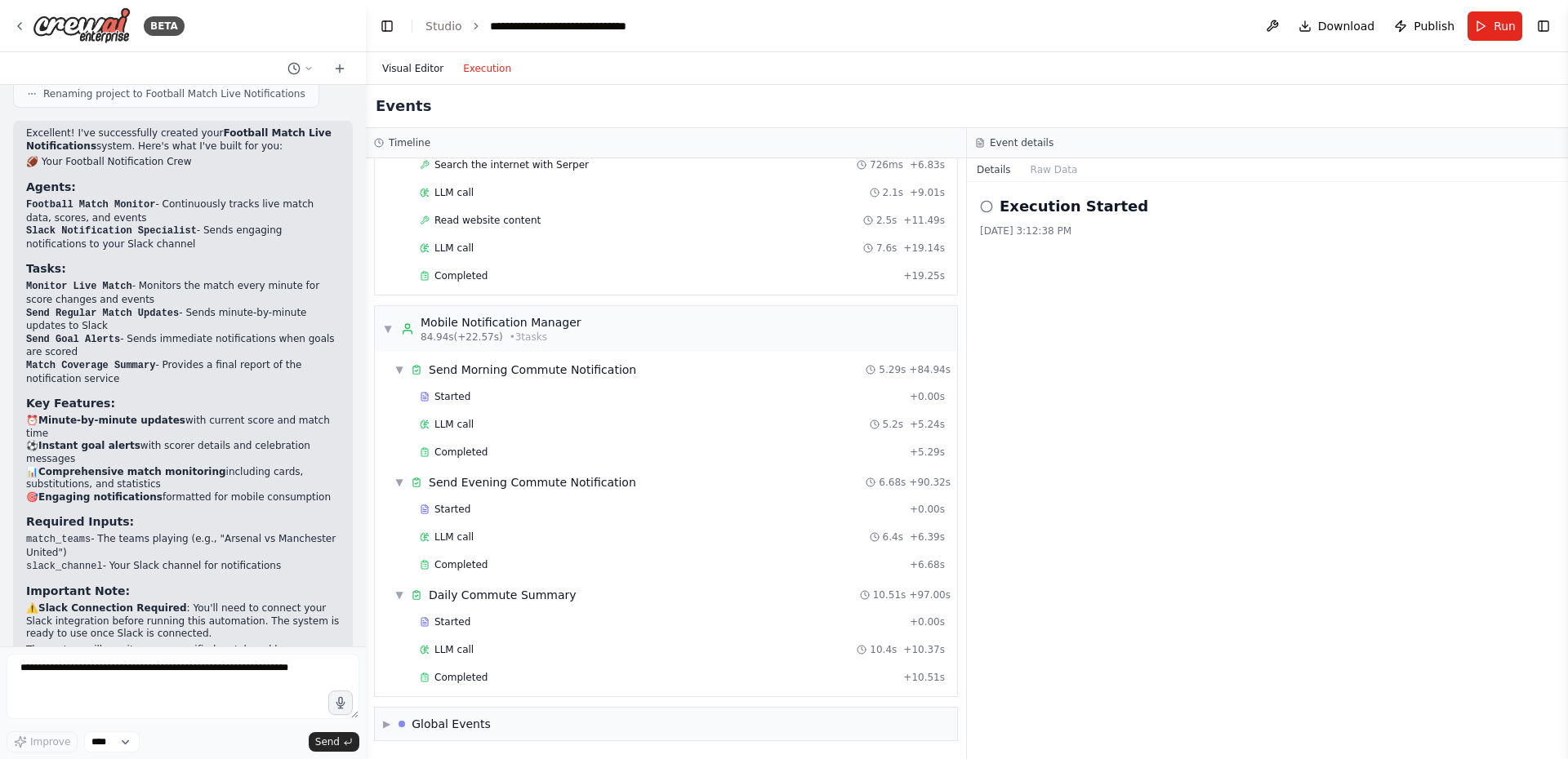
click at [401, 69] on button "Visual Editor" at bounding box center [412, 69] width 81 height 20
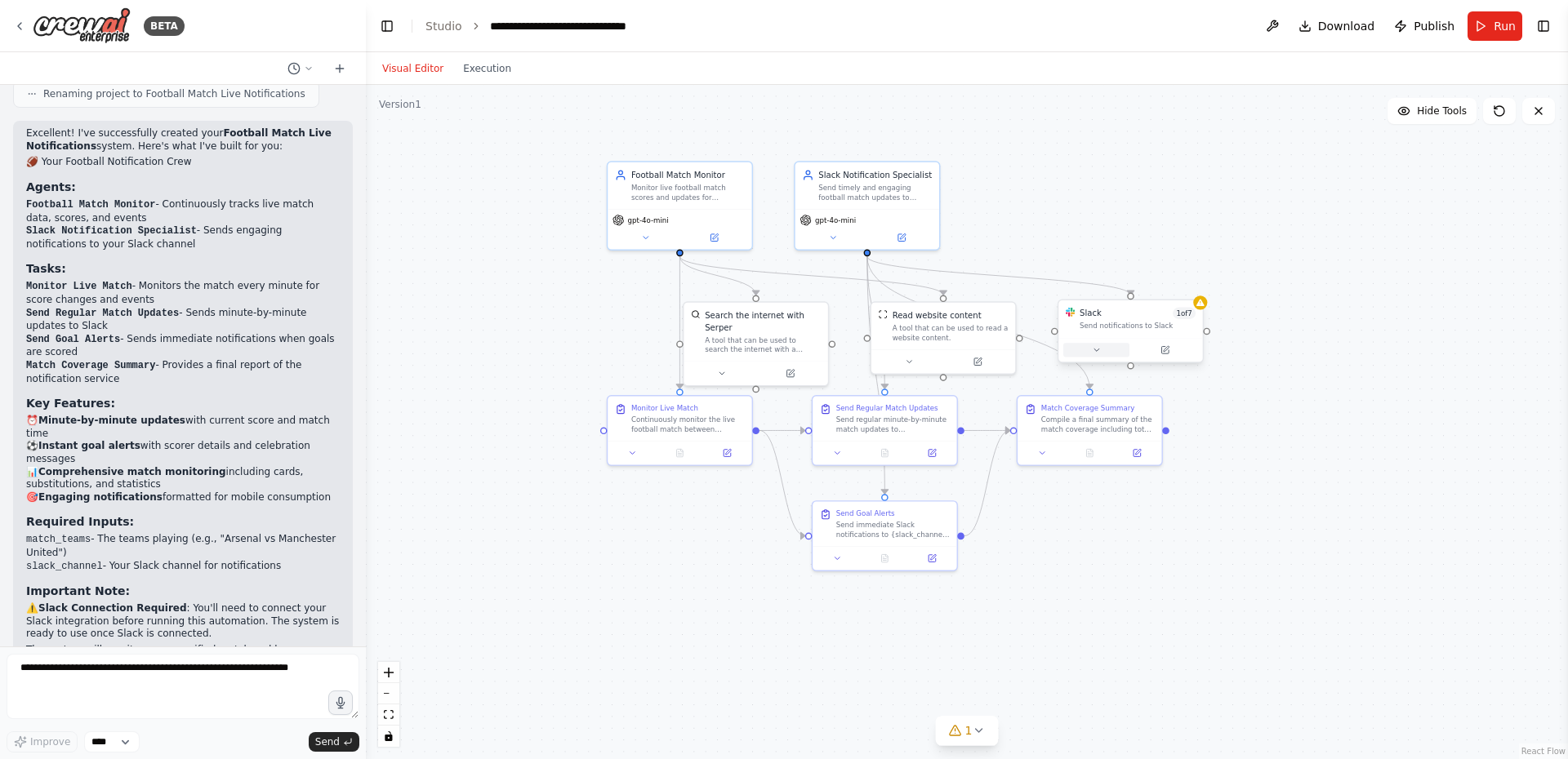
click at [1106, 348] on button at bounding box center [1096, 350] width 66 height 14
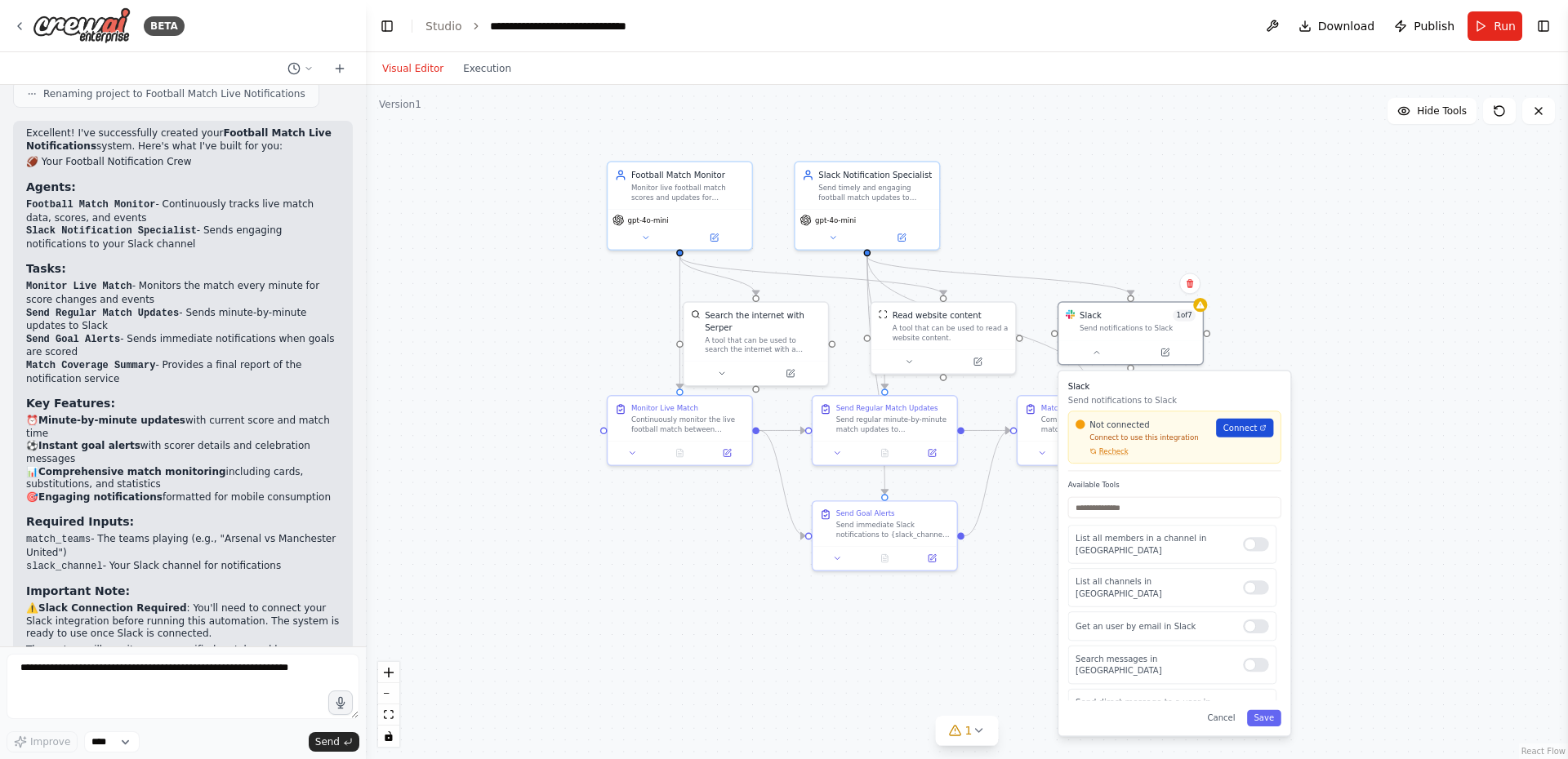
click at [1234, 427] on span "Connect" at bounding box center [1241, 427] width 35 height 11
click at [1433, 379] on div ".deletable-edge-delete-btn { width: 20px; height: 20px; border: 0px solid #ffff…" at bounding box center [967, 422] width 1202 height 674
click at [810, 668] on div ".deletable-edge-delete-btn { width: 20px; height: 20px; border: 0px solid #ffff…" at bounding box center [967, 422] width 1202 height 674
click at [1439, 333] on div ".deletable-edge-delete-btn { width: 20px; height: 20px; border: 0px solid #ffff…" at bounding box center [967, 422] width 1202 height 674
click at [1086, 354] on button at bounding box center [1096, 350] width 66 height 14
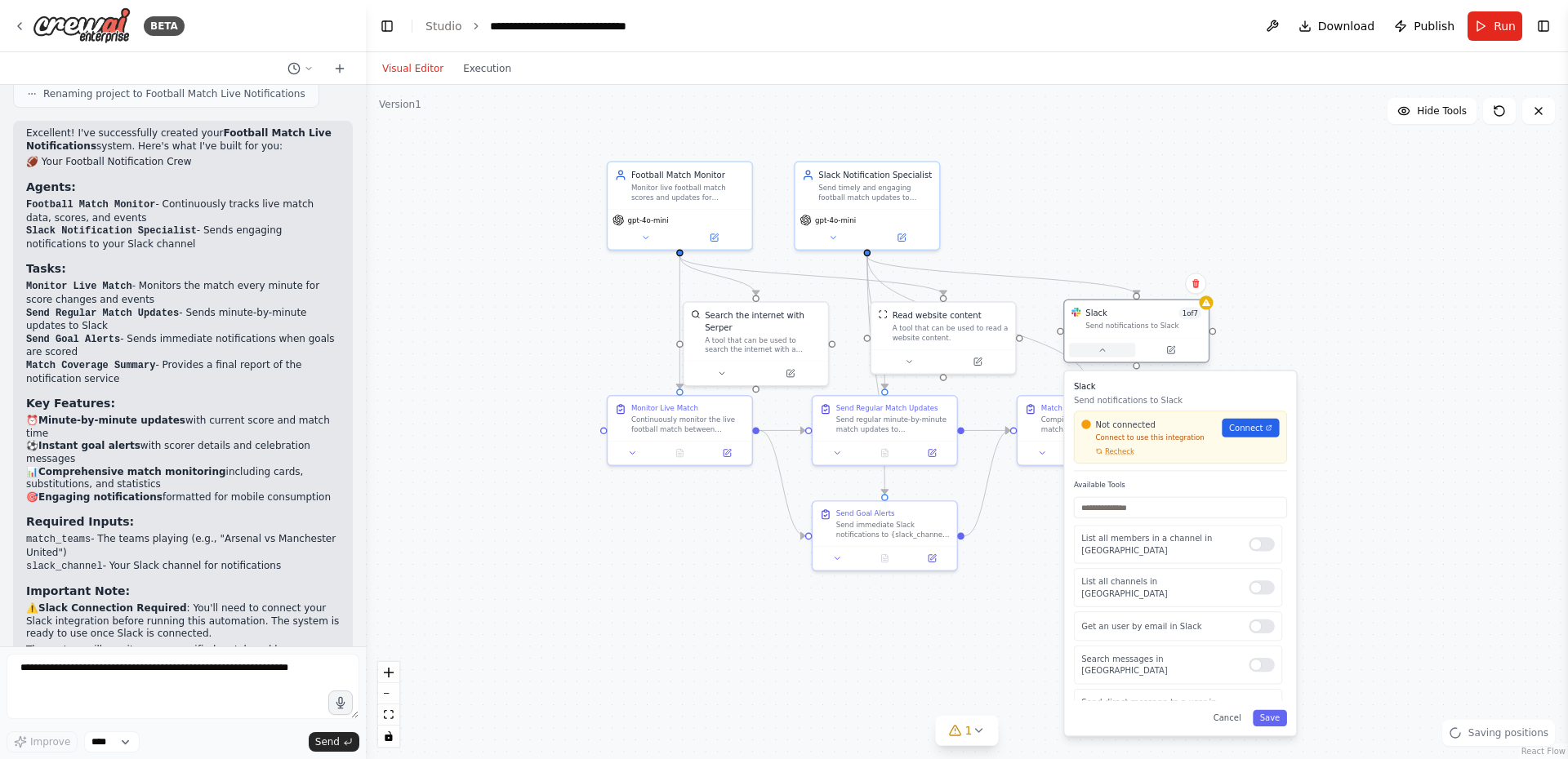
click at [1109, 349] on button at bounding box center [1102, 350] width 66 height 14
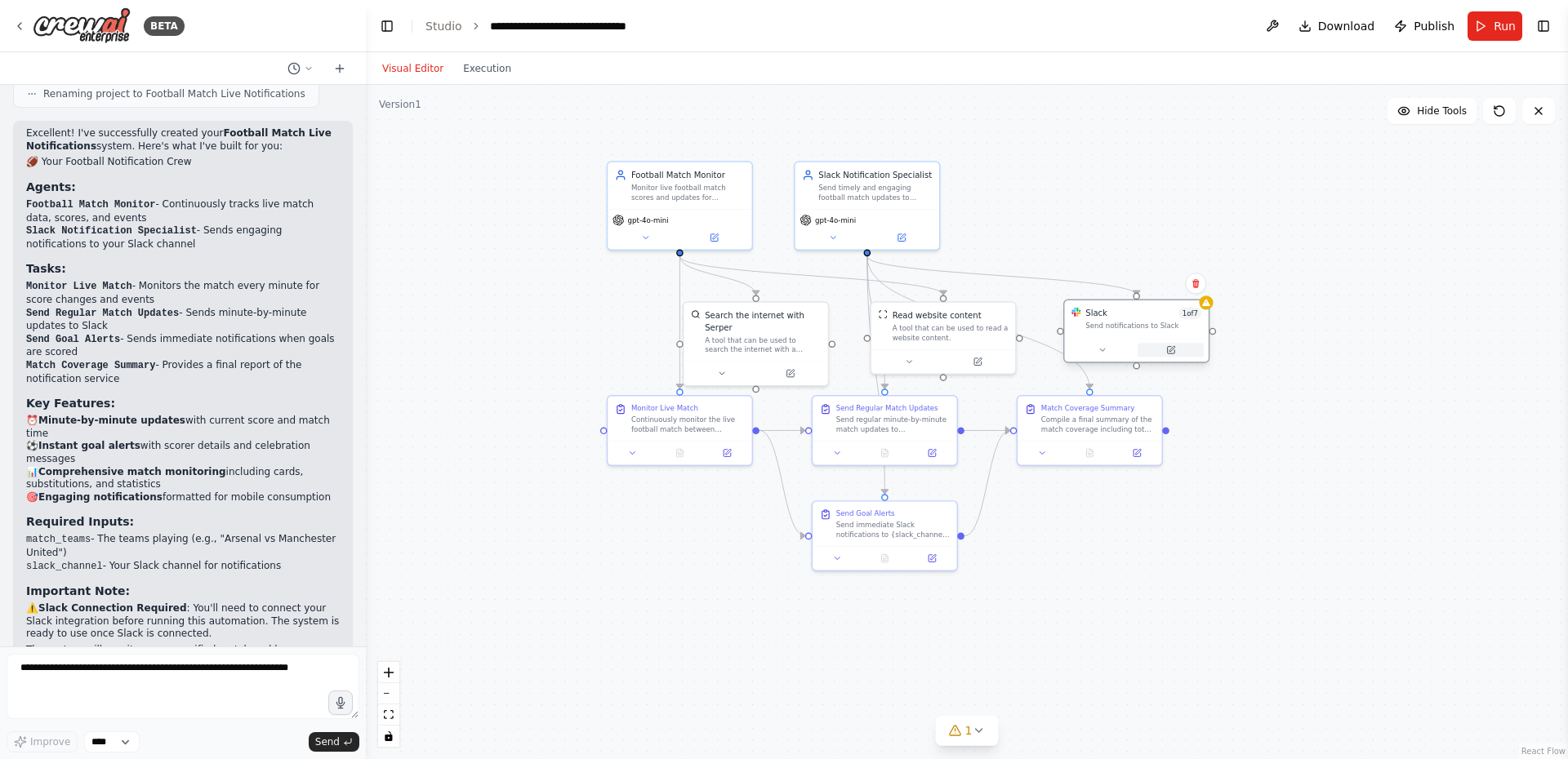
click at [1186, 350] on button at bounding box center [1171, 350] width 66 height 14
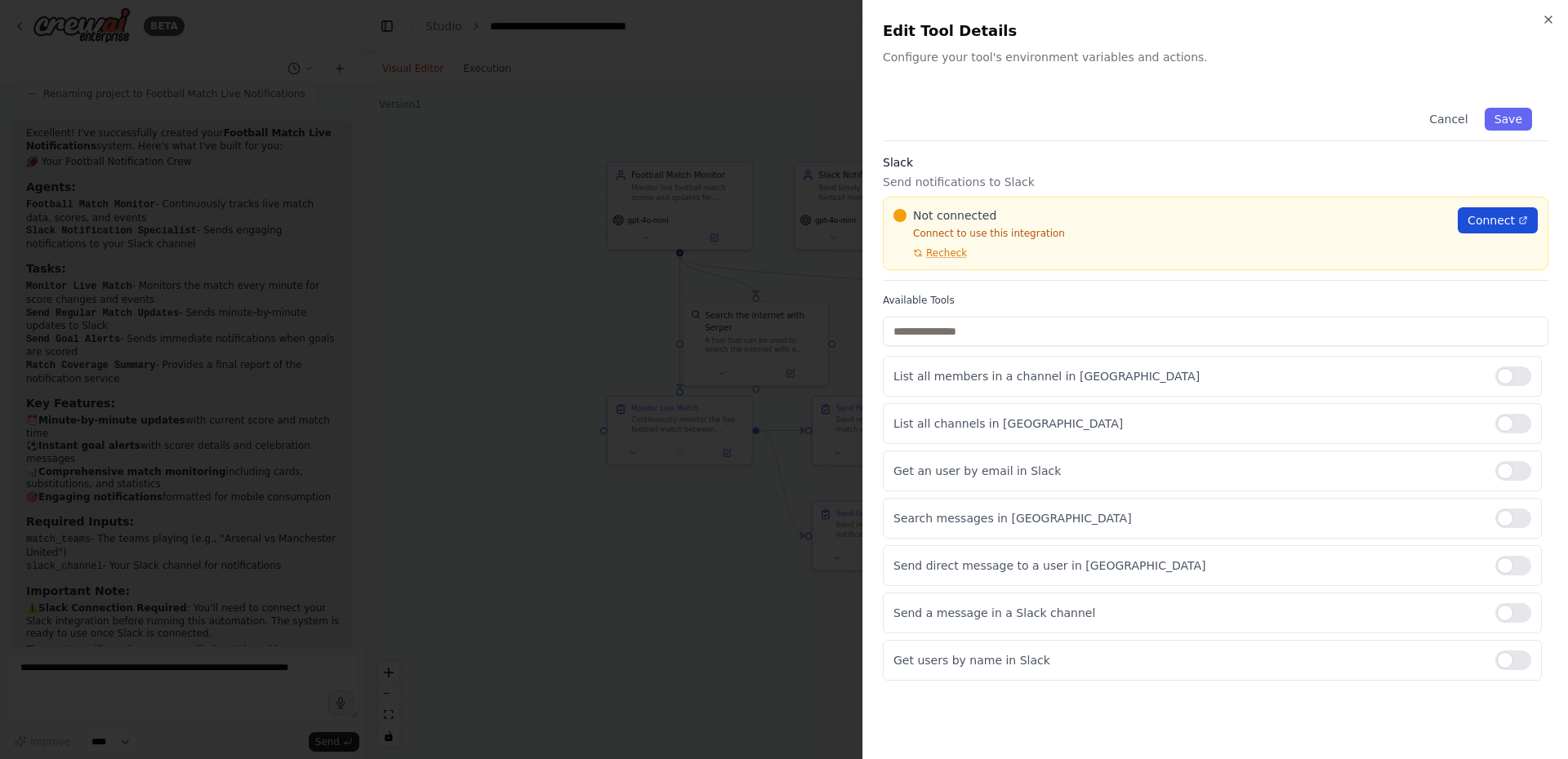
click at [1482, 219] on span "Connect" at bounding box center [1491, 220] width 48 height 16
click at [1497, 122] on button "Save" at bounding box center [1508, 119] width 48 height 23
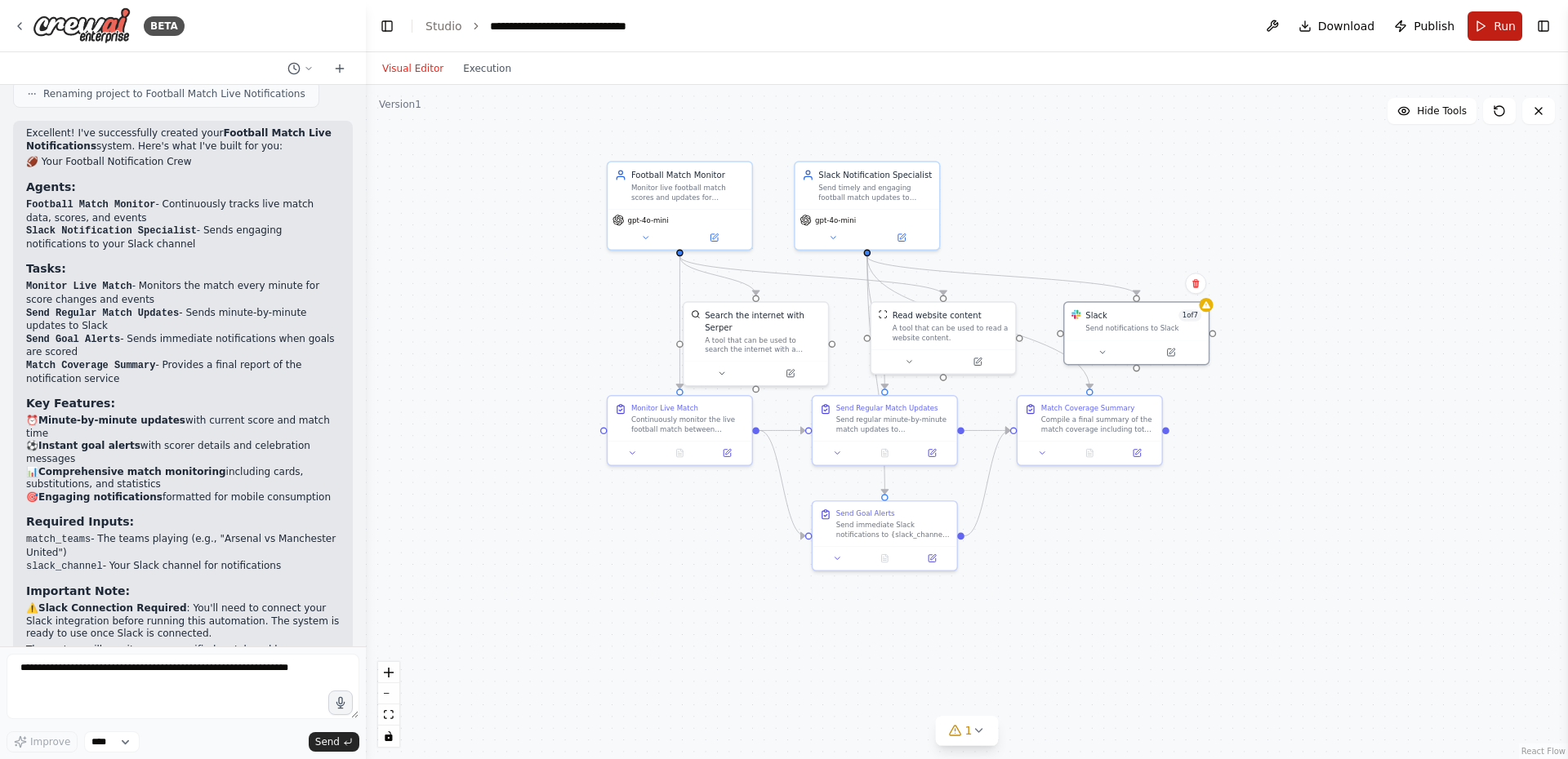
click at [1490, 29] on button "Run" at bounding box center [1494, 26] width 55 height 29
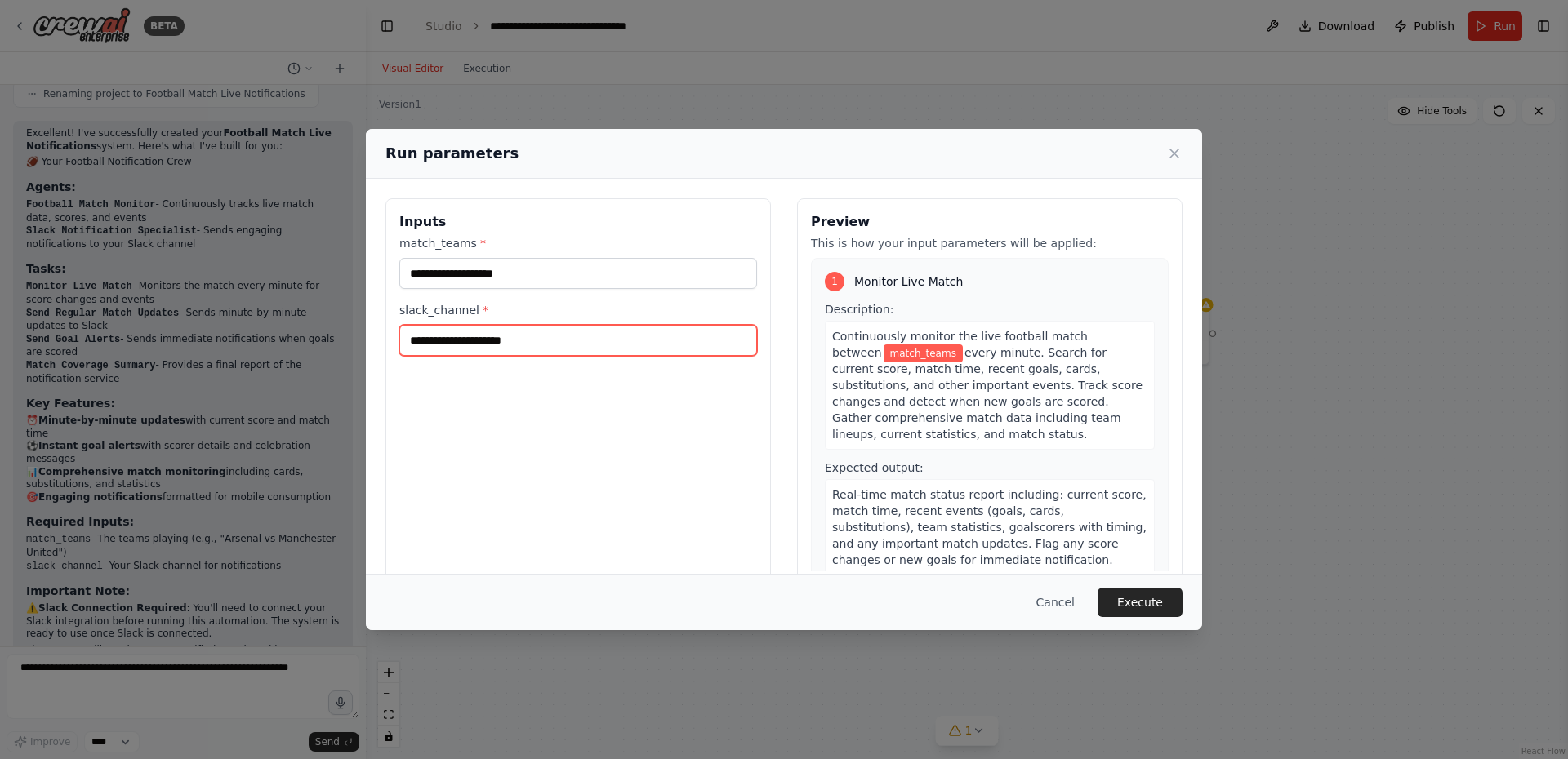
click at [570, 344] on input "slack_channel *" at bounding box center [578, 340] width 358 height 31
type input "*********"
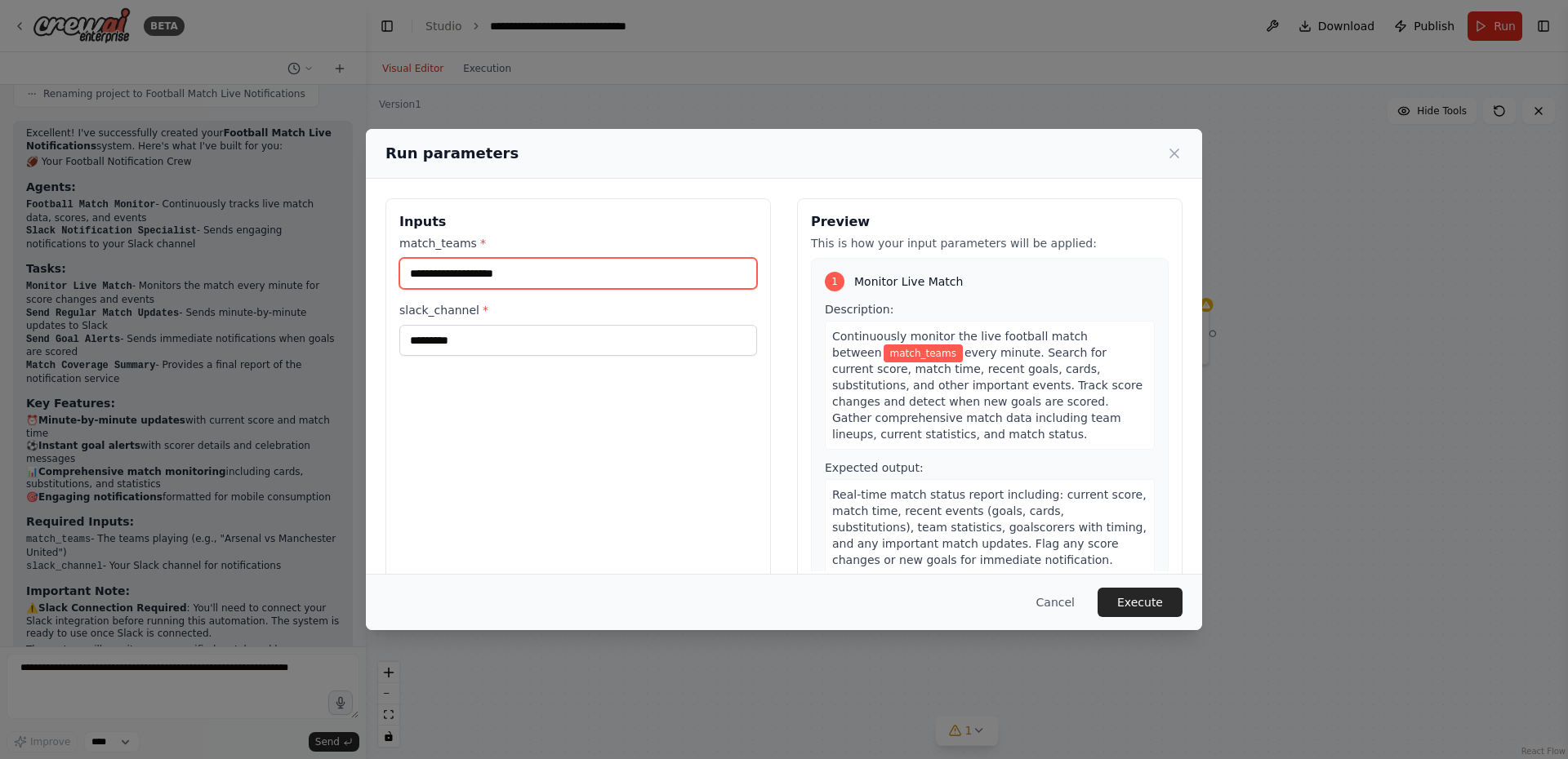
click at [532, 269] on input "match_teams *" at bounding box center [578, 273] width 358 height 31
click at [485, 270] on input "match_teams *" at bounding box center [578, 273] width 358 height 31
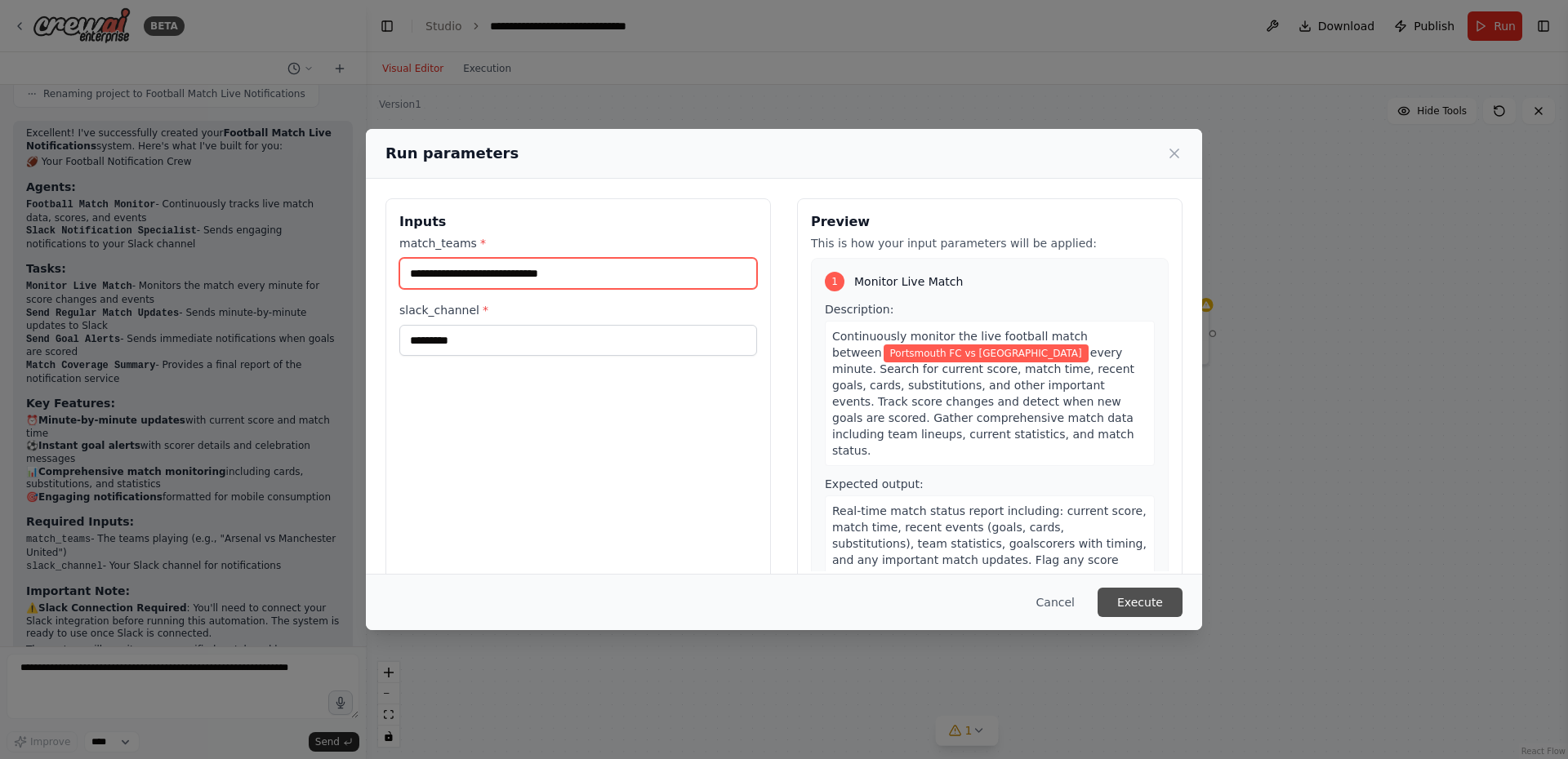
type input "**********"
click at [1137, 601] on button "Execute" at bounding box center [1140, 602] width 85 height 29
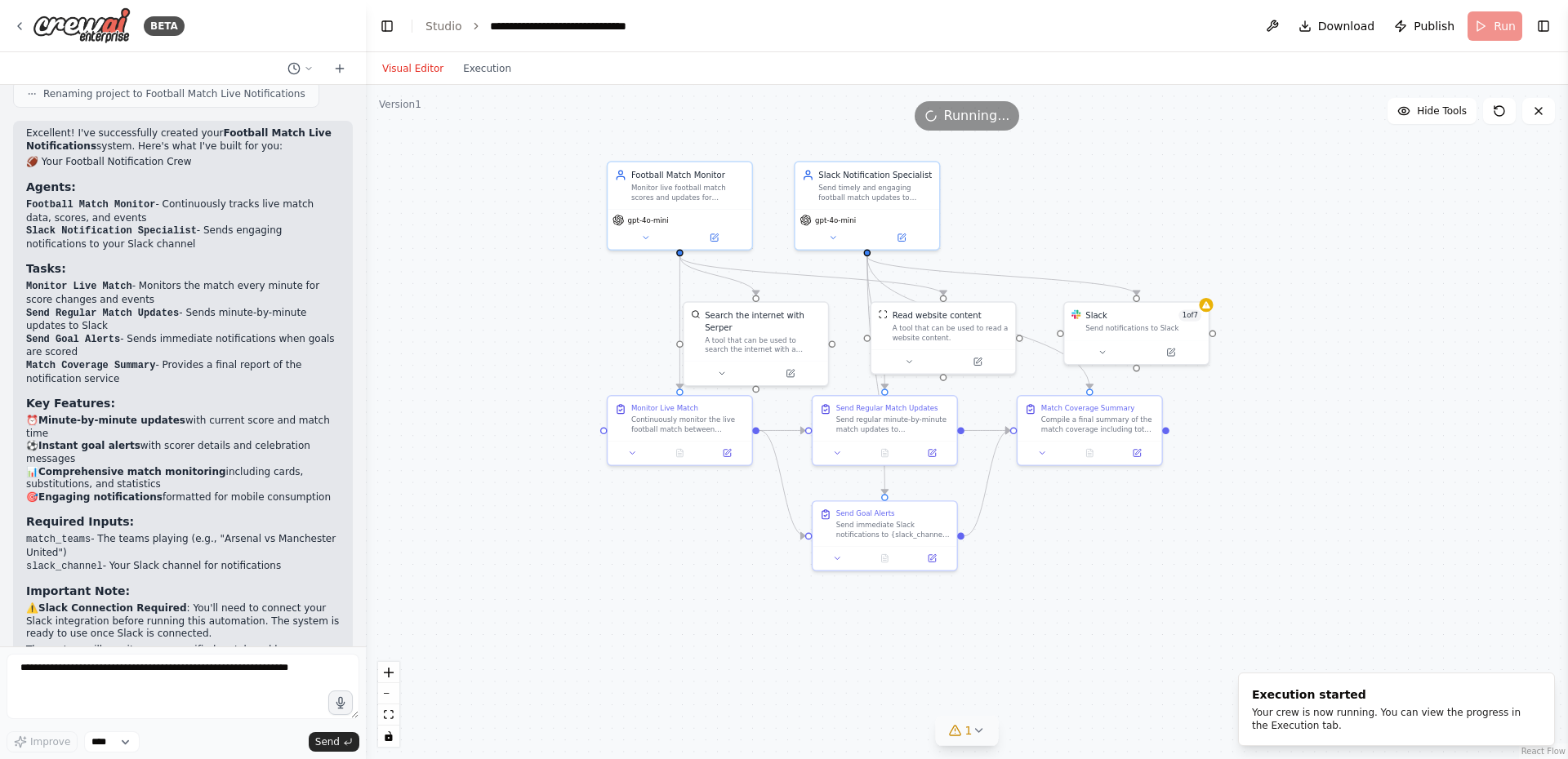
click at [968, 731] on span "1" at bounding box center [968, 730] width 7 height 16
click at [1112, 690] on button at bounding box center [1125, 689] width 28 height 20
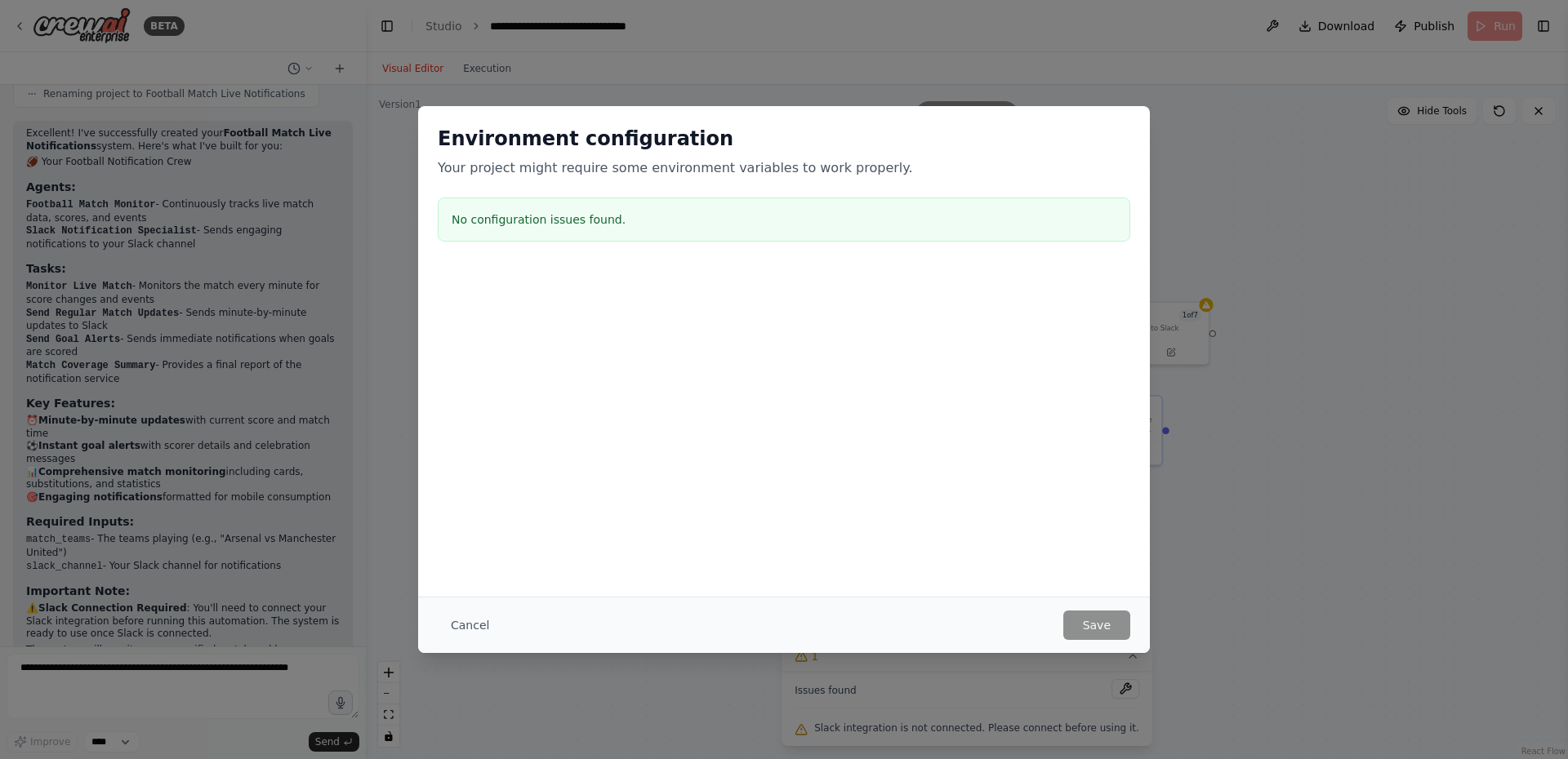
click at [1295, 409] on div "Environment configuration Your project might require some environment variables…" at bounding box center [784, 379] width 1568 height 759
click at [467, 629] on button "Cancel" at bounding box center [469, 625] width 64 height 29
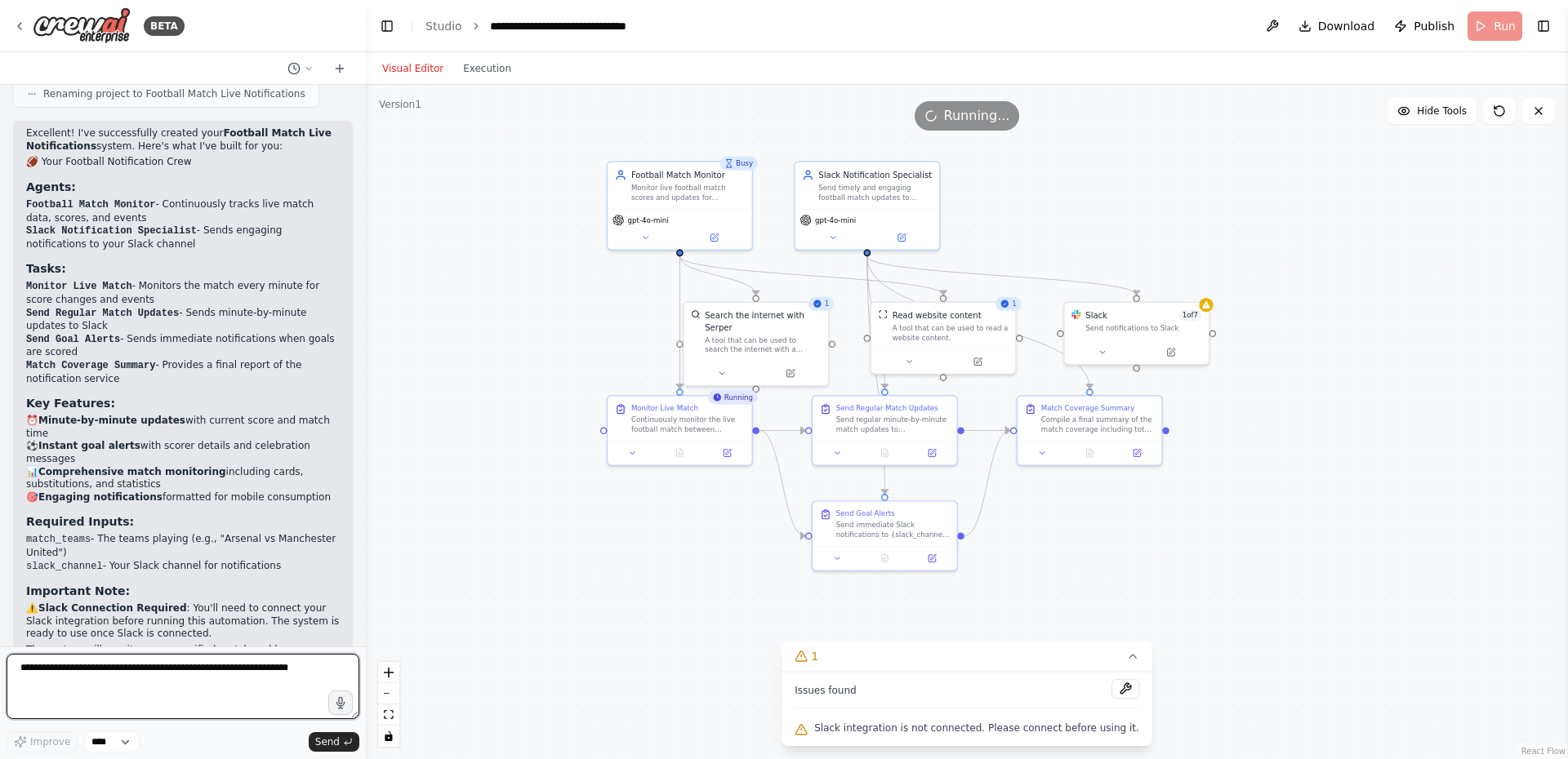
click at [111, 669] on textarea at bounding box center [183, 686] width 352 height 65
click at [967, 117] on span "Running..." at bounding box center [977, 115] width 66 height 20
click at [1508, 30] on header "**********" at bounding box center [967, 26] width 1202 height 52
click at [134, 674] on textarea at bounding box center [183, 686] width 352 height 65
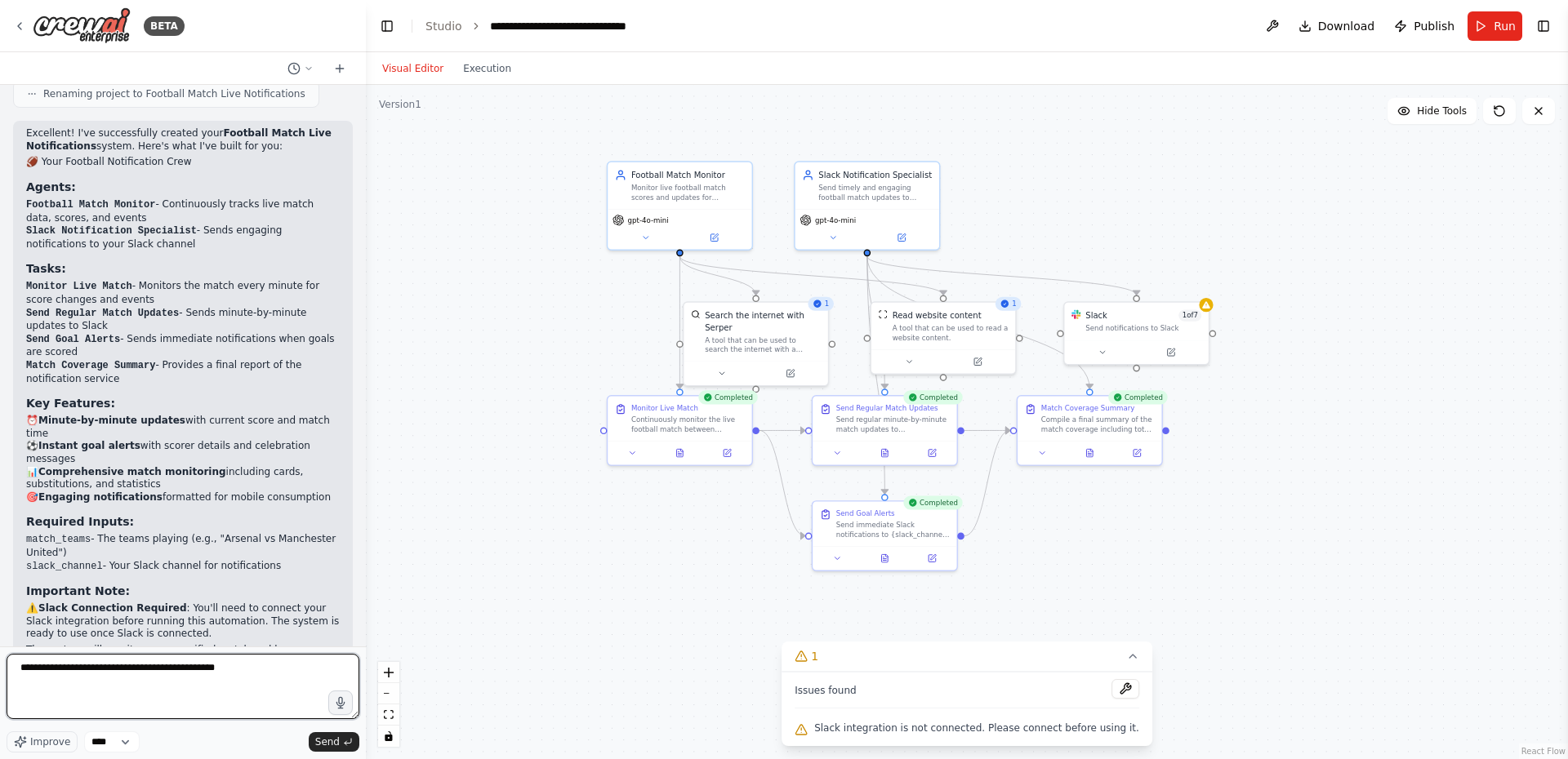
type textarea "**********"
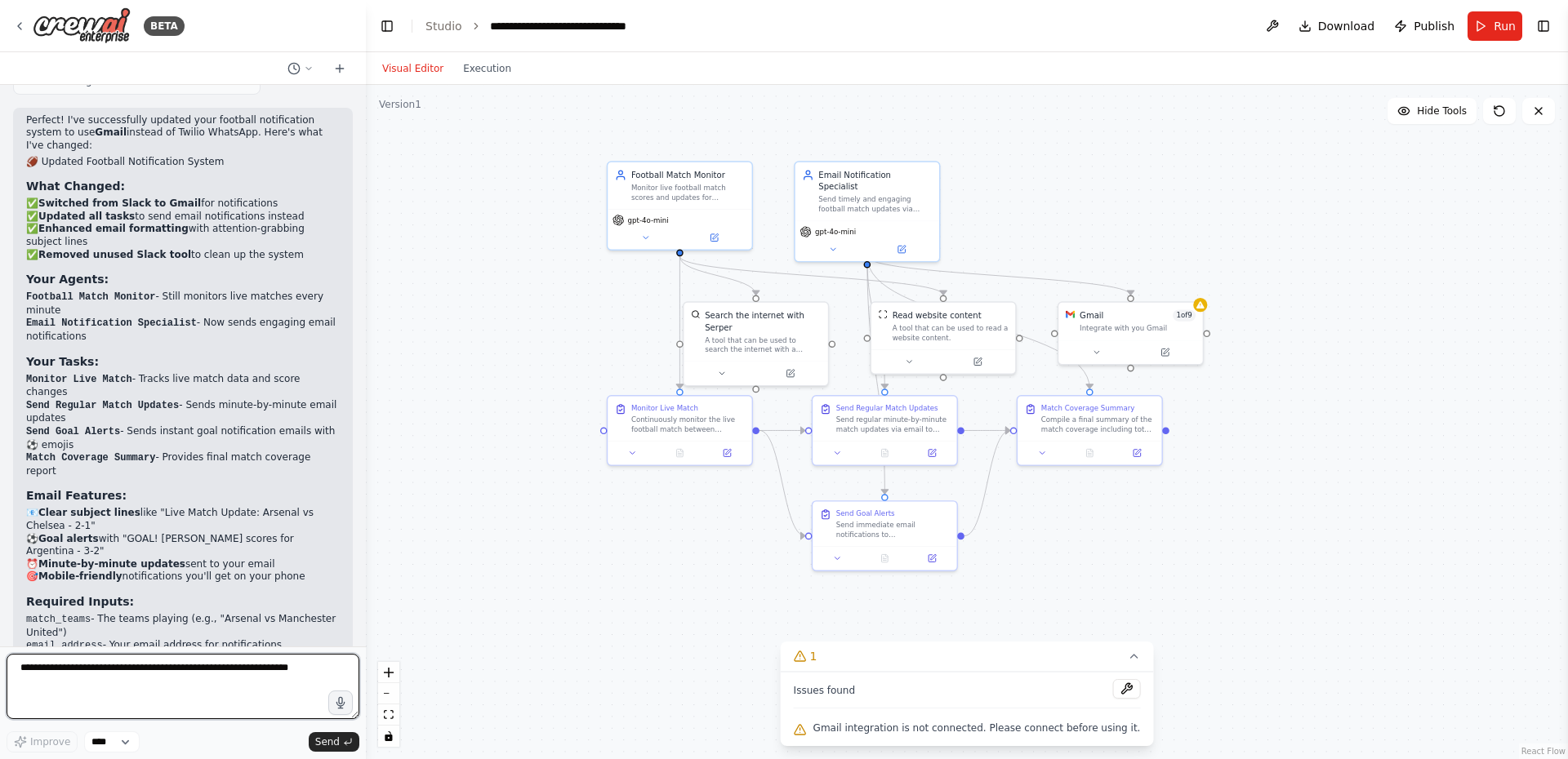
scroll to position [3707, 0]
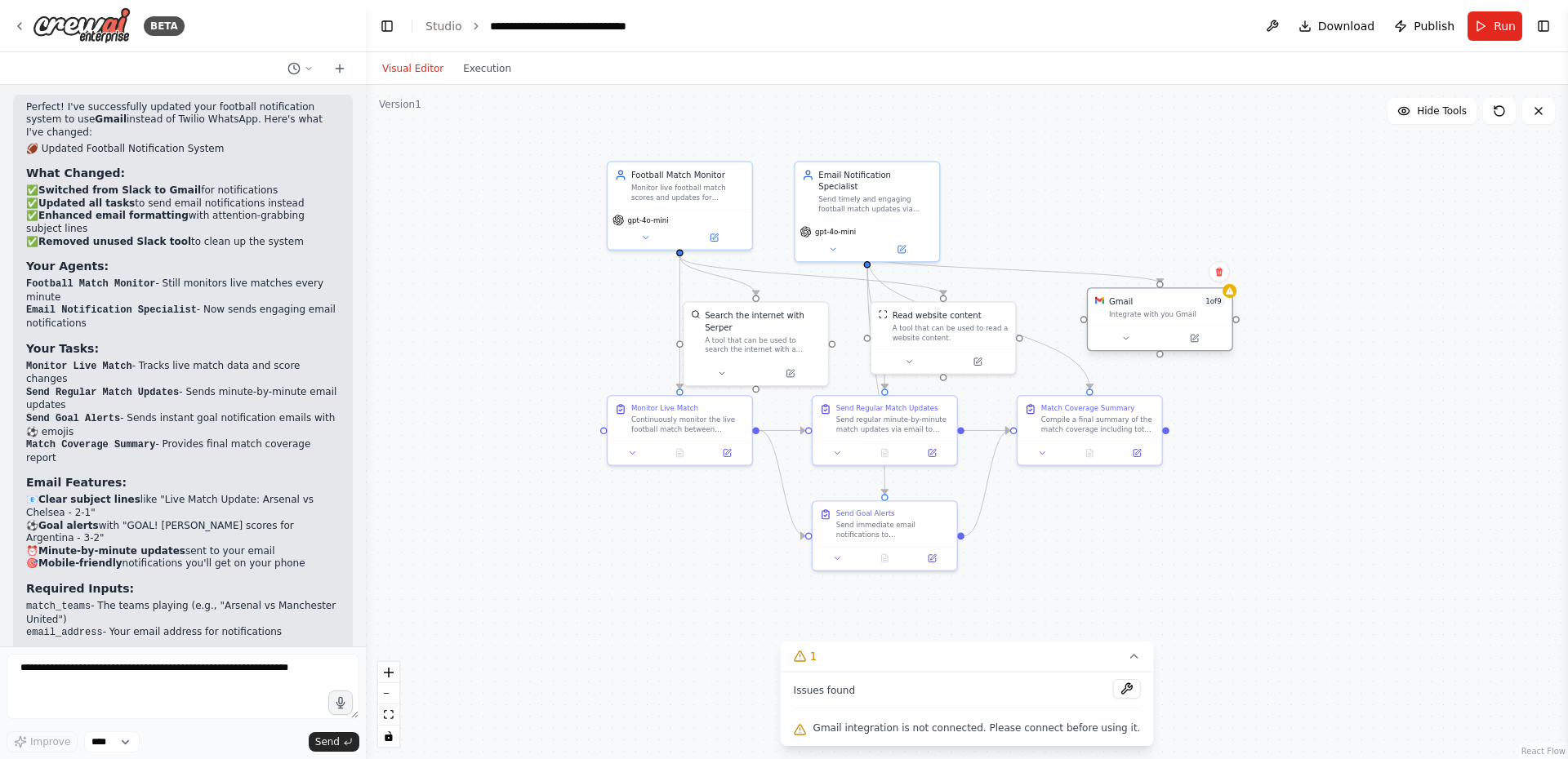
drag, startPoint x: 1086, startPoint y: 316, endPoint x: 1118, endPoint y: 310, distance: 32.6
click at [1118, 310] on div "Gmail 1 of 9 Integrate with you Gmail" at bounding box center [1167, 307] width 116 height 23
click at [1126, 338] on icon at bounding box center [1126, 338] width 5 height 3
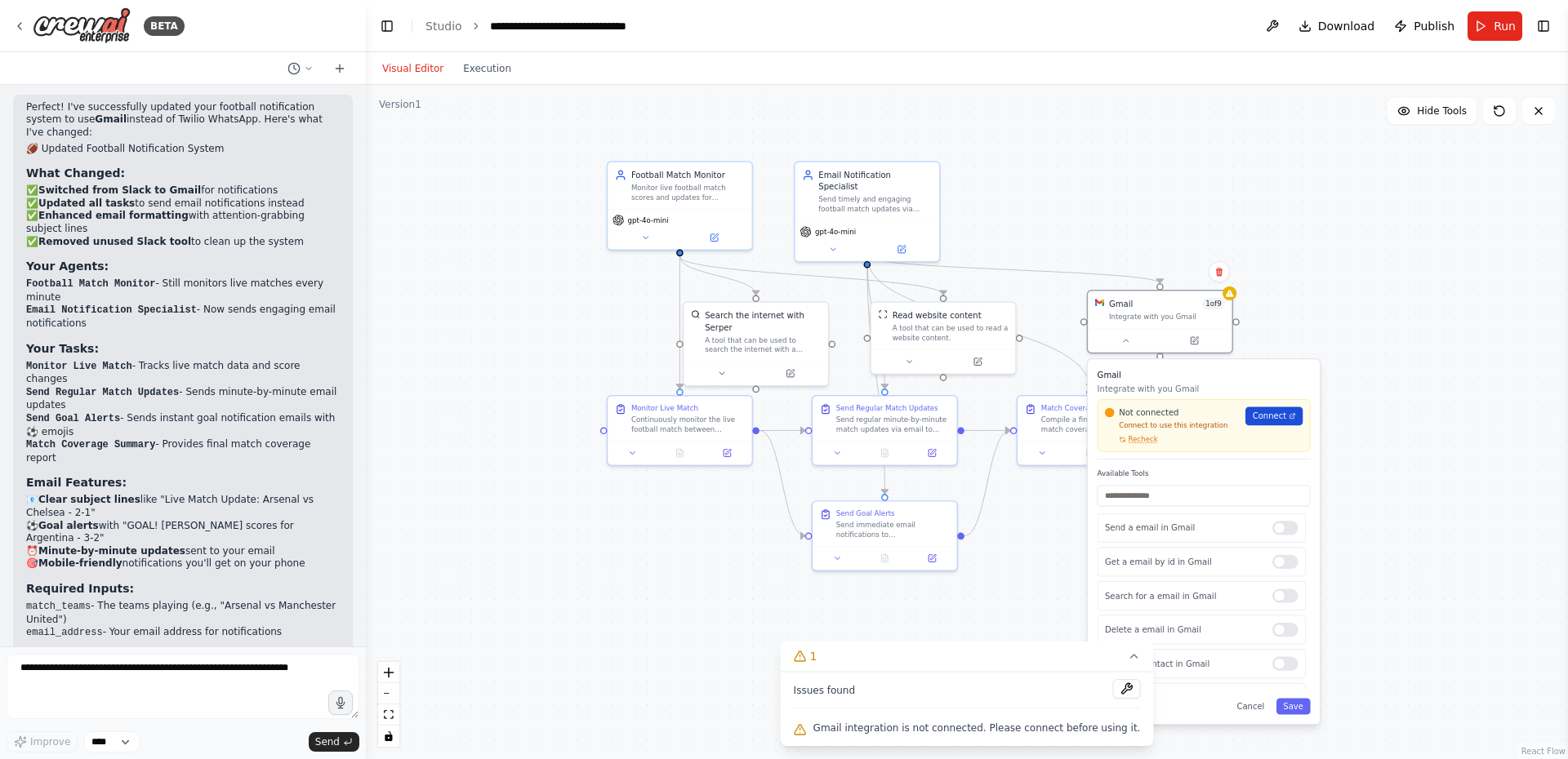
click at [1271, 420] on span "Connect" at bounding box center [1269, 415] width 35 height 11
click at [1141, 435] on span "Recheck" at bounding box center [1143, 440] width 30 height 9
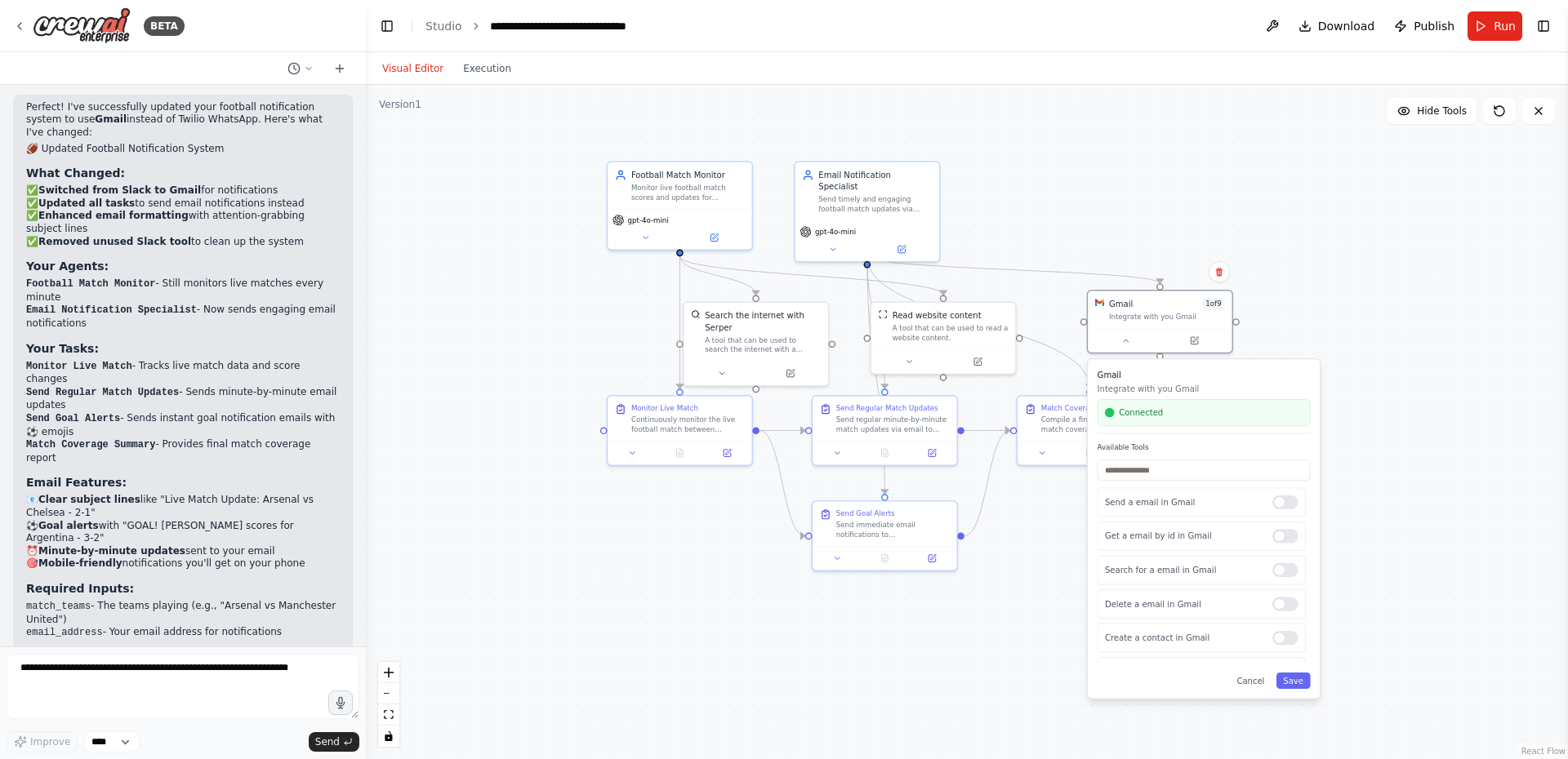
click at [1382, 370] on div ".deletable-edge-delete-btn { width: 20px; height: 20px; border: 0px solid #ffff…" at bounding box center [967, 422] width 1202 height 674
click at [666, 542] on div ".deletable-edge-delete-btn { width: 20px; height: 20px; border: 0px solid #ffff…" at bounding box center [967, 422] width 1202 height 674
click at [1297, 683] on button "Save" at bounding box center [1294, 680] width 35 height 16
click at [1501, 26] on span "Run" at bounding box center [1504, 26] width 22 height 16
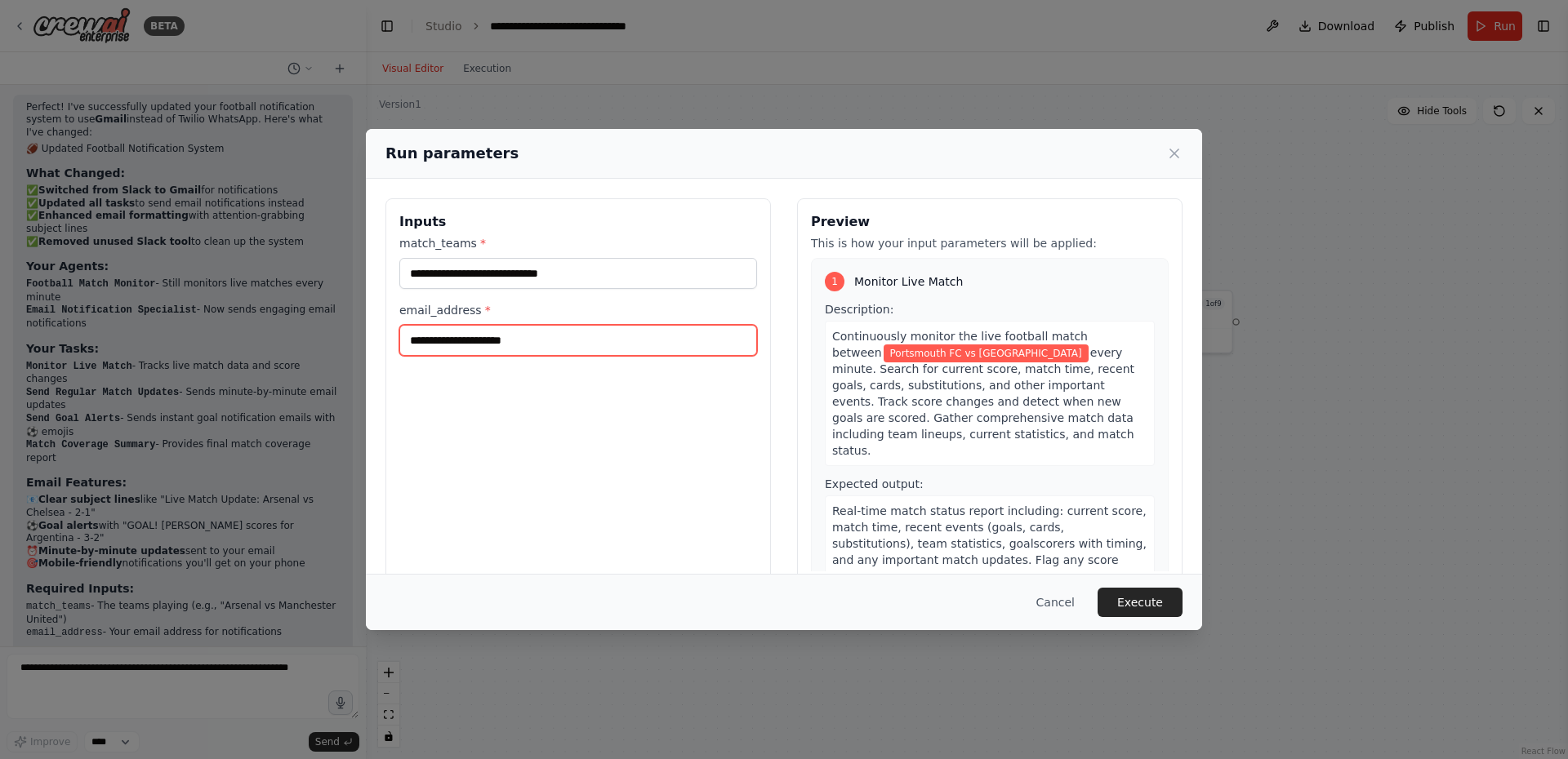
click at [508, 344] on input "email_address *" at bounding box center [578, 340] width 358 height 31
type input "**********"
click at [1140, 601] on button "Execute" at bounding box center [1140, 602] width 85 height 29
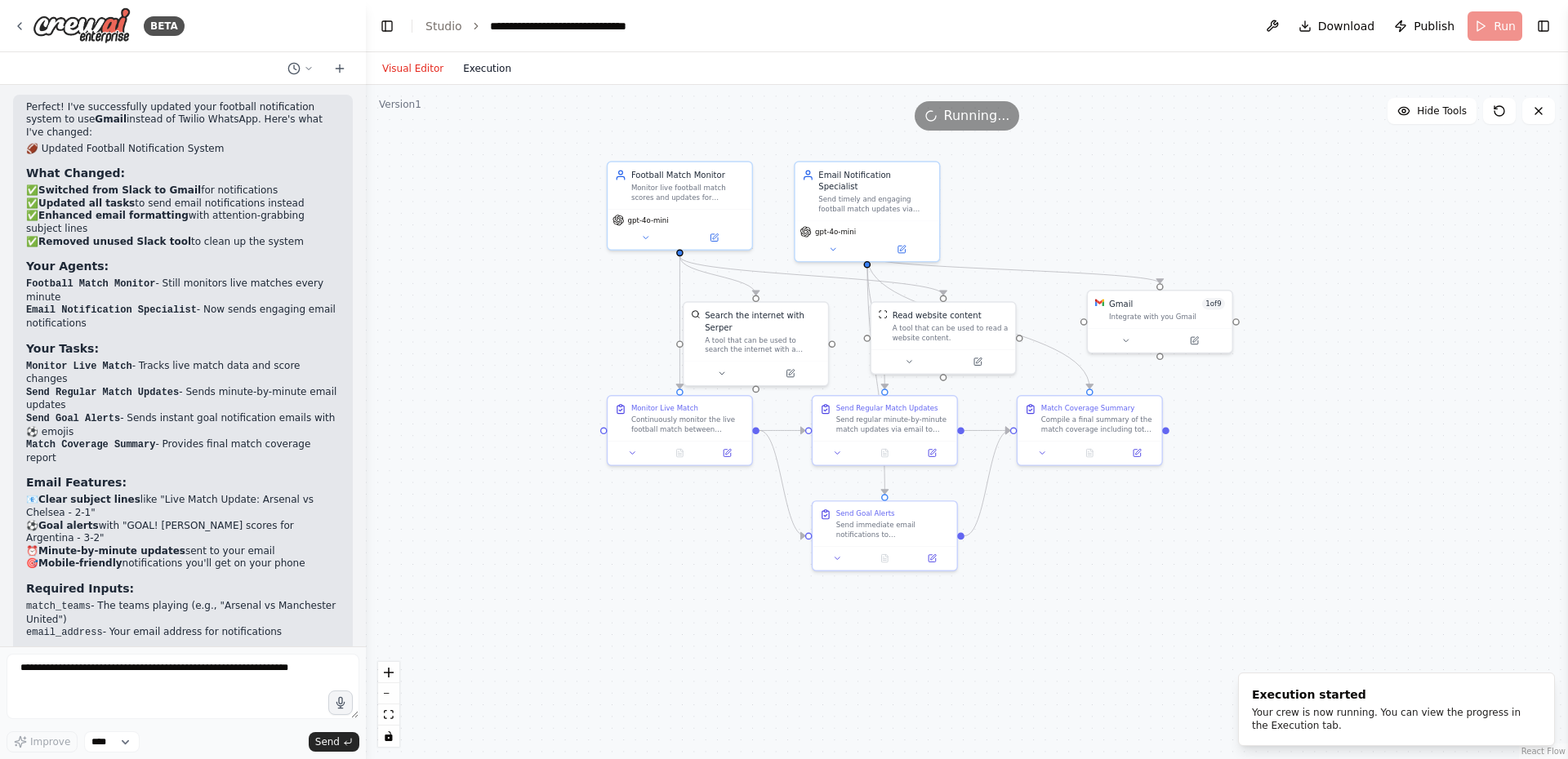
click at [475, 73] on button "Execution" at bounding box center [487, 69] width 68 height 20
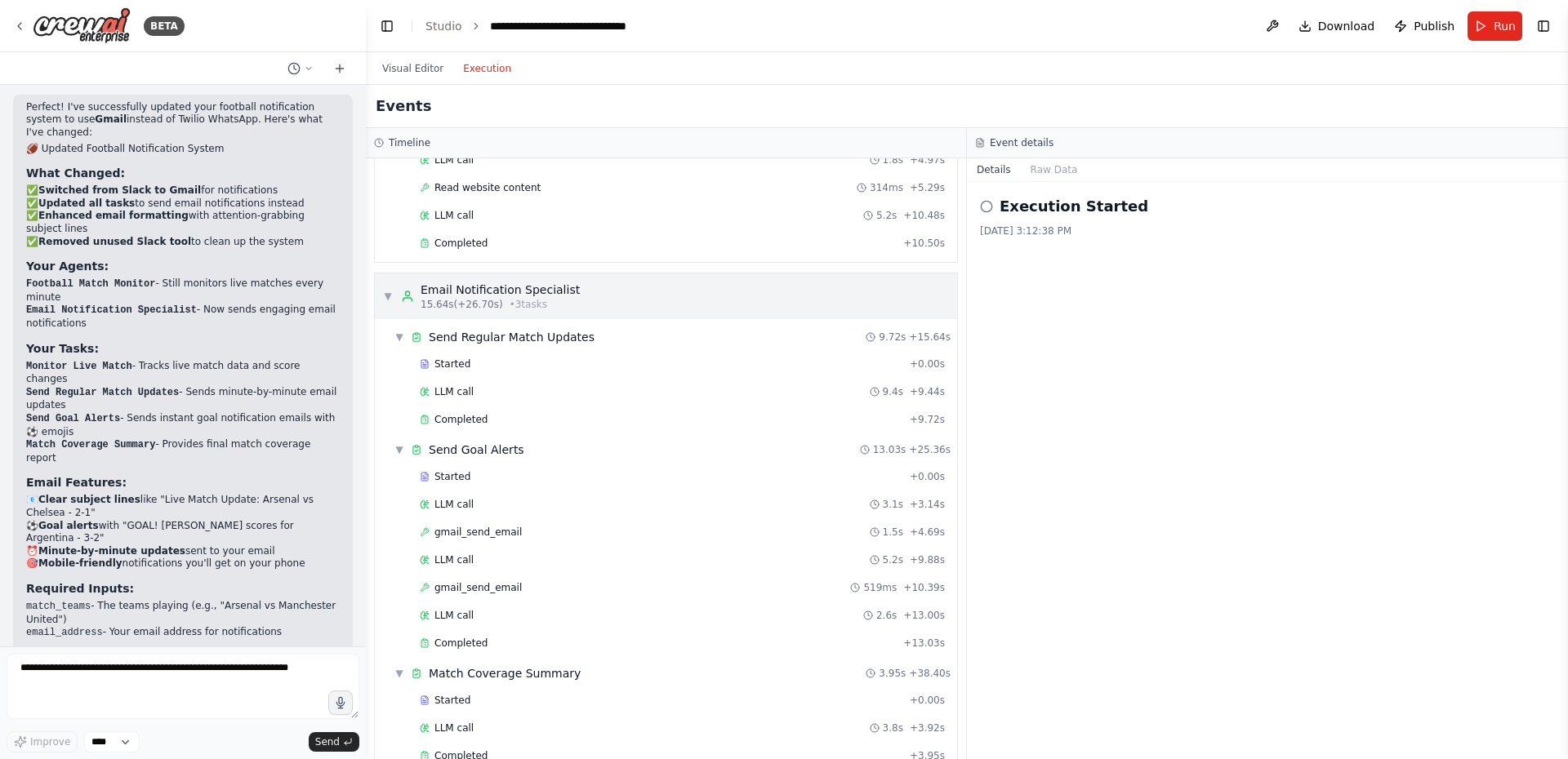
scroll to position [196, 0]
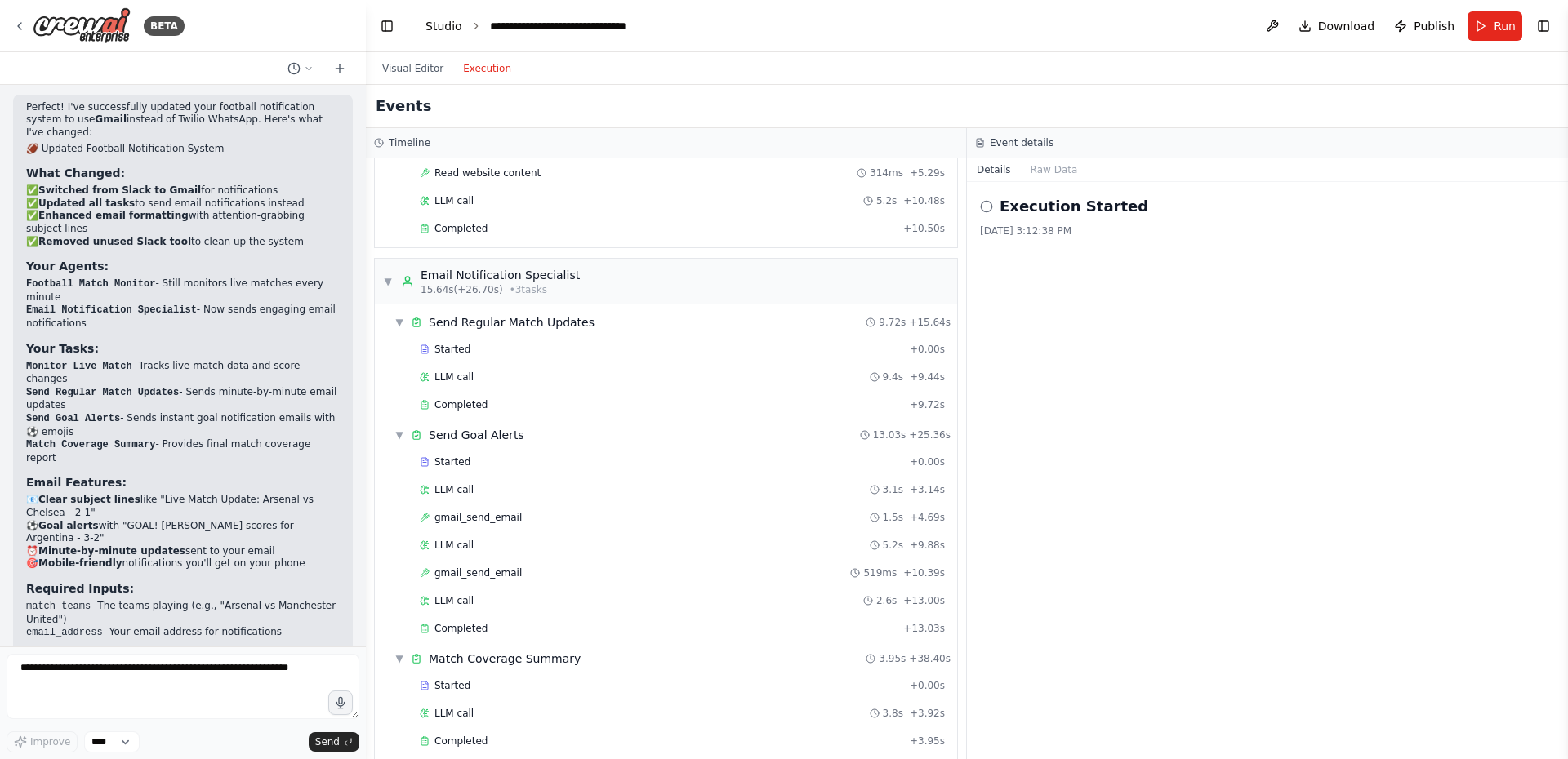
click at [446, 23] on link "Studio" at bounding box center [443, 26] width 36 height 13
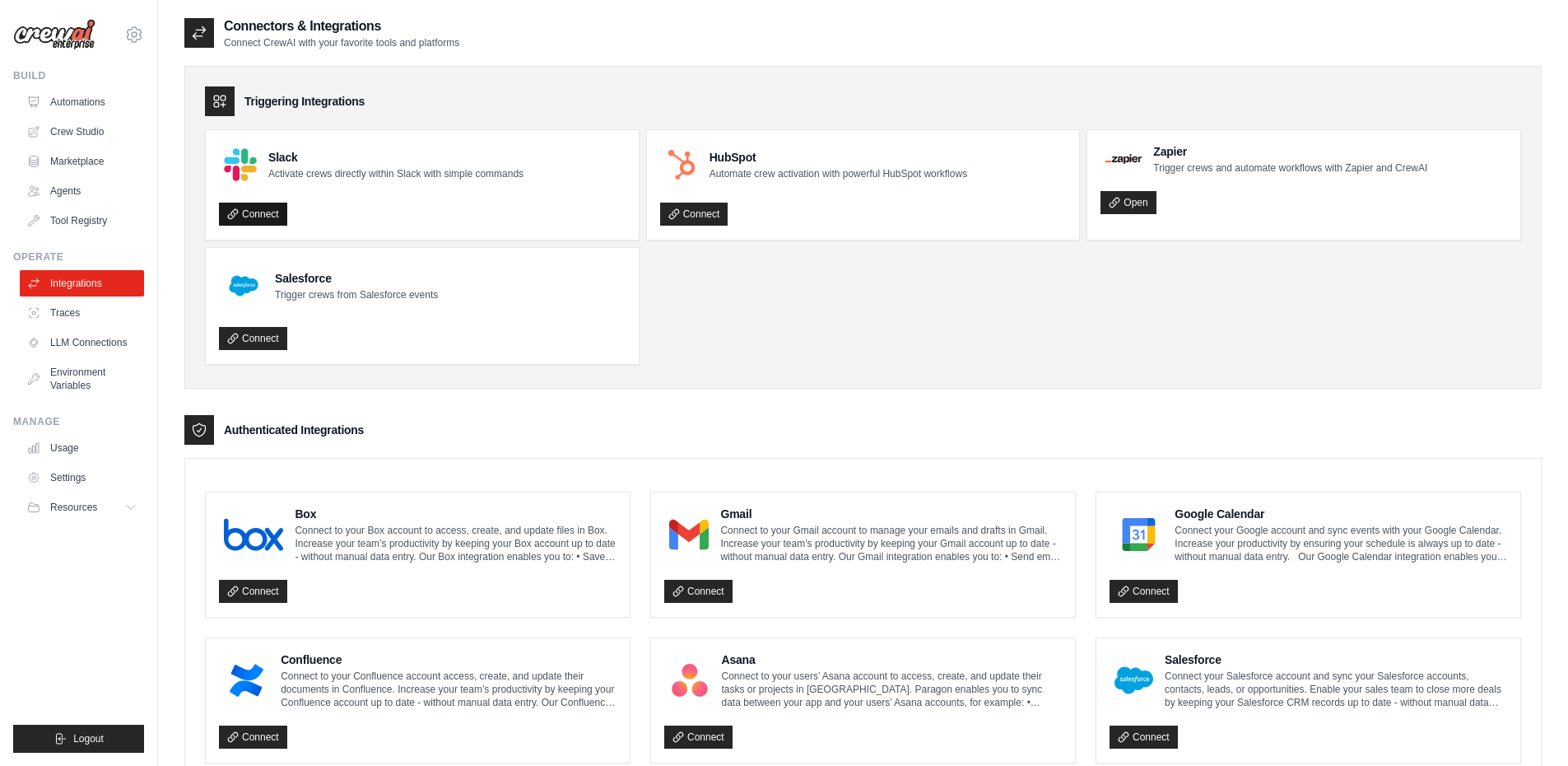
click at [269, 208] on link "Connect" at bounding box center [253, 214] width 68 height 23
click at [258, 214] on link "Connect" at bounding box center [253, 214] width 68 height 23
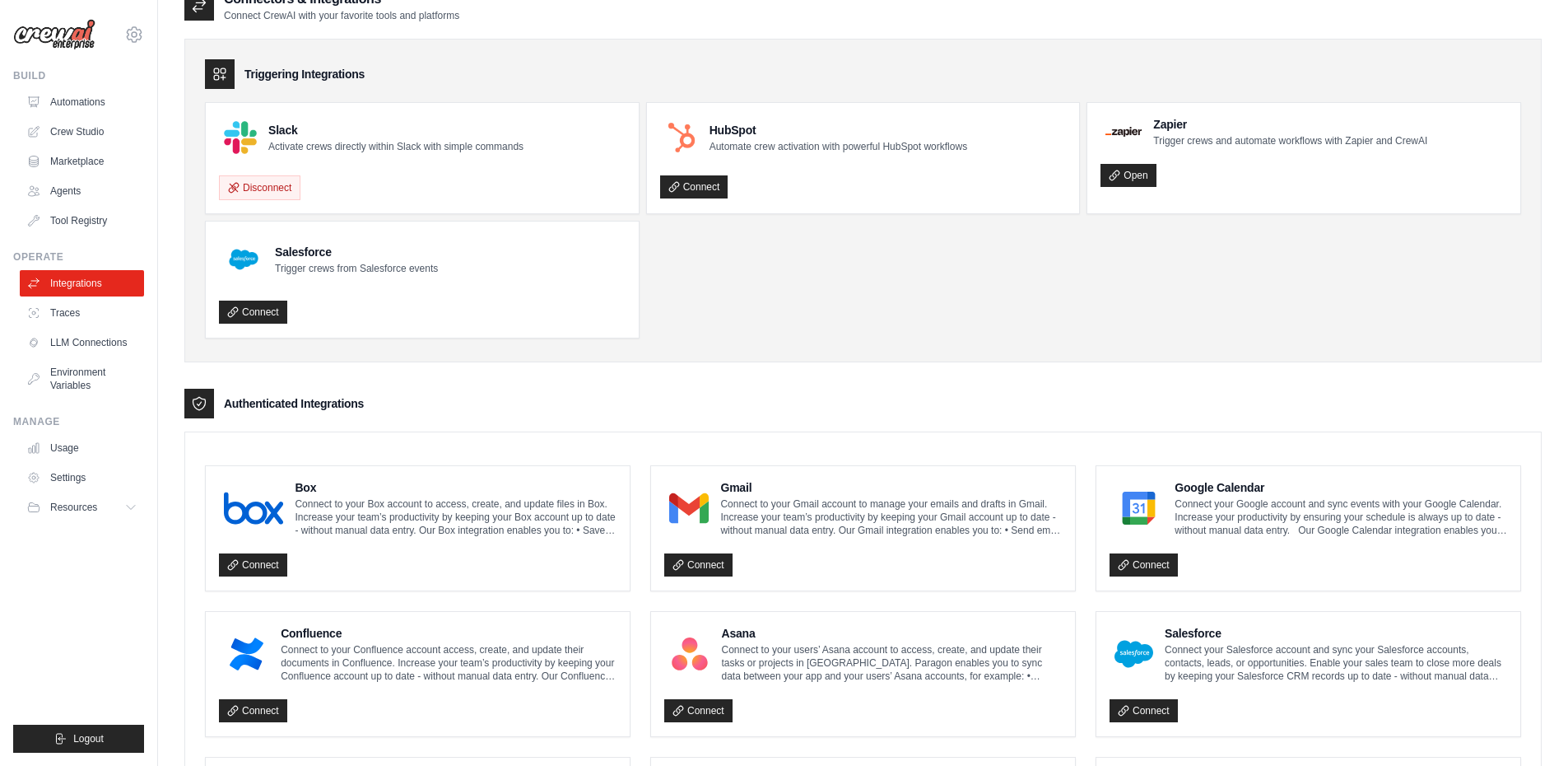
scroll to position [198, 0]
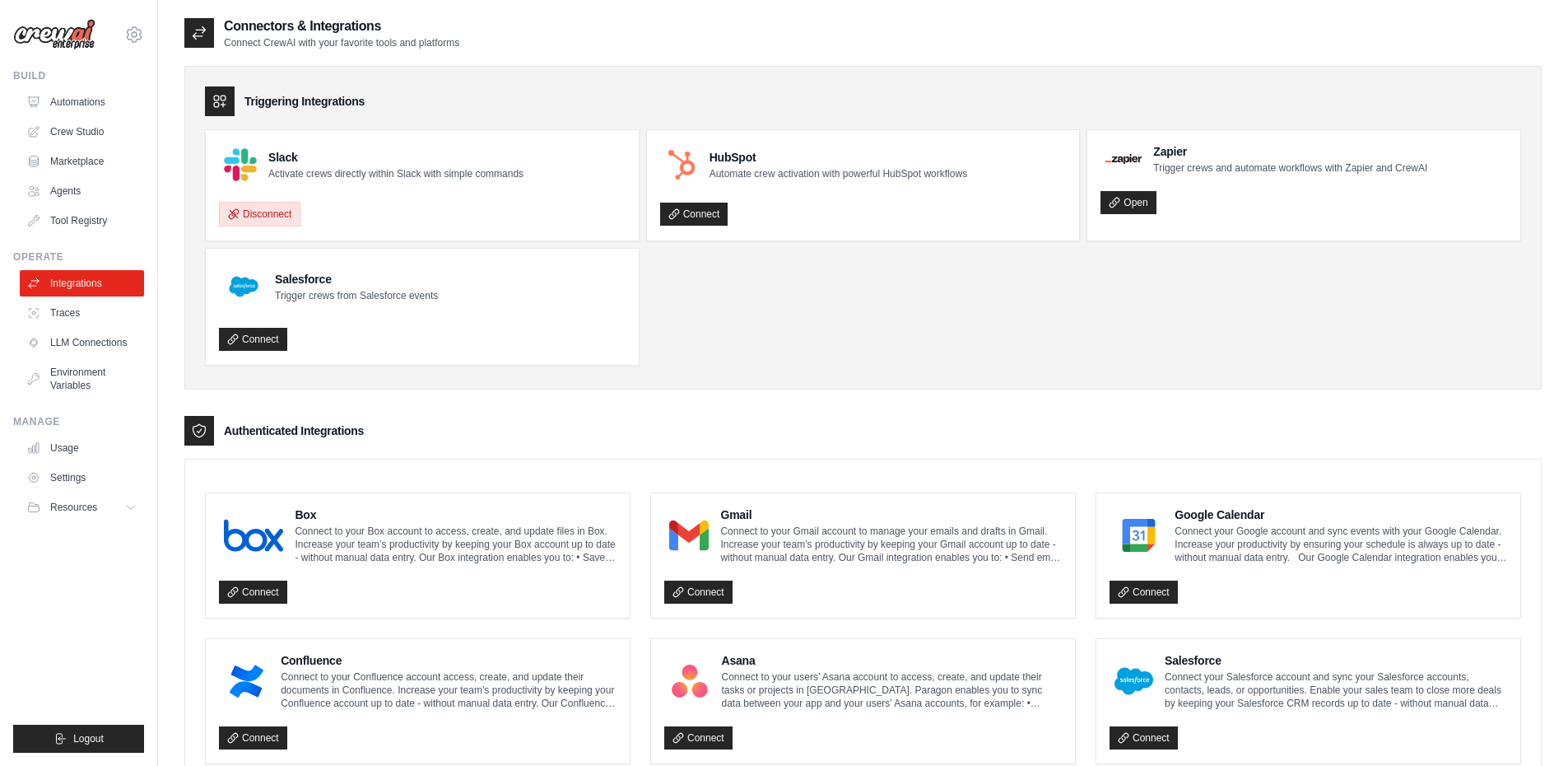
click at [276, 211] on button "Disconnect" at bounding box center [259, 214] width 81 height 25
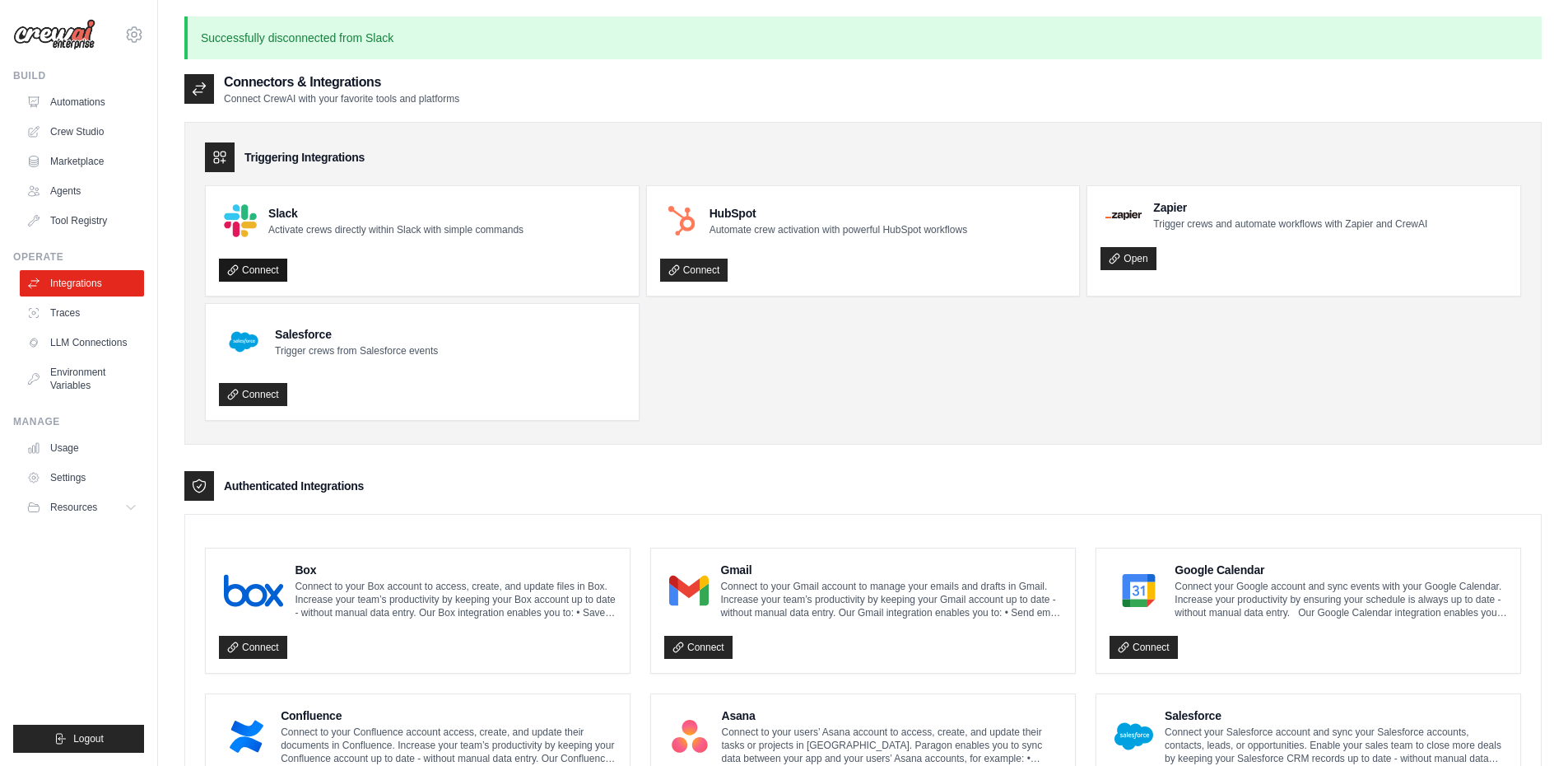
click at [270, 271] on link "Connect" at bounding box center [253, 270] width 68 height 23
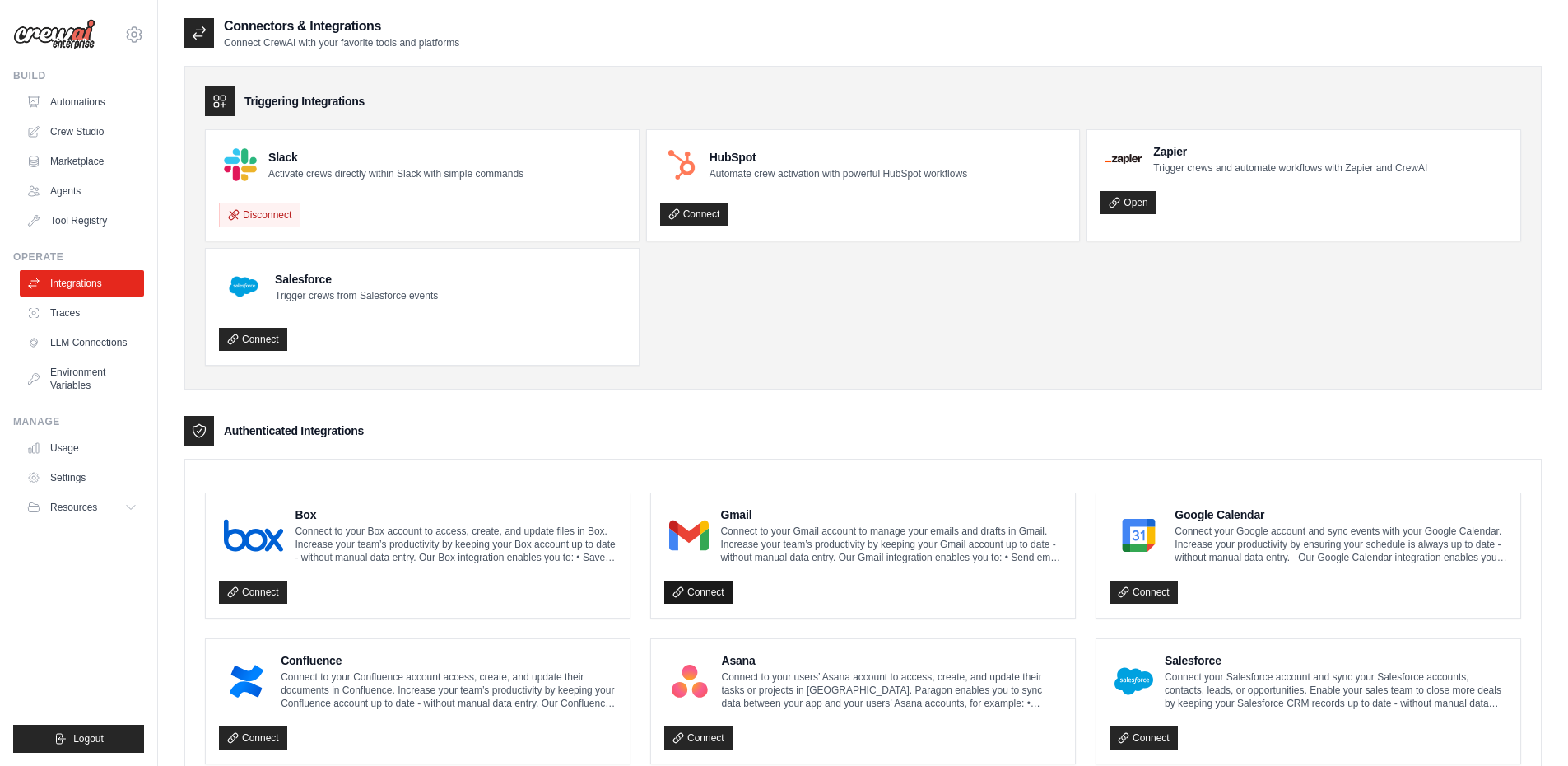
click at [707, 590] on link "Connect" at bounding box center [698, 592] width 68 height 23
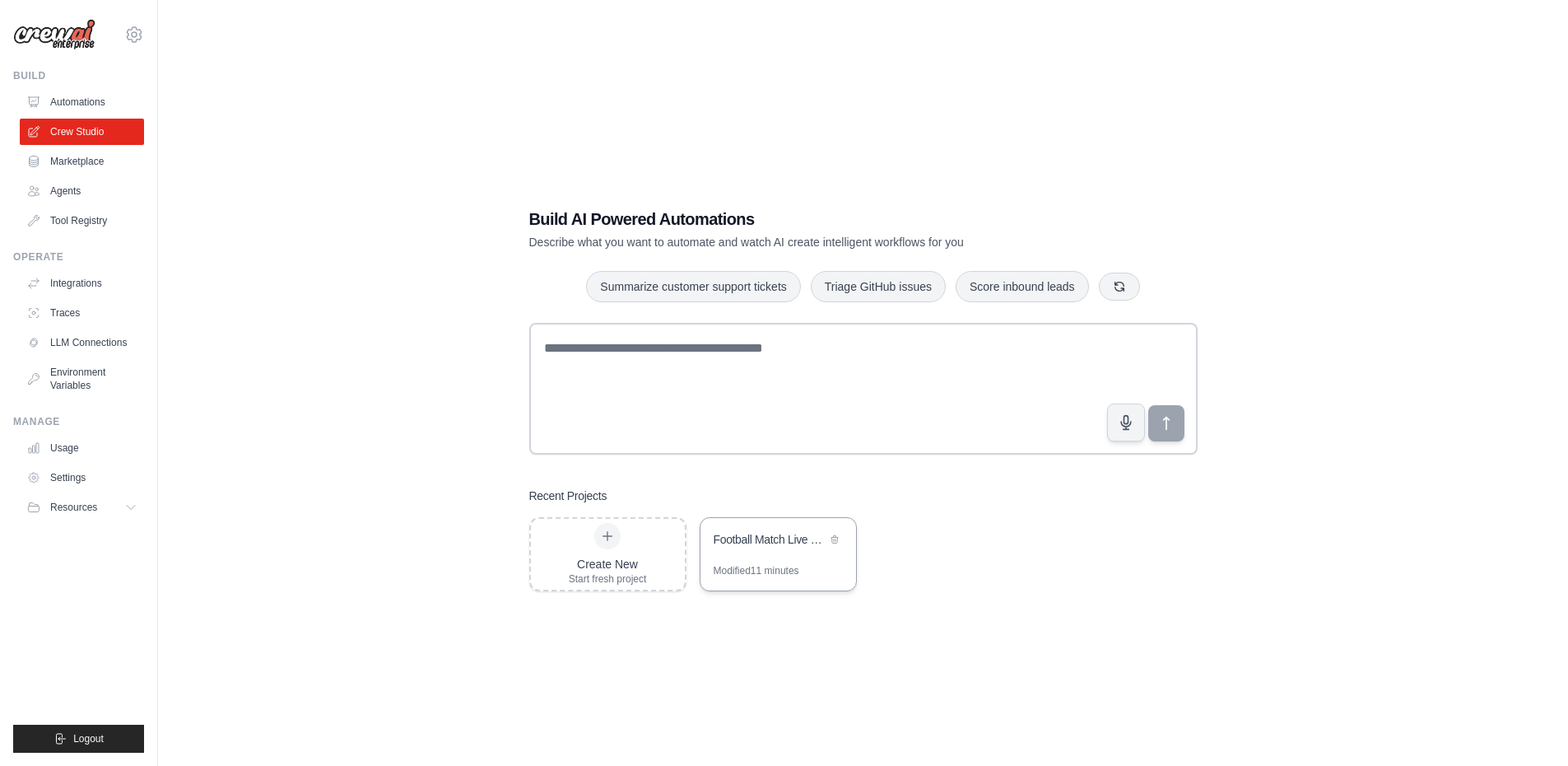
click at [785, 550] on div "Football Match Live Notifications" at bounding box center [770, 541] width 113 height 20
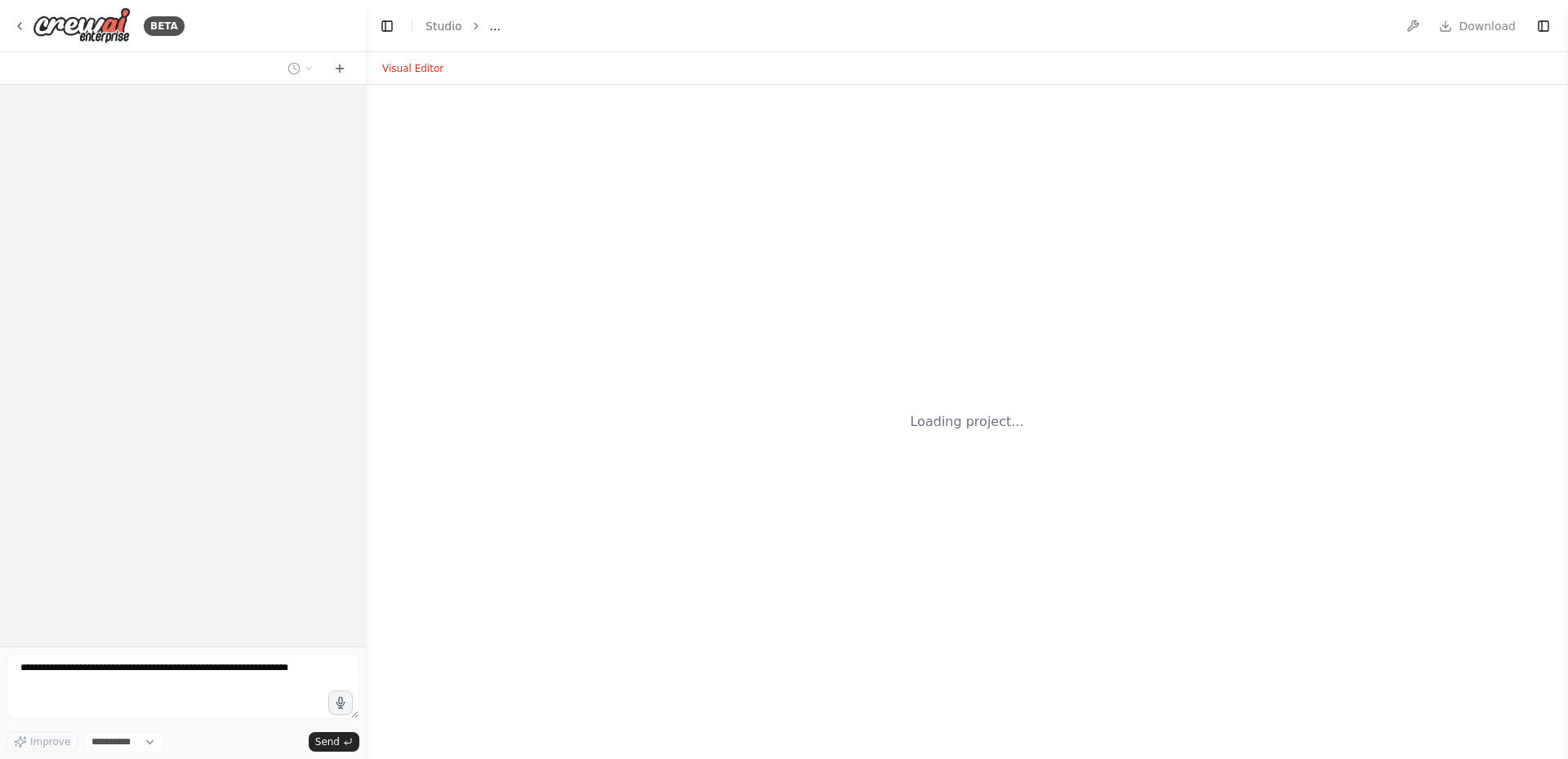
select select "****"
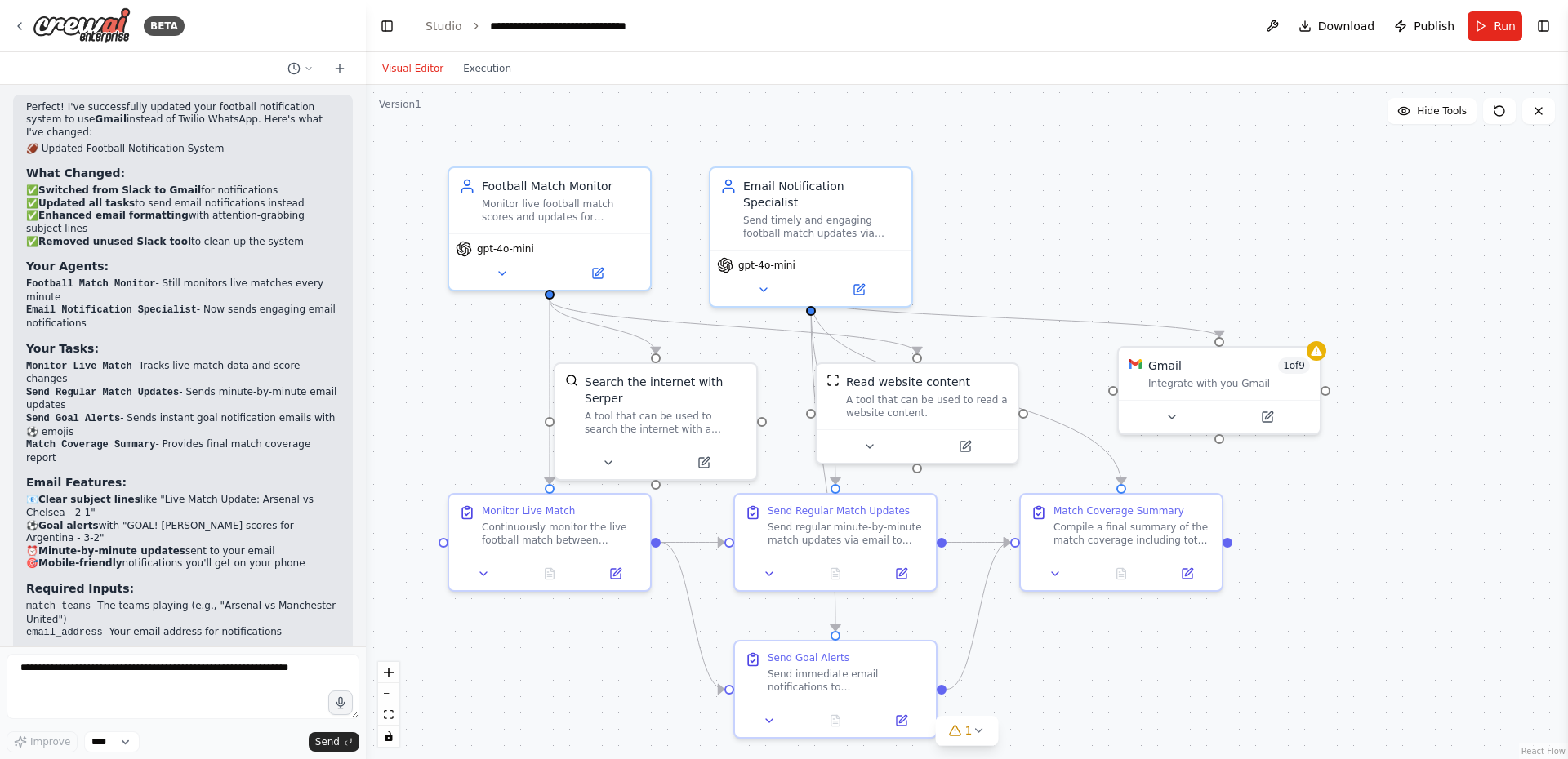
scroll to position [3707, 0]
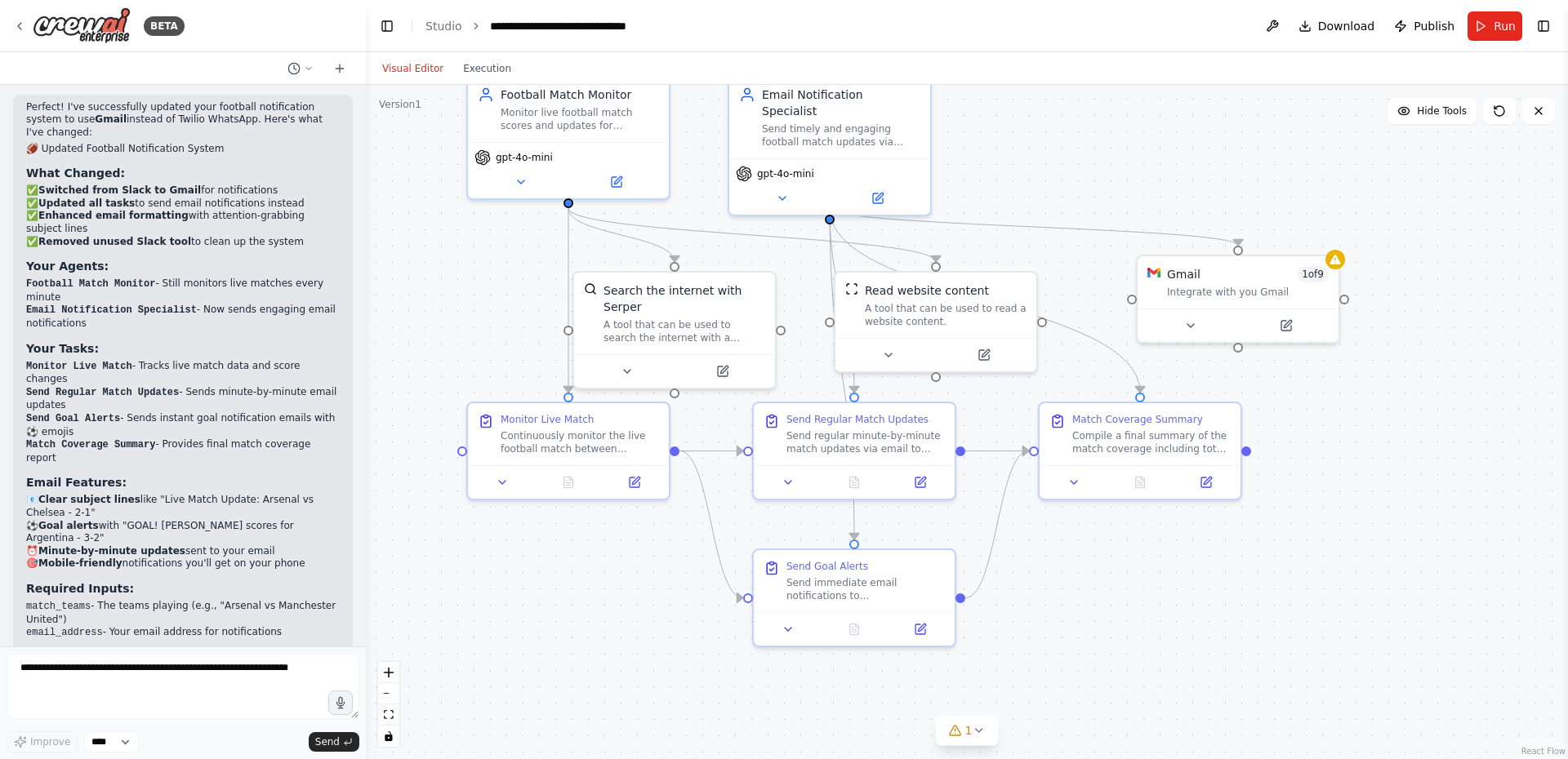
drag, startPoint x: 1323, startPoint y: 558, endPoint x: 1342, endPoint y: 466, distance: 93.9
click at [1342, 466] on div ".deletable-edge-delete-btn { width: 20px; height: 20px; border: 0px solid #ffff…" at bounding box center [967, 422] width 1202 height 674
click at [1182, 330] on button at bounding box center [1190, 322] width 92 height 20
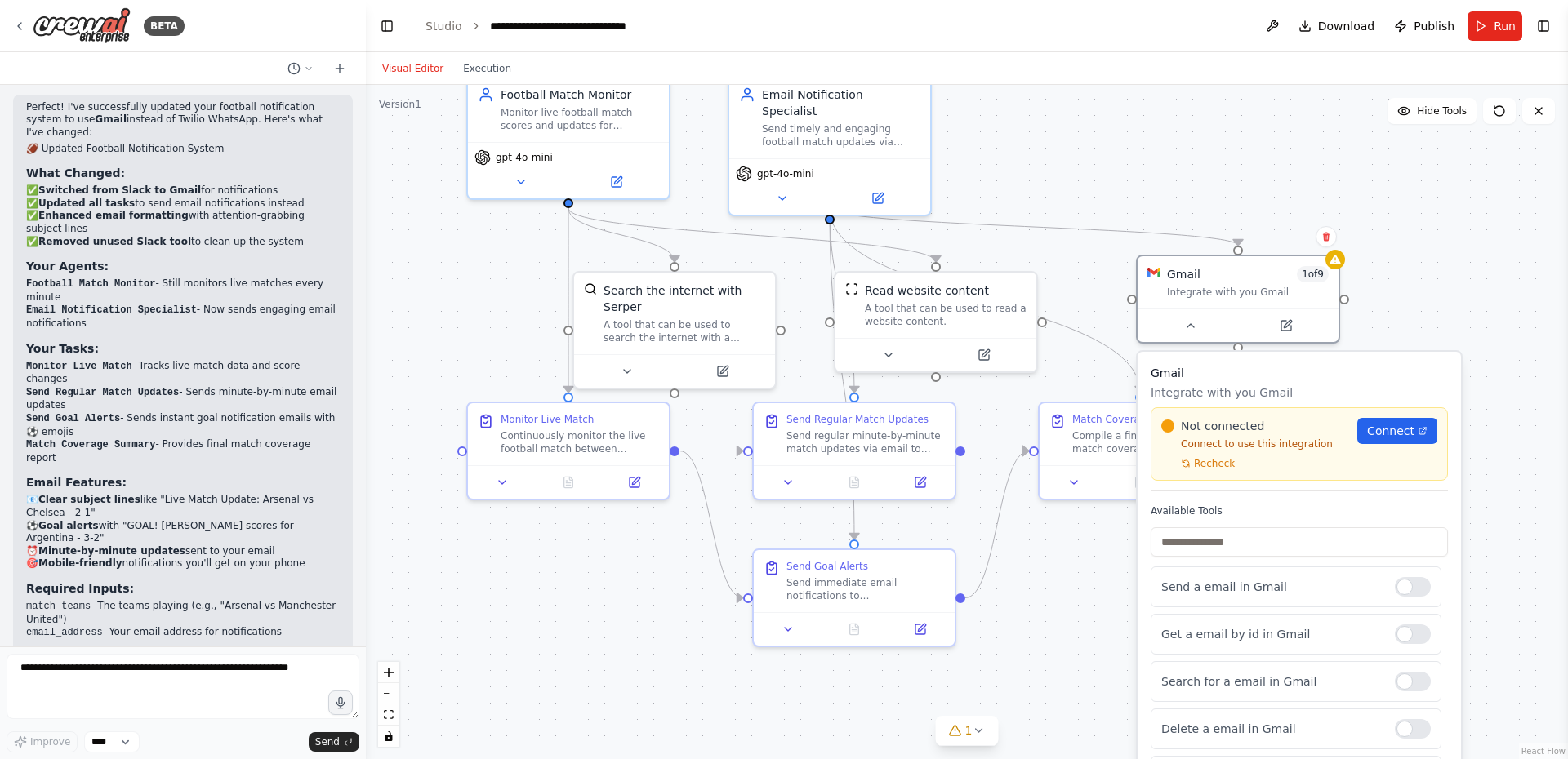
click at [1216, 455] on div "Not connected Connect to use this integration Recheck" at bounding box center [1254, 444] width 187 height 52
click at [1207, 461] on span "Recheck" at bounding box center [1214, 463] width 41 height 13
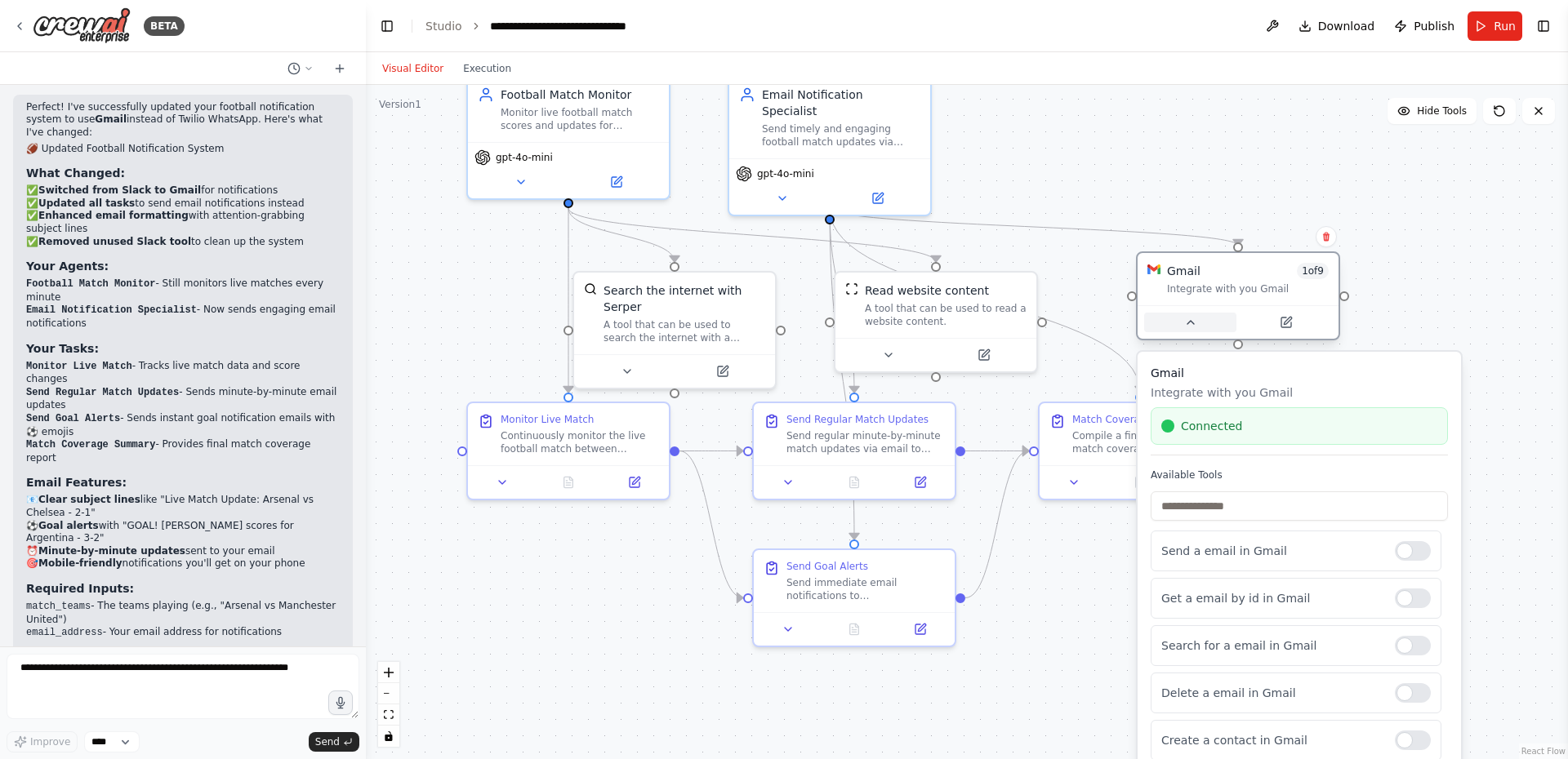
click at [1191, 322] on icon at bounding box center [1191, 323] width 7 height 3
click at [1371, 552] on div ".deletable-edge-delete-btn { width: 20px; height: 20px; border: 0px solid #ffff…" at bounding box center [967, 422] width 1202 height 674
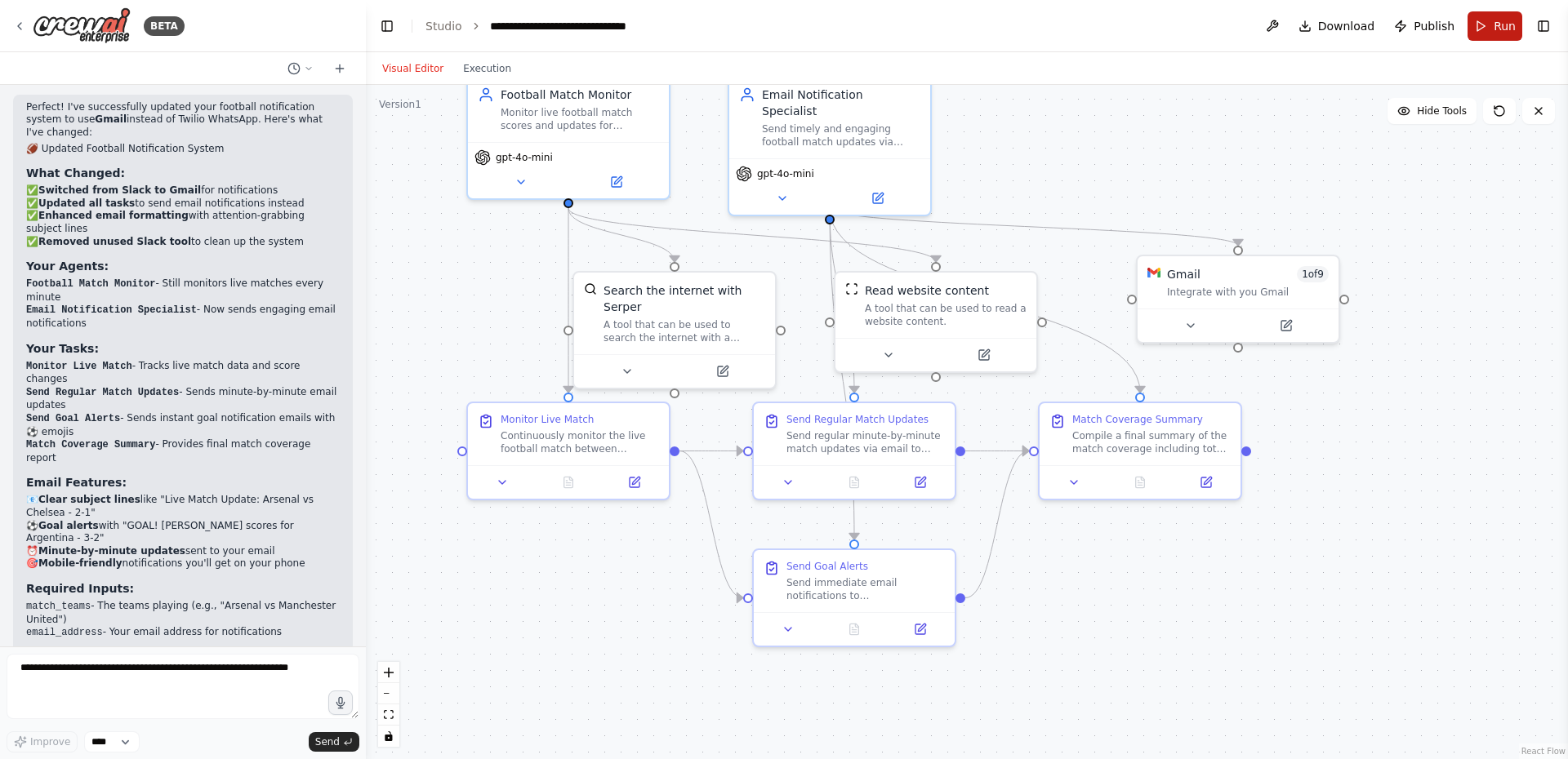
click at [1495, 35] on button "Run" at bounding box center [1494, 26] width 55 height 29
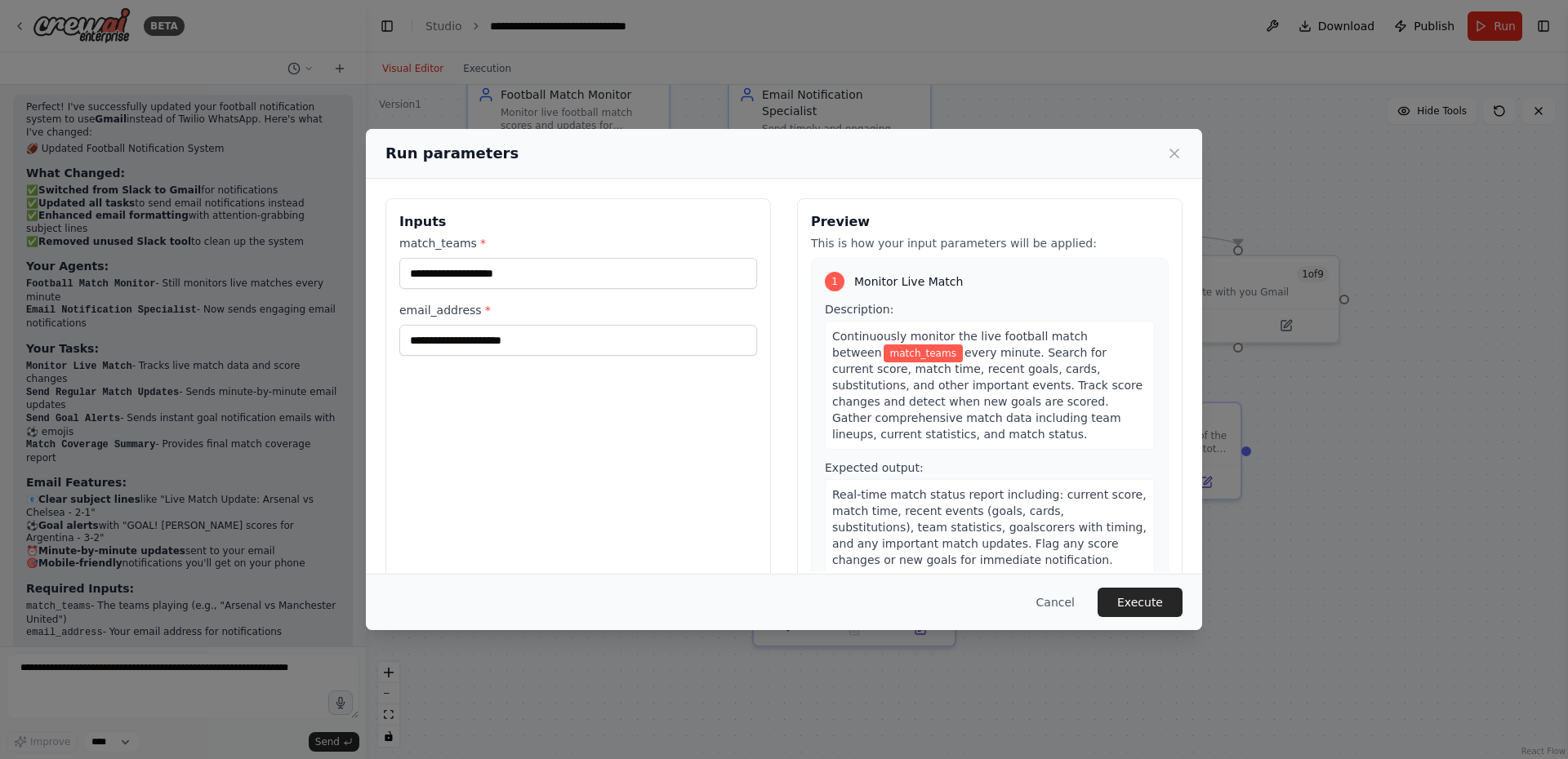
click at [24, 14] on div "Run parameters Inputs match_teams * email_address * Preview This is how your in…" at bounding box center [784, 379] width 1568 height 759
